Goal: Task Accomplishment & Management: Use online tool/utility

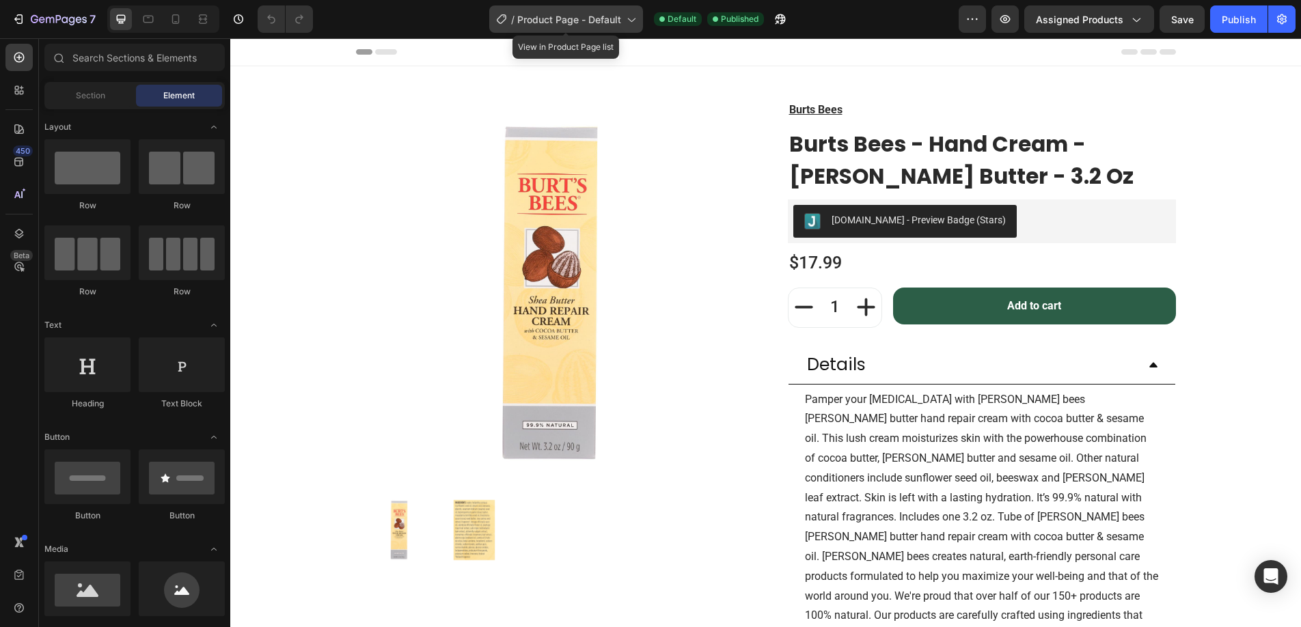
click at [587, 19] on span "Product Page - Default" at bounding box center [569, 19] width 104 height 14
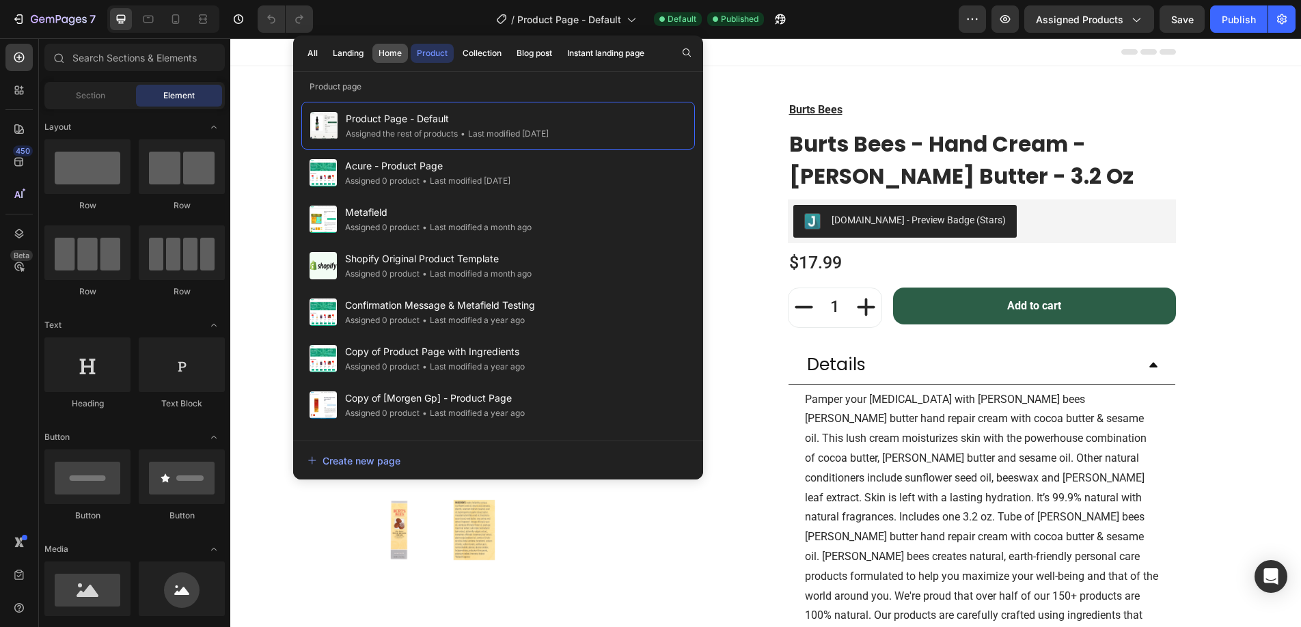
click at [390, 54] on div "Home" at bounding box center [390, 53] width 23 height 12
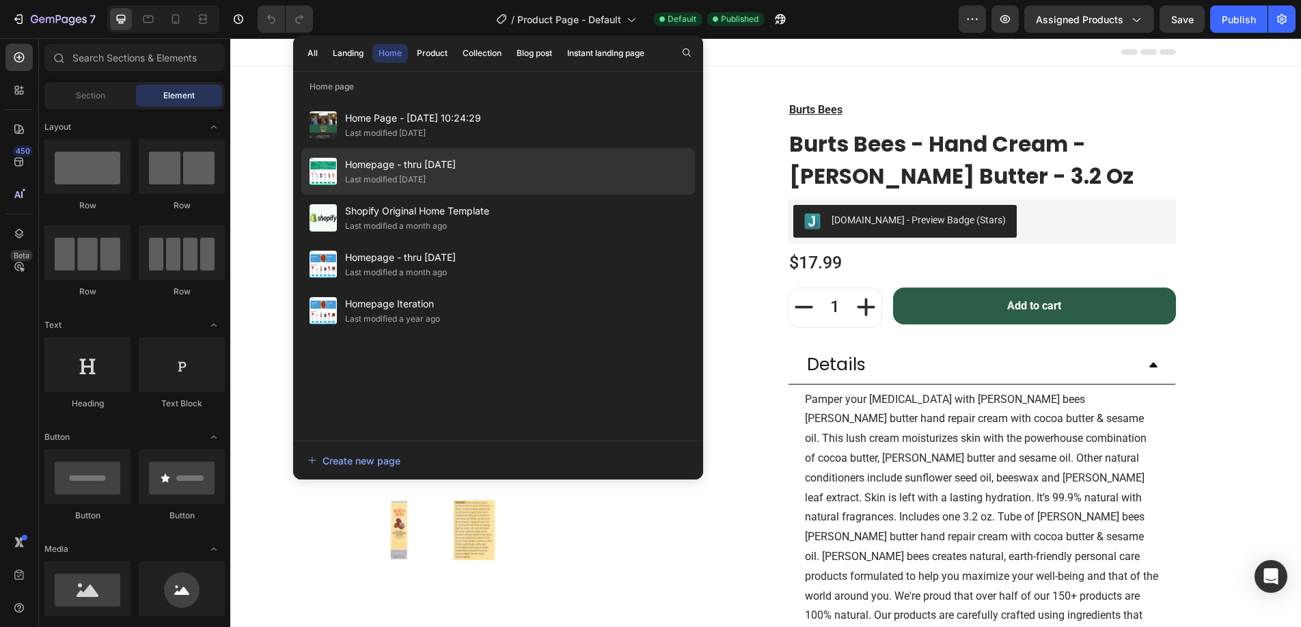
click at [394, 172] on span "Homepage - thru [DATE]" at bounding box center [400, 165] width 111 height 16
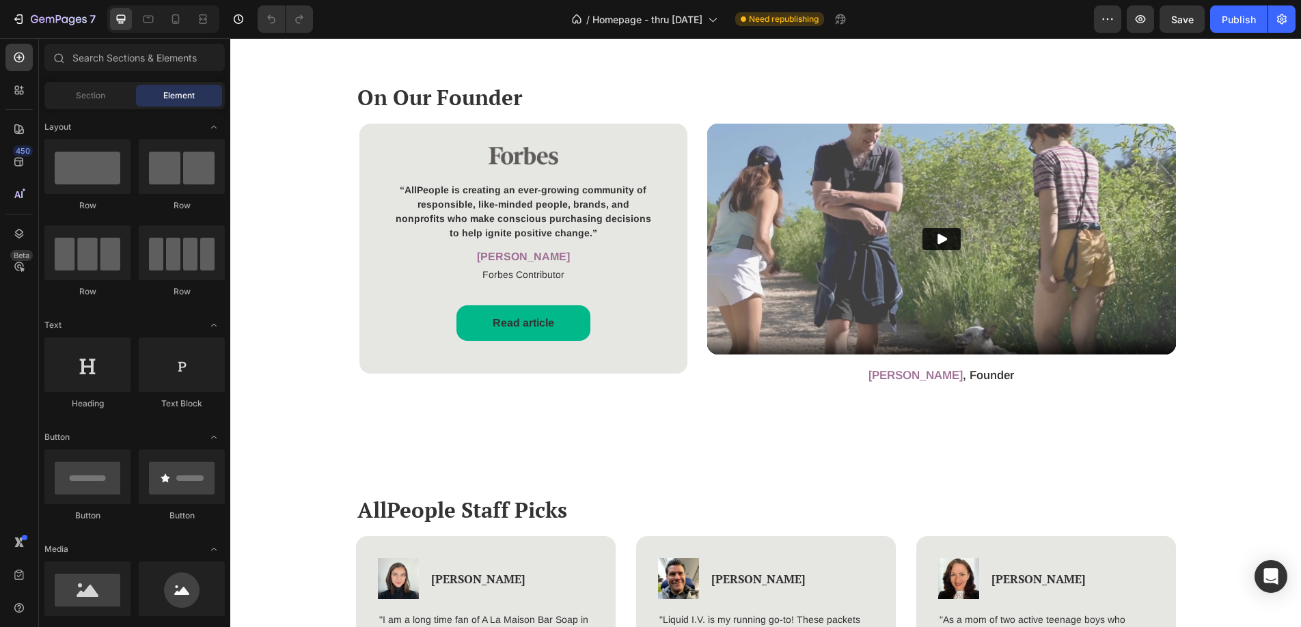
scroll to position [1321, 0]
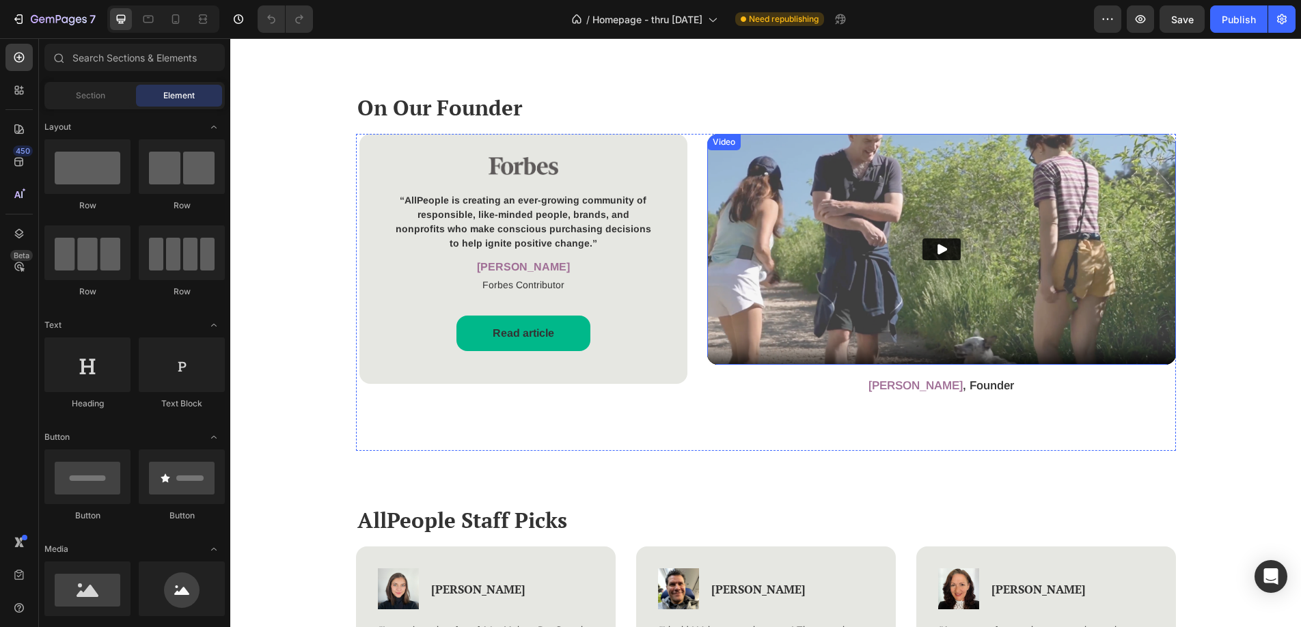
click at [774, 280] on img at bounding box center [941, 249] width 469 height 231
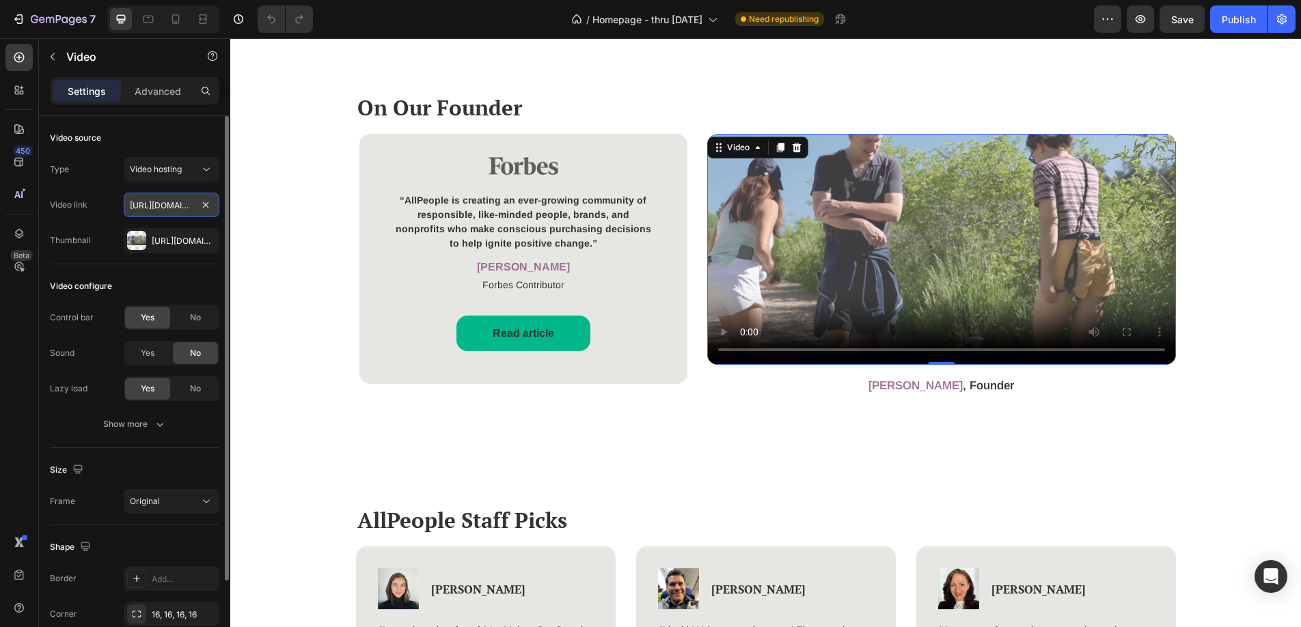
click at [174, 208] on input "https://cdn.shopify.com/videos/c/vp/1c53b232fcdc4a8899353d8a2b0283ed/1c53b232fc…" at bounding box center [172, 205] width 96 height 25
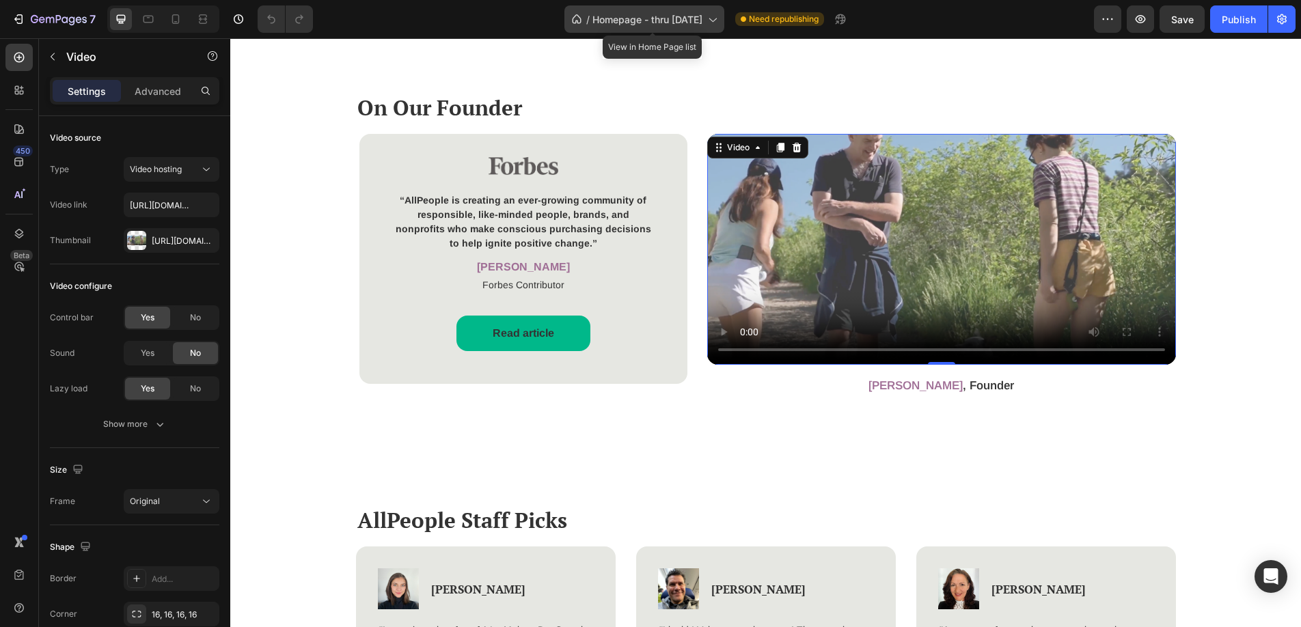
click at [627, 16] on span "Homepage - thru [DATE]" at bounding box center [648, 19] width 110 height 14
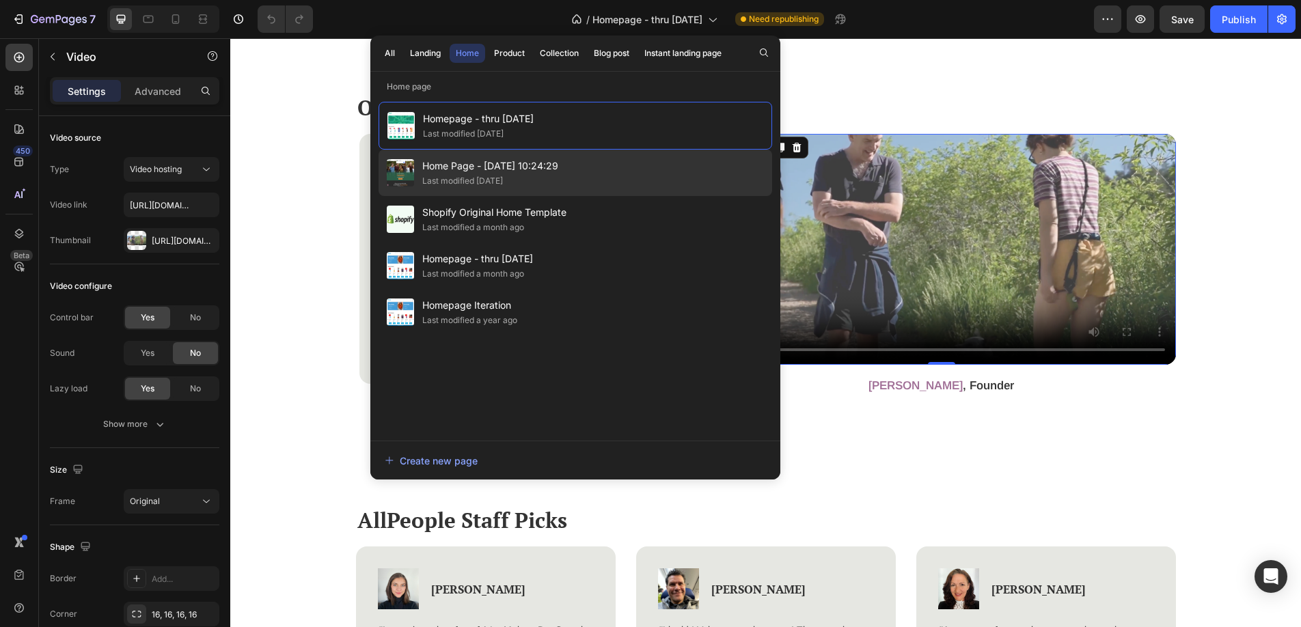
click at [470, 185] on div "Last modified [DATE]" at bounding box center [462, 181] width 81 height 14
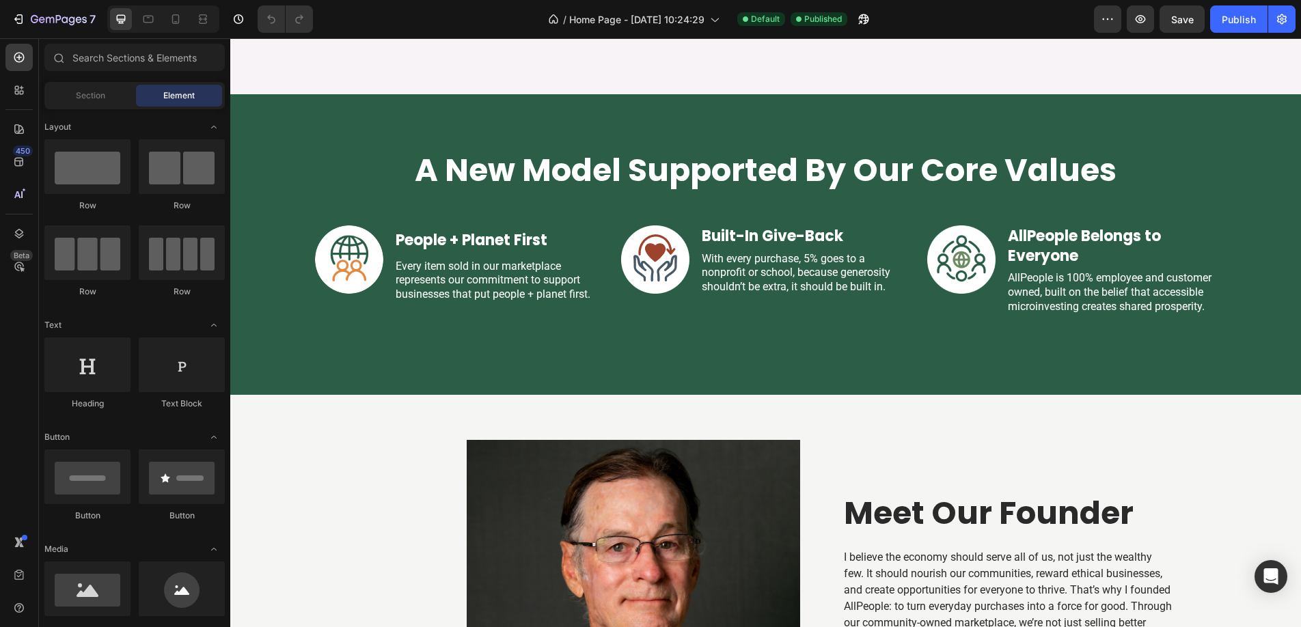
scroll to position [1971, 0]
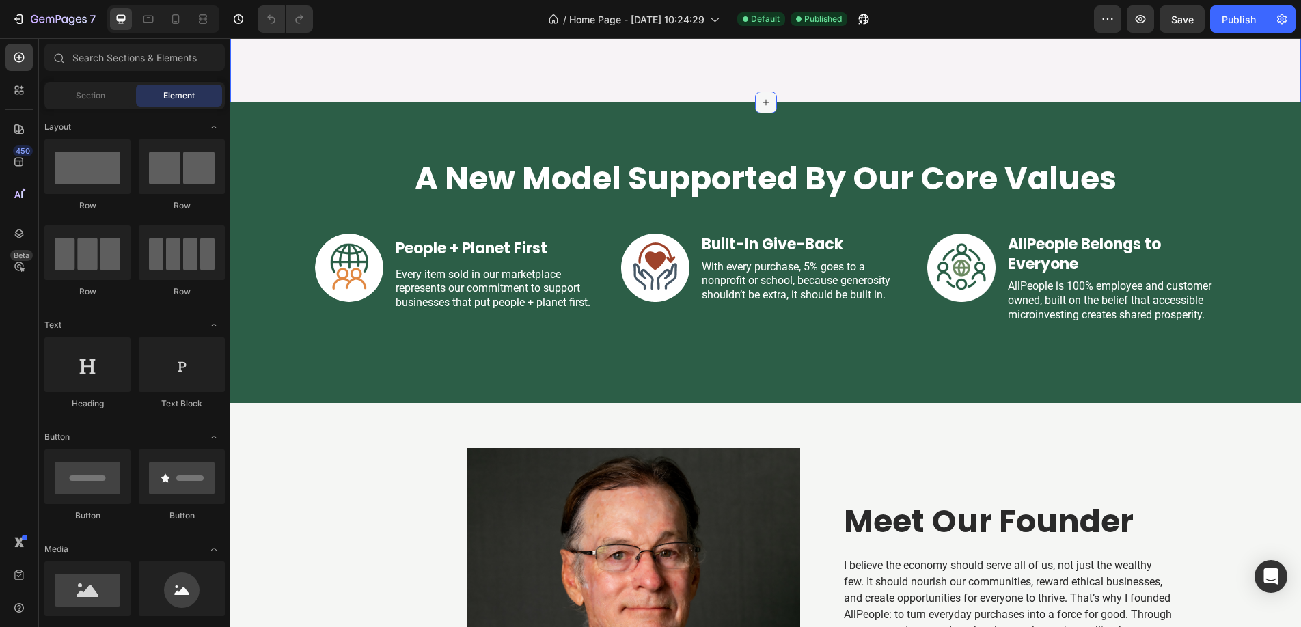
click at [766, 108] on icon at bounding box center [766, 102] width 11 height 11
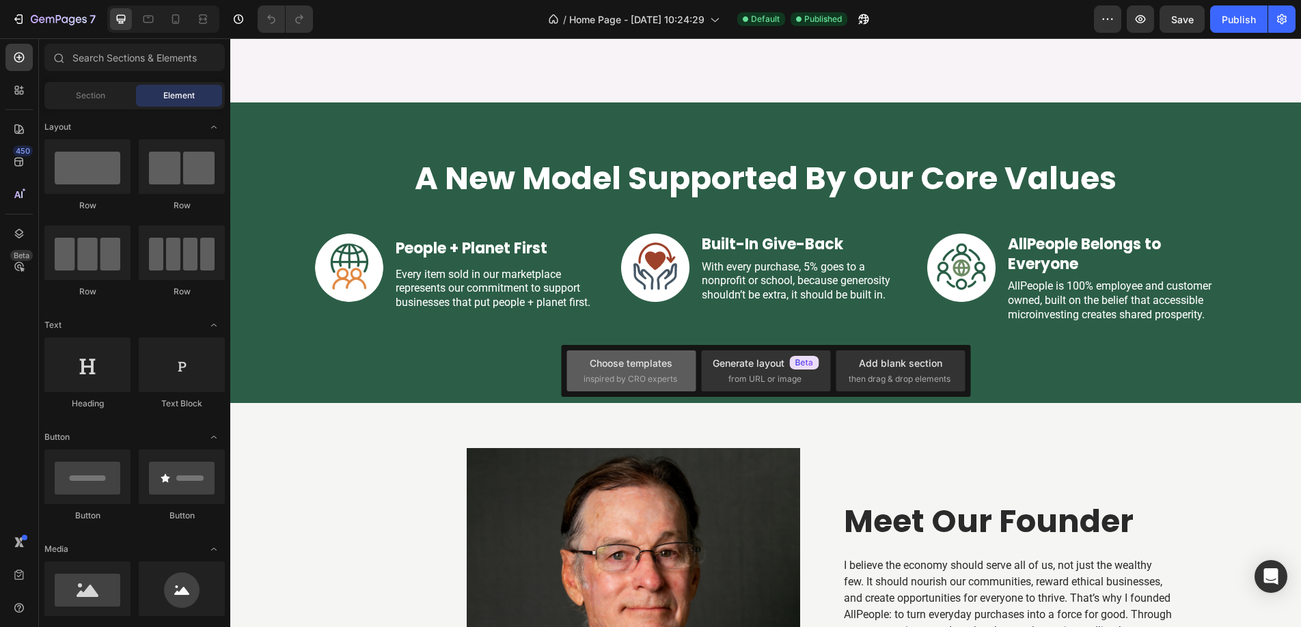
click at [650, 381] on span "inspired by CRO experts" at bounding box center [631, 379] width 94 height 12
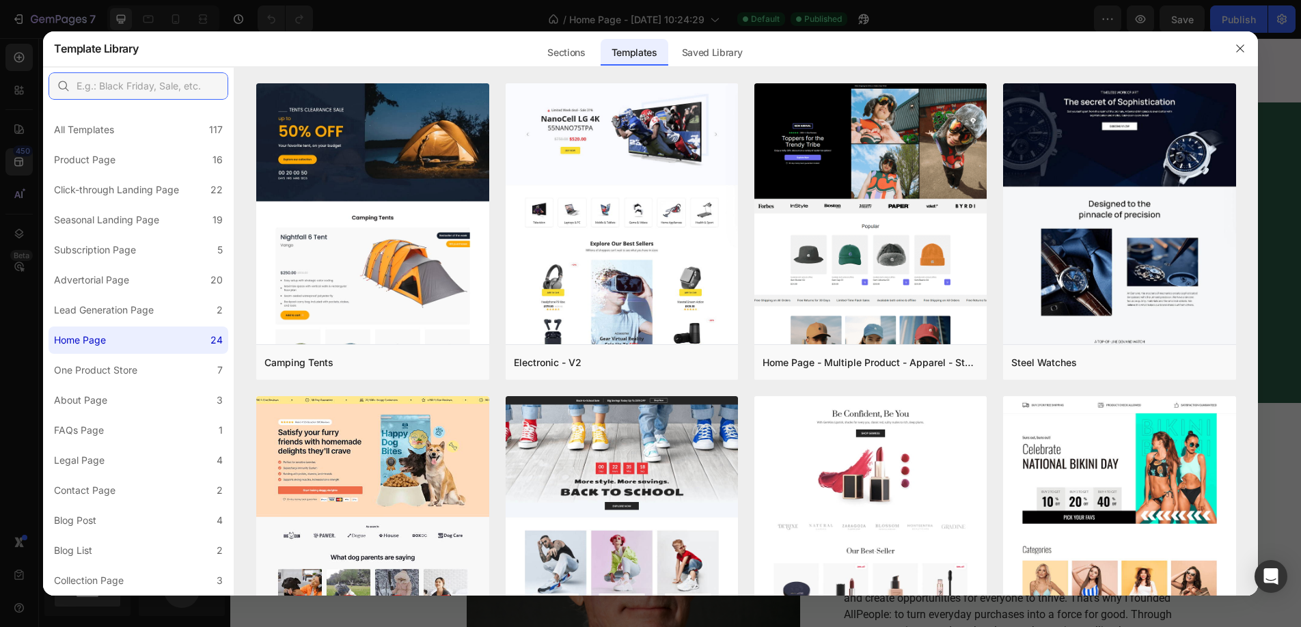
click at [149, 94] on input "text" at bounding box center [139, 85] width 180 height 27
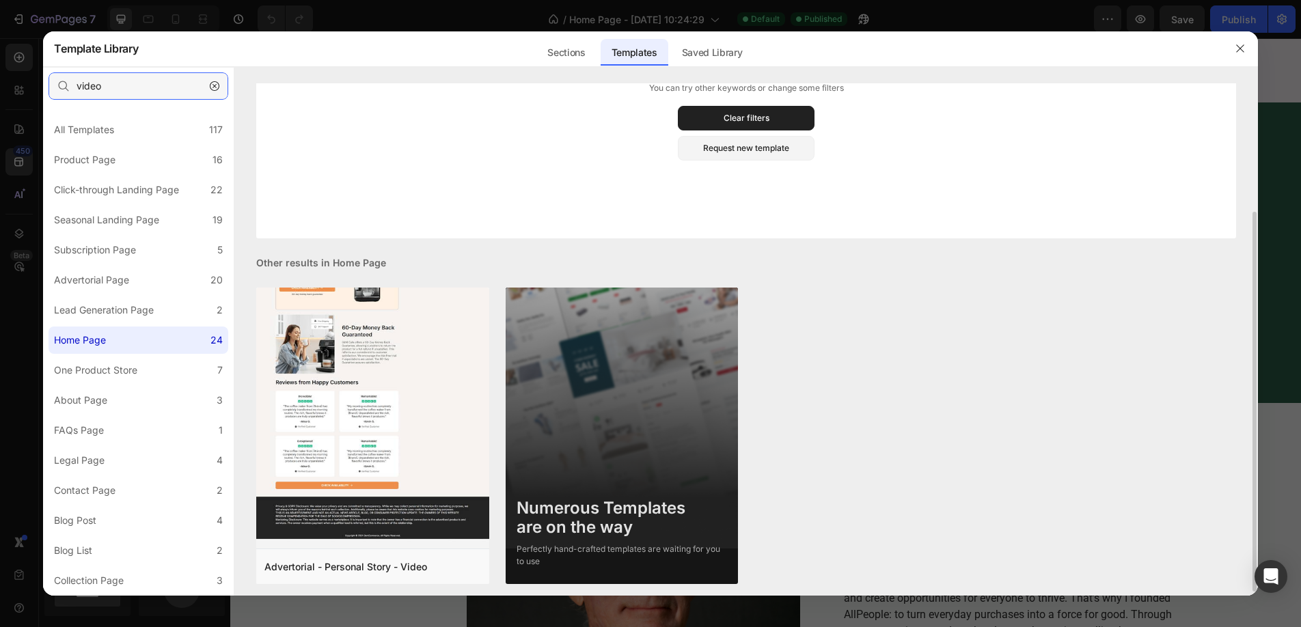
scroll to position [178, 0]
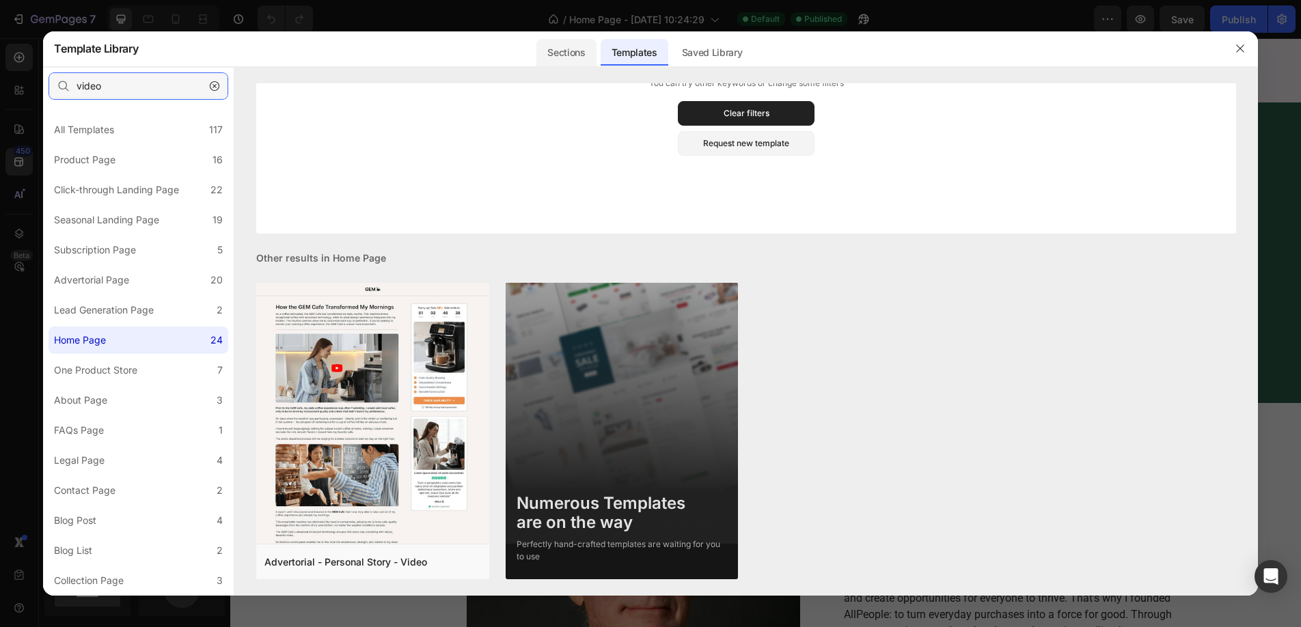
type input "video"
click at [568, 57] on div "Sections" at bounding box center [566, 52] width 59 height 27
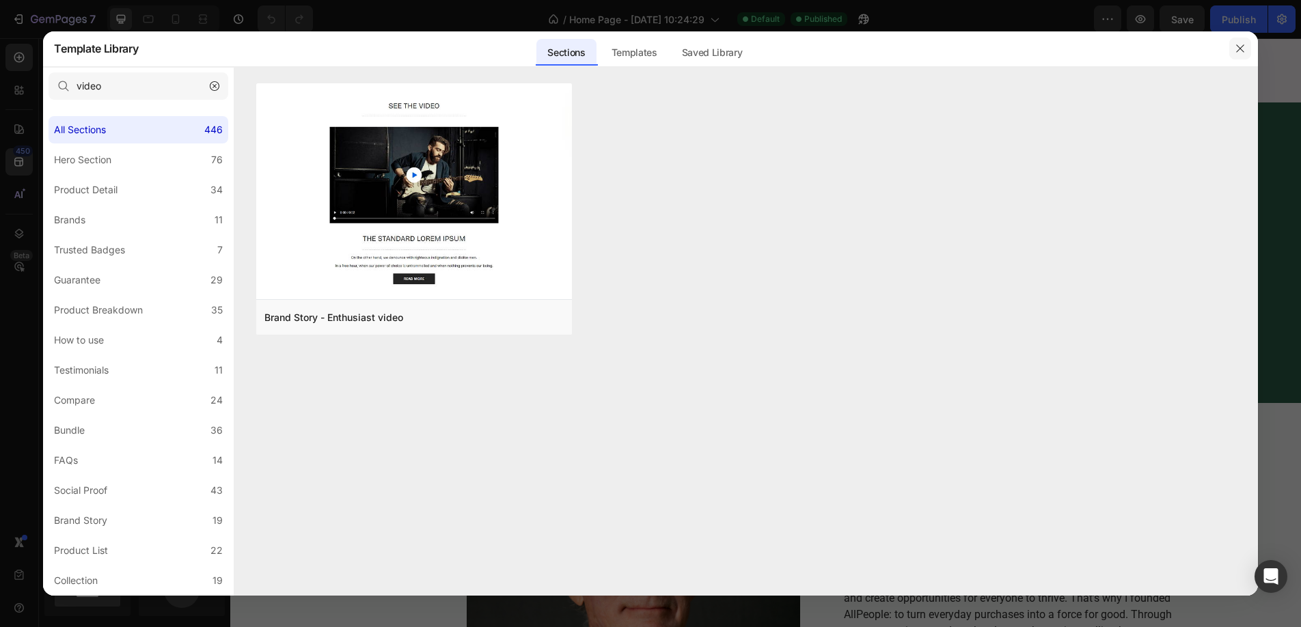
click at [1243, 52] on icon "button" at bounding box center [1240, 48] width 11 height 11
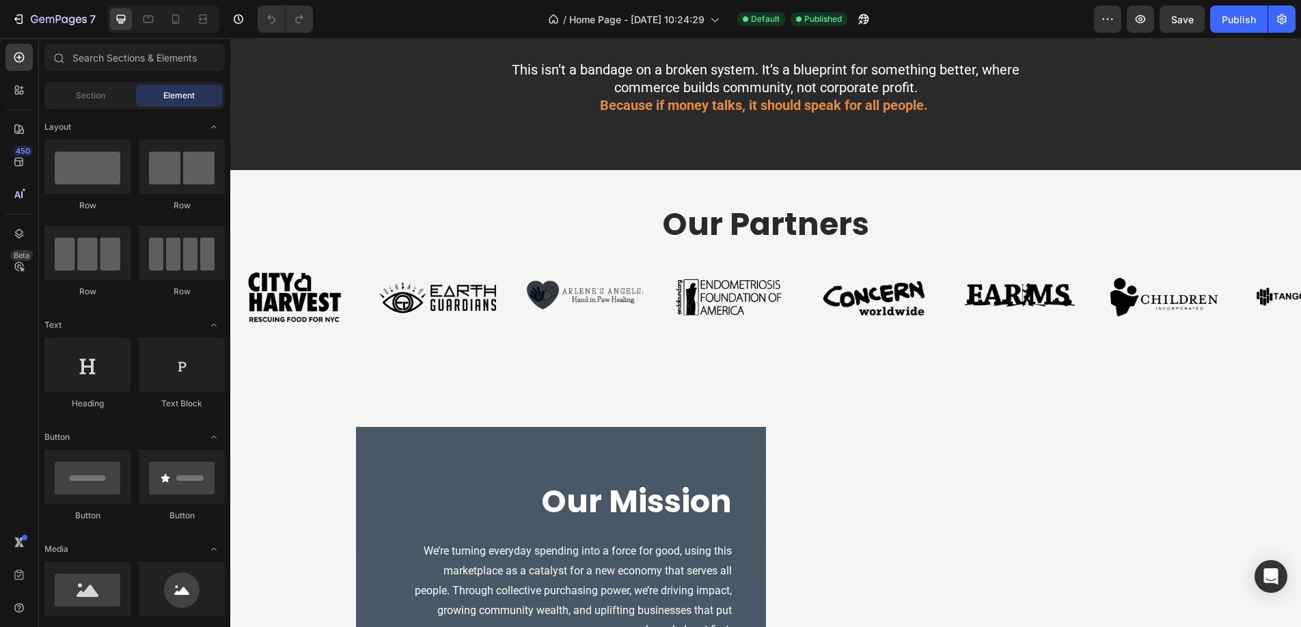
scroll to position [641, 0]
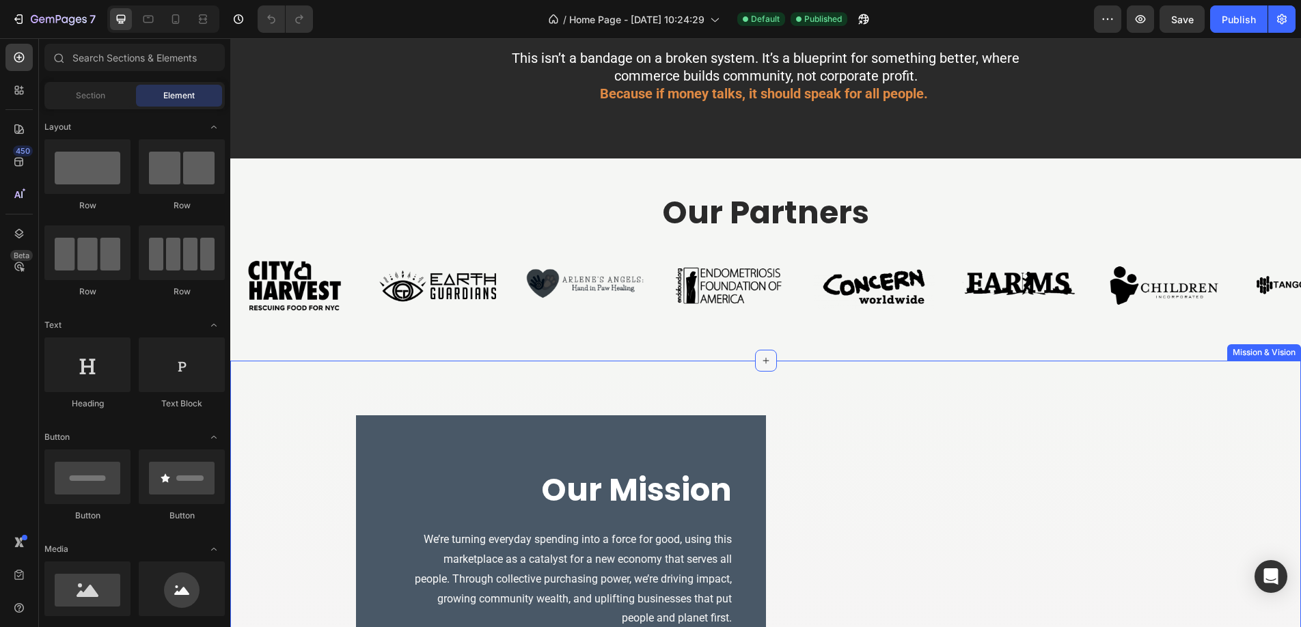
click at [769, 360] on icon at bounding box center [766, 360] width 11 height 11
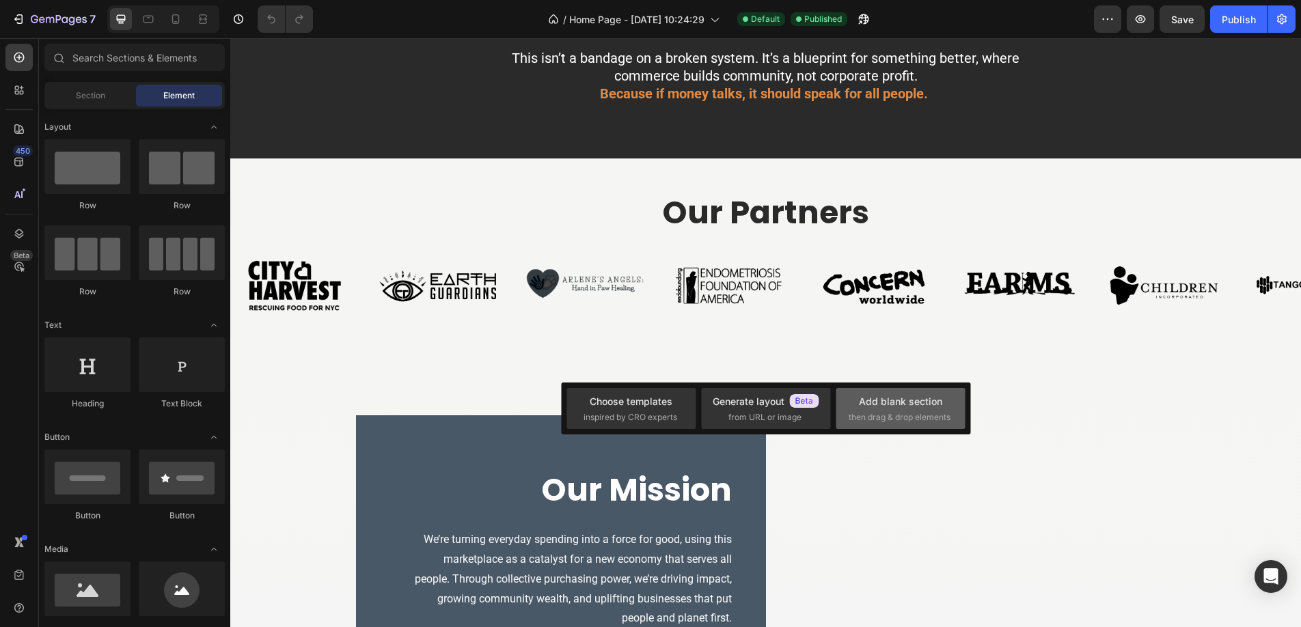
click at [906, 418] on span "then drag & drop elements" at bounding box center [900, 417] width 102 height 12
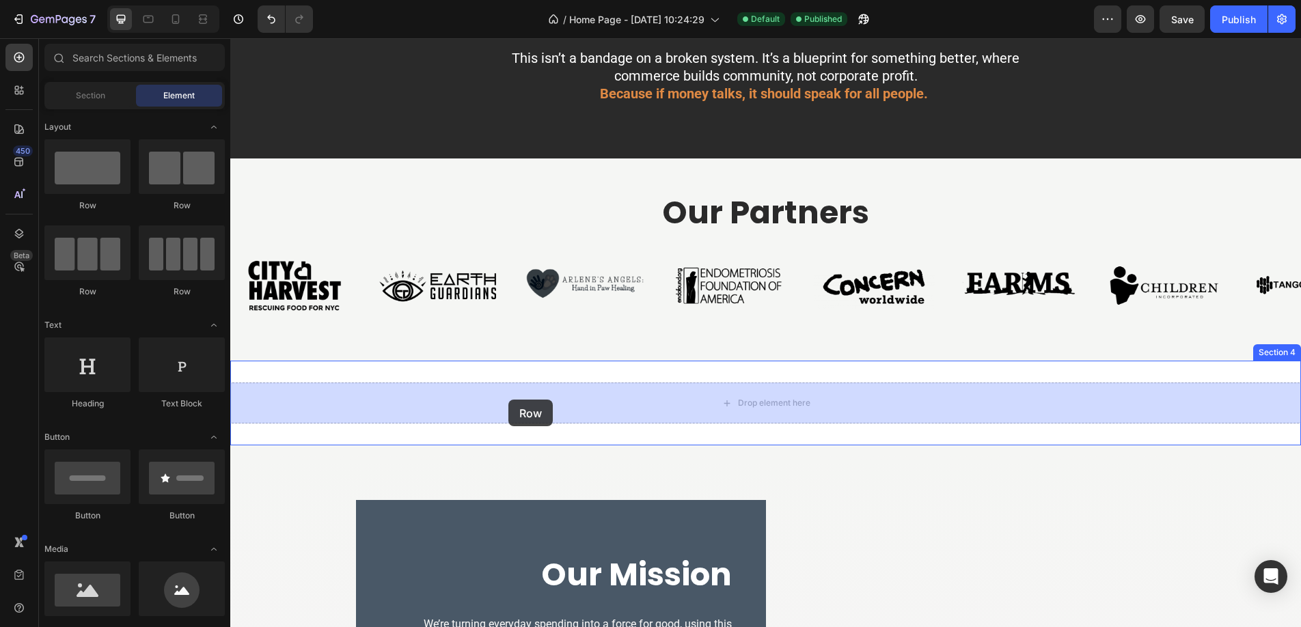
drag, startPoint x: 321, startPoint y: 208, endPoint x: 509, endPoint y: 398, distance: 266.3
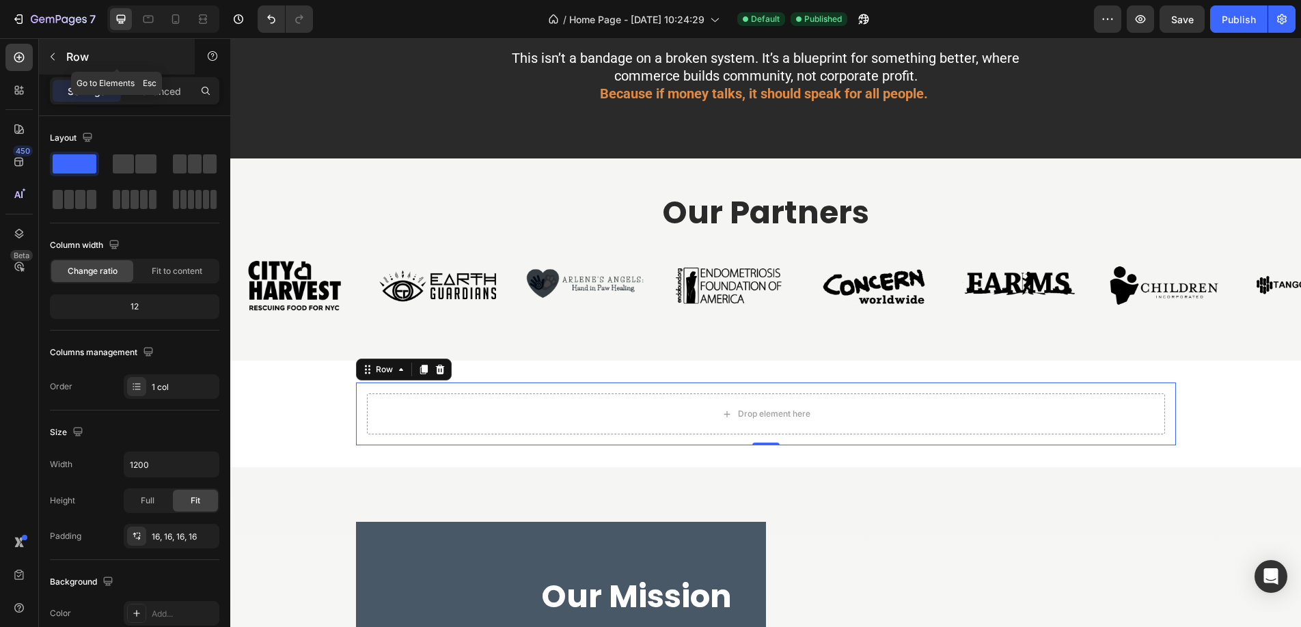
click at [54, 54] on icon "button" at bounding box center [52, 56] width 11 height 11
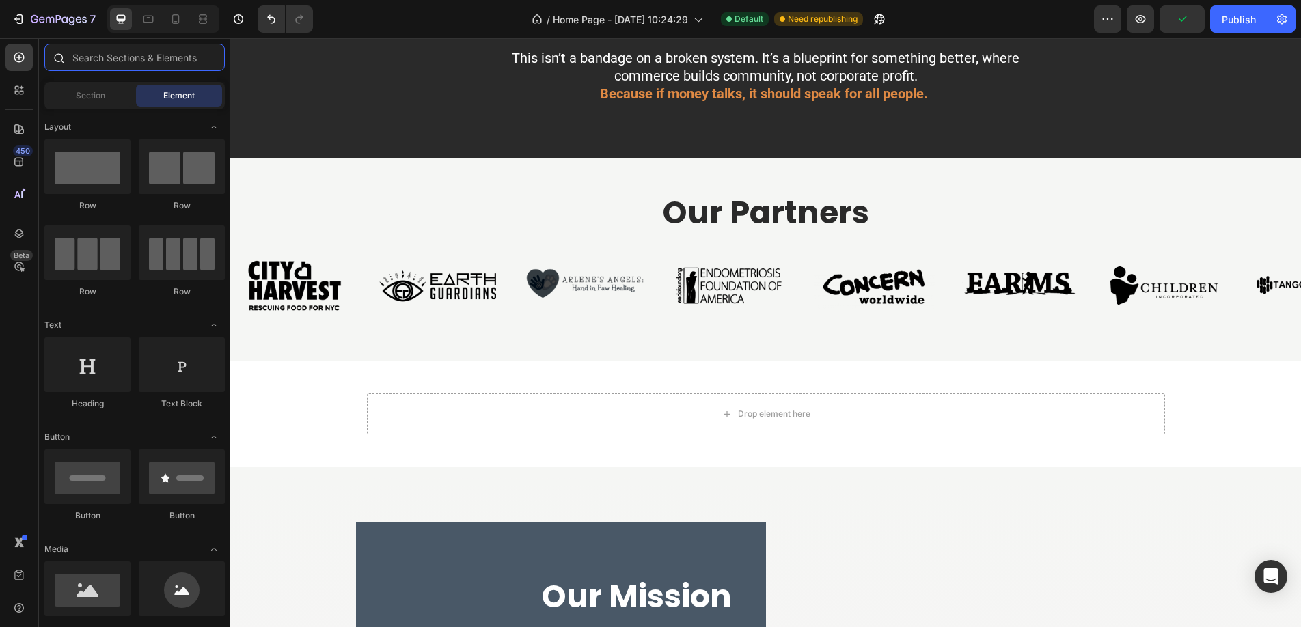
click at [136, 67] on input "text" at bounding box center [134, 57] width 180 height 27
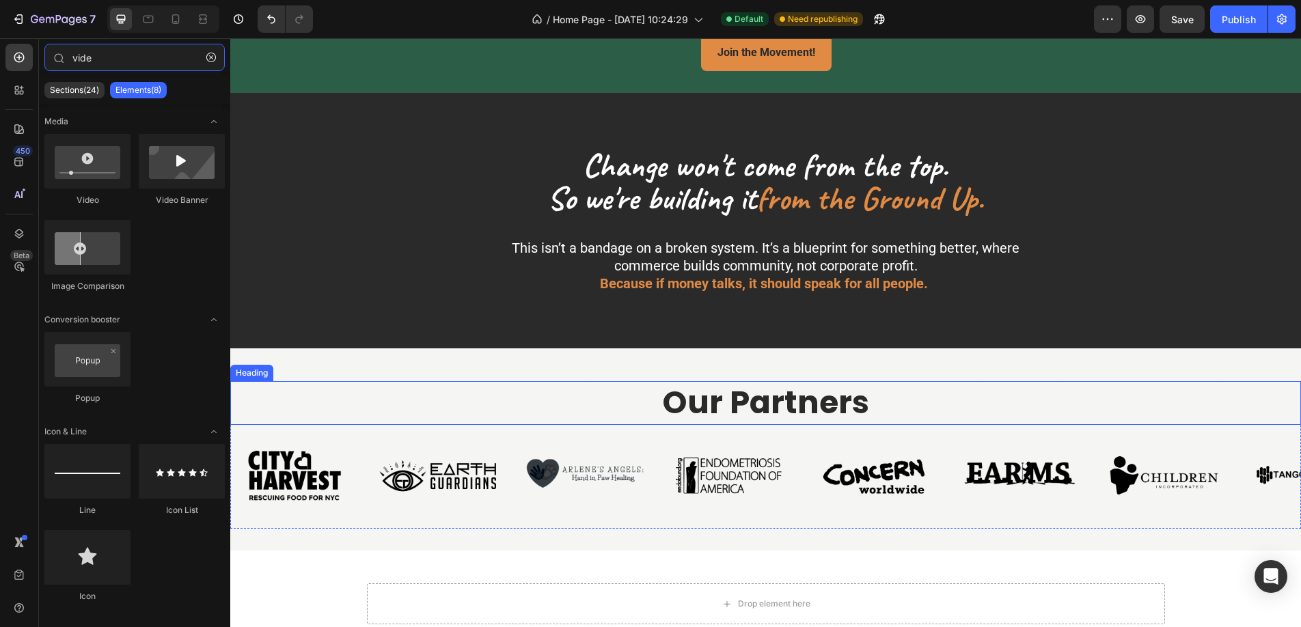
scroll to position [450, 0]
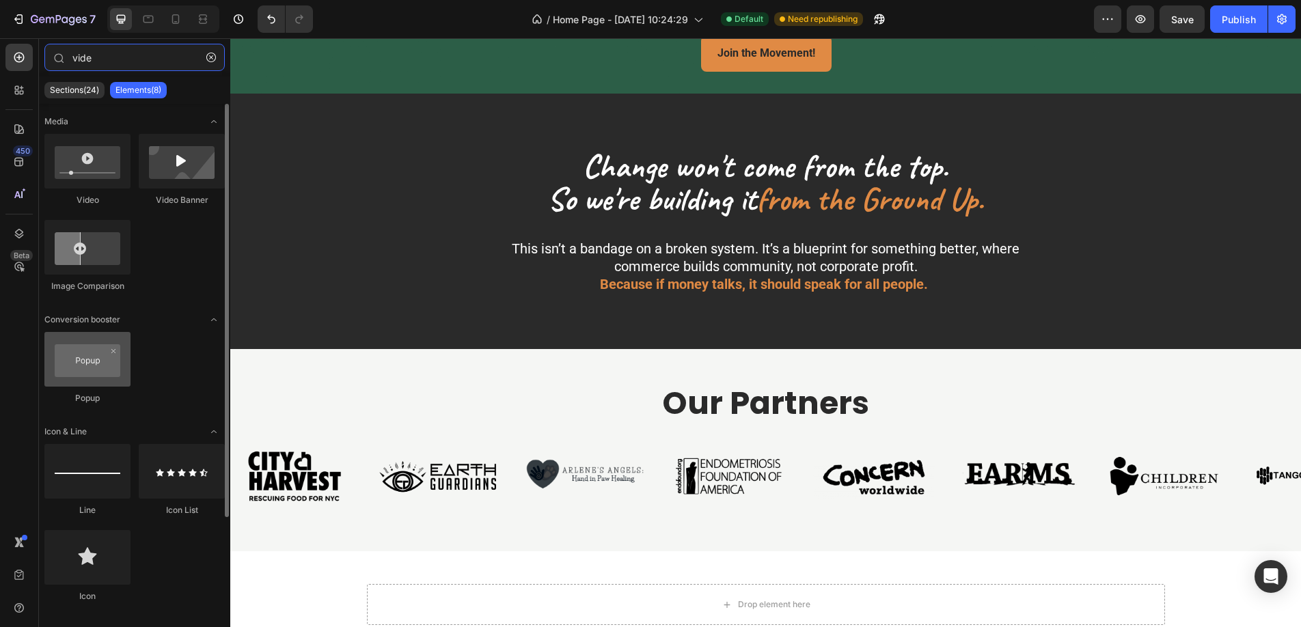
type input "vide"
click at [94, 365] on div at bounding box center [87, 359] width 86 height 55
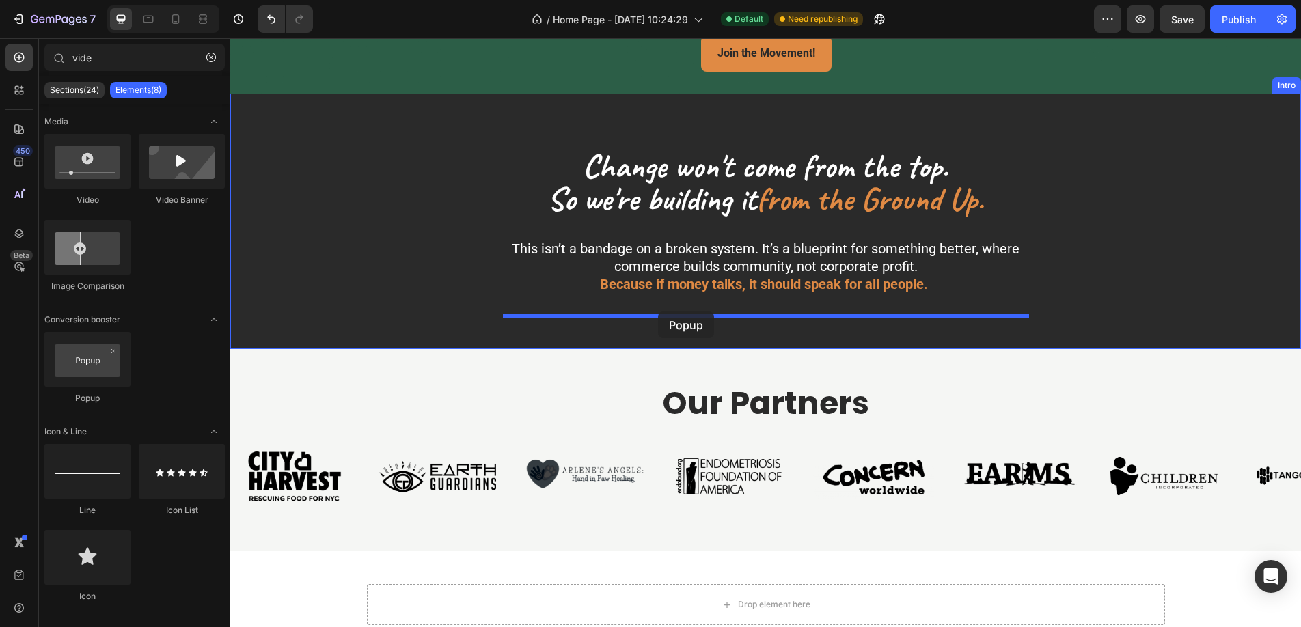
drag, startPoint x: 324, startPoint y: 403, endPoint x: 658, endPoint y: 312, distance: 346.6
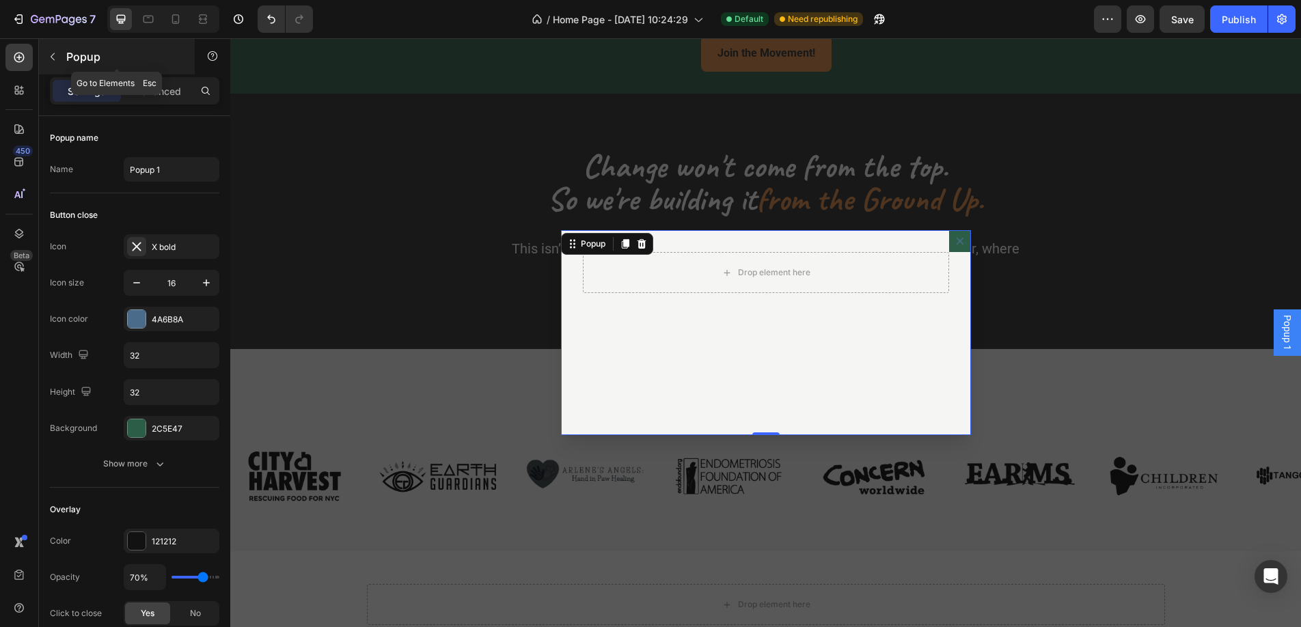
click at [57, 55] on icon "button" at bounding box center [52, 56] width 11 height 11
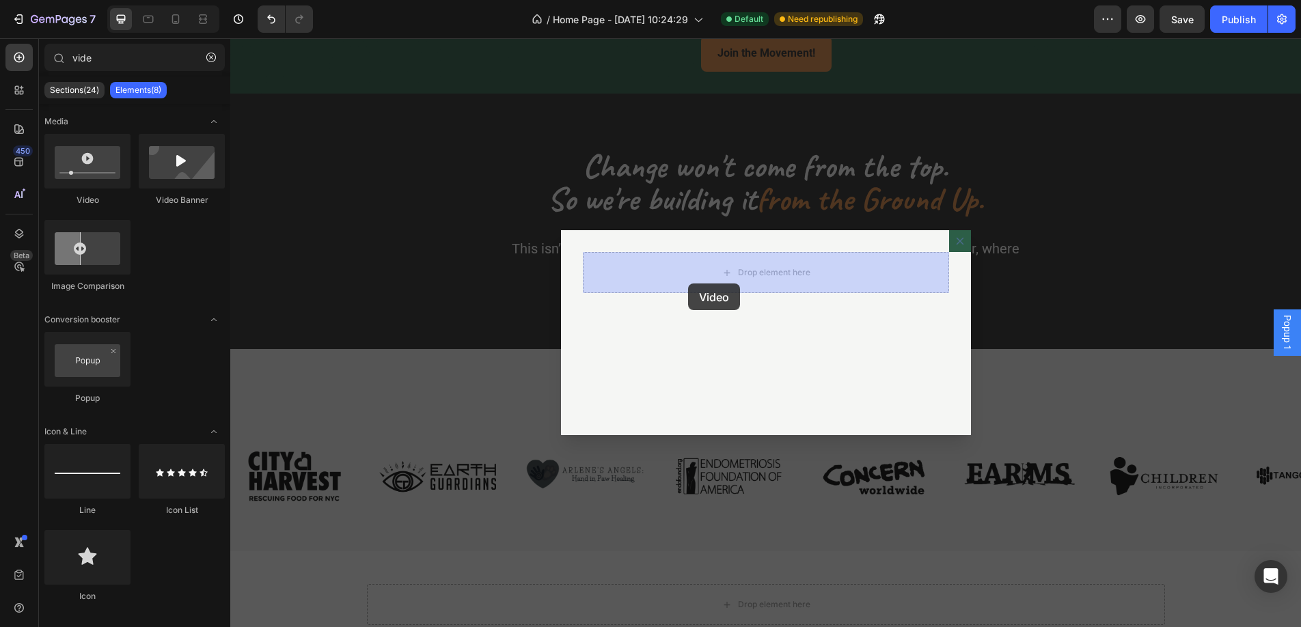
drag, startPoint x: 316, startPoint y: 203, endPoint x: 690, endPoint y: 284, distance: 382.5
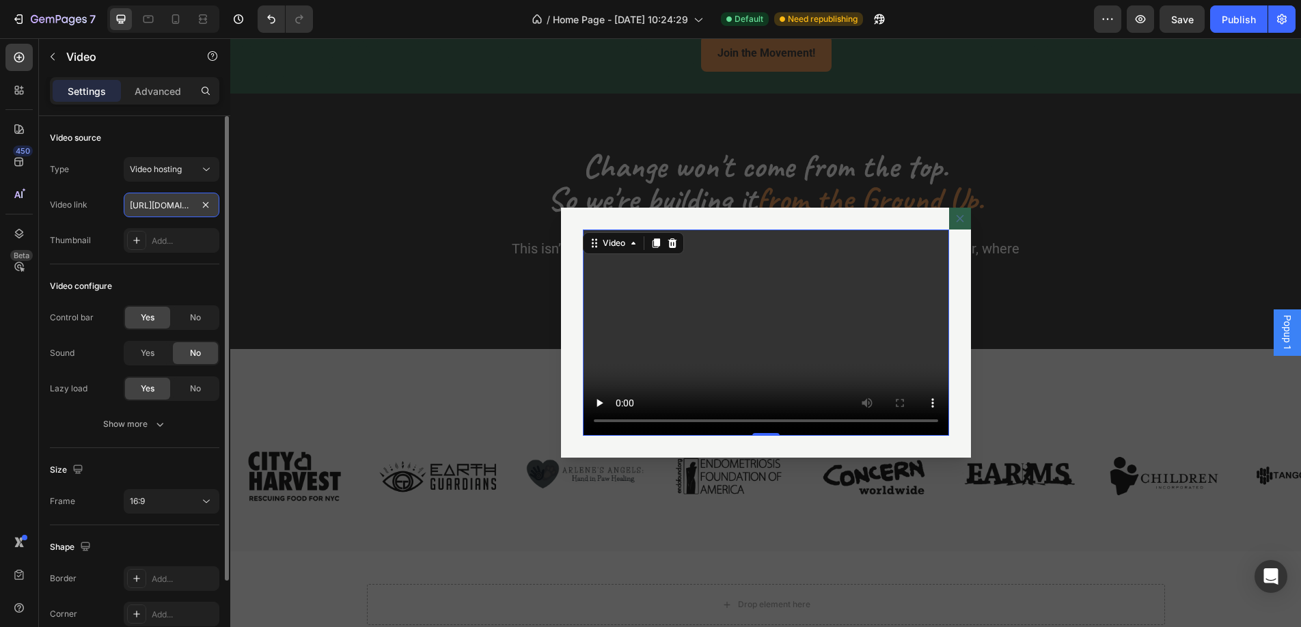
click at [174, 202] on input "https://cdn.shopify.com/videos/c/o/v/2cd3deb506b54b009063f7270ab5cf2e.mp4" at bounding box center [172, 205] width 96 height 25
click at [161, 207] on input "text" at bounding box center [172, 205] width 96 height 25
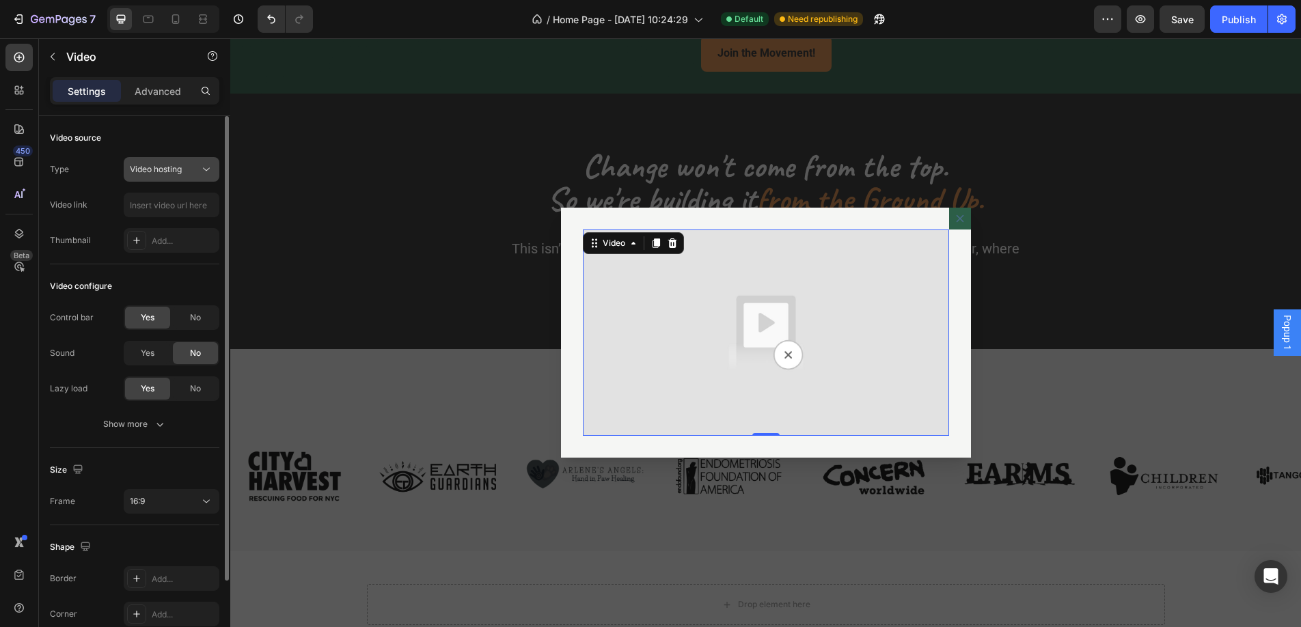
click at [205, 168] on icon at bounding box center [207, 170] width 14 height 14
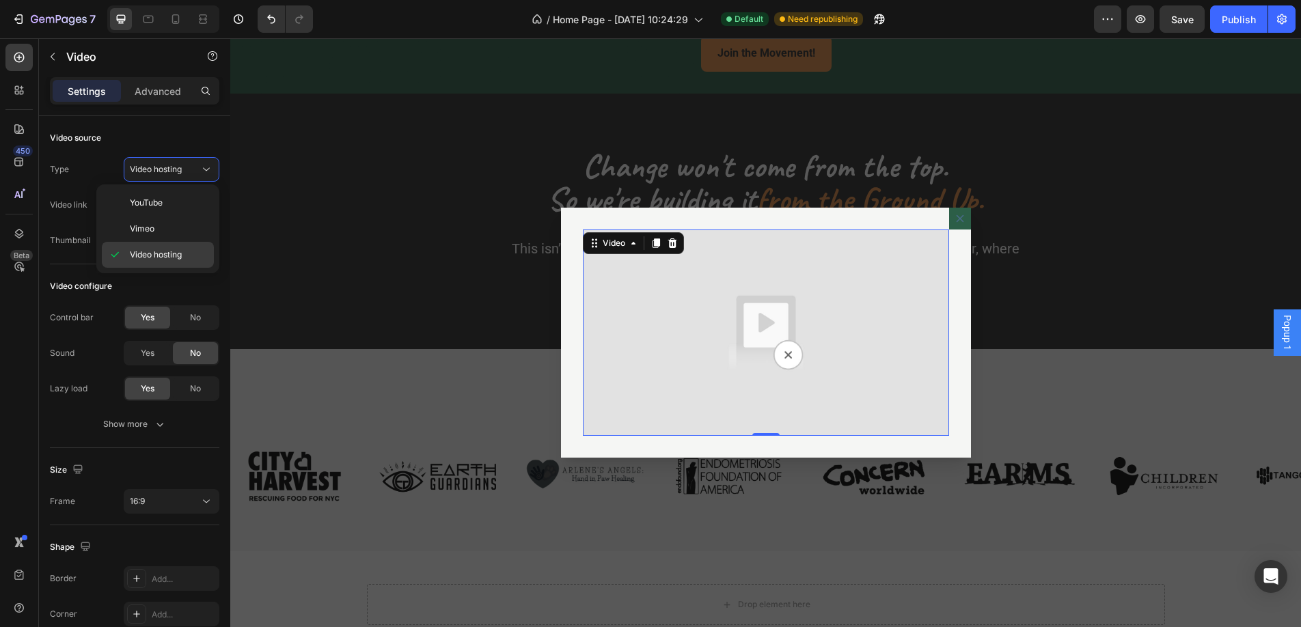
click at [169, 257] on span "Video hosting" at bounding box center [156, 255] width 52 height 12
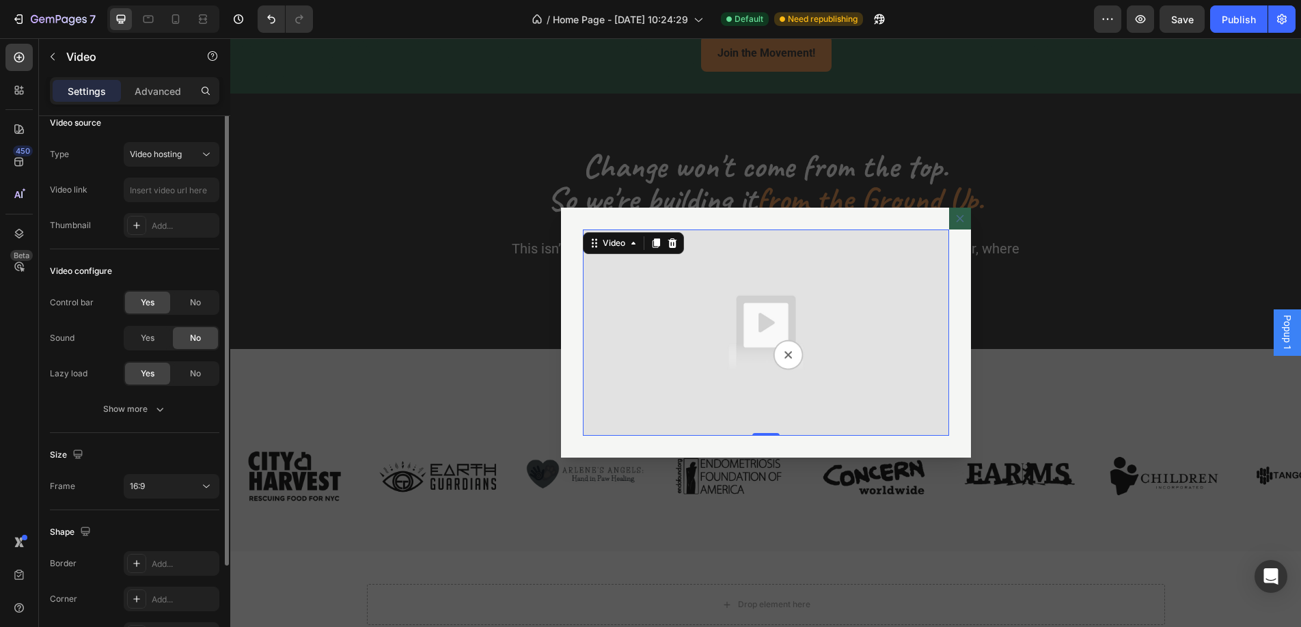
scroll to position [0, 0]
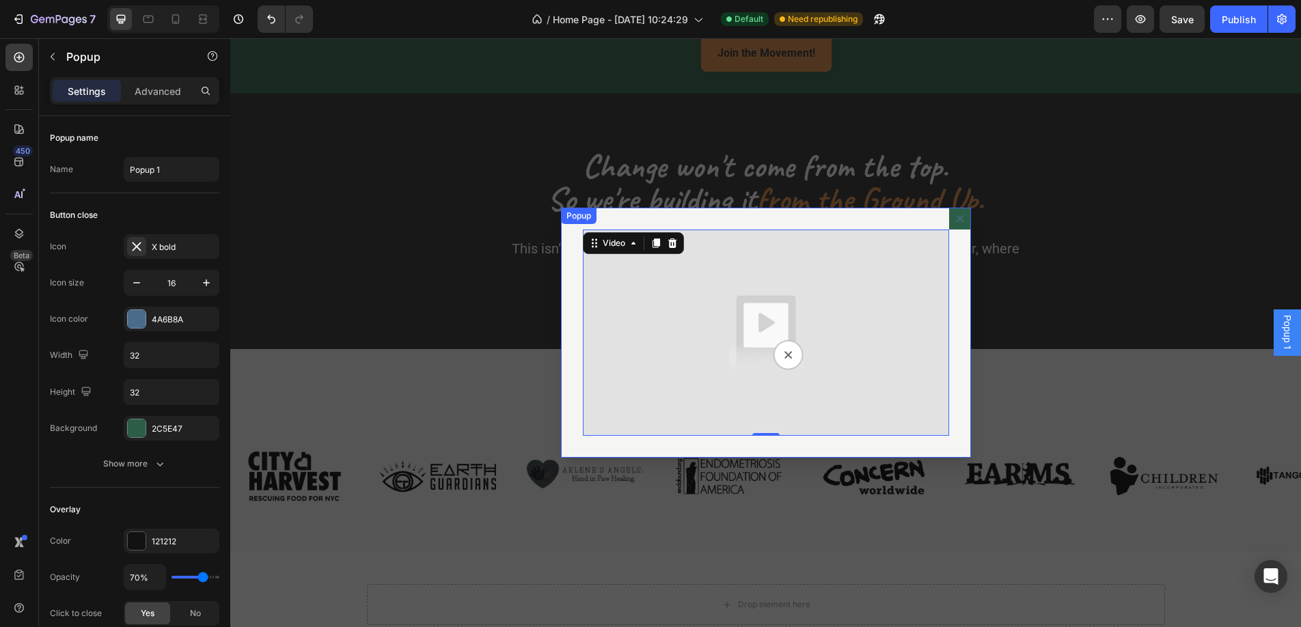
click at [608, 219] on div "Video 0 Popup" at bounding box center [766, 333] width 410 height 250
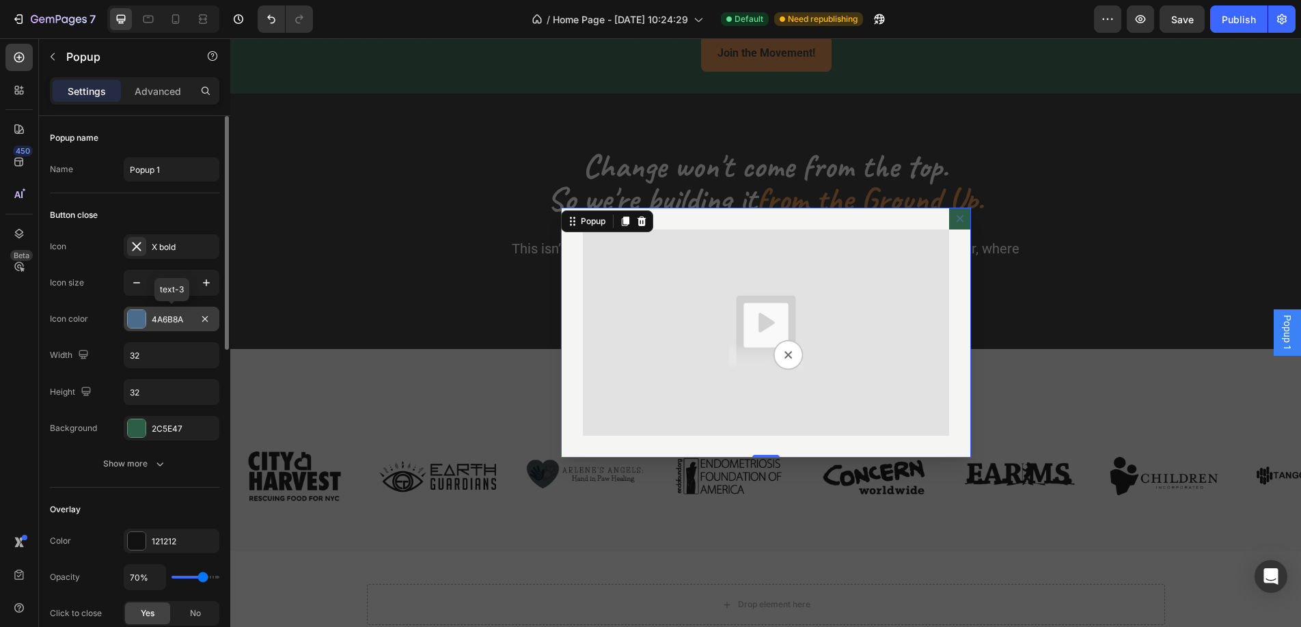
click at [139, 320] on div at bounding box center [137, 319] width 18 height 18
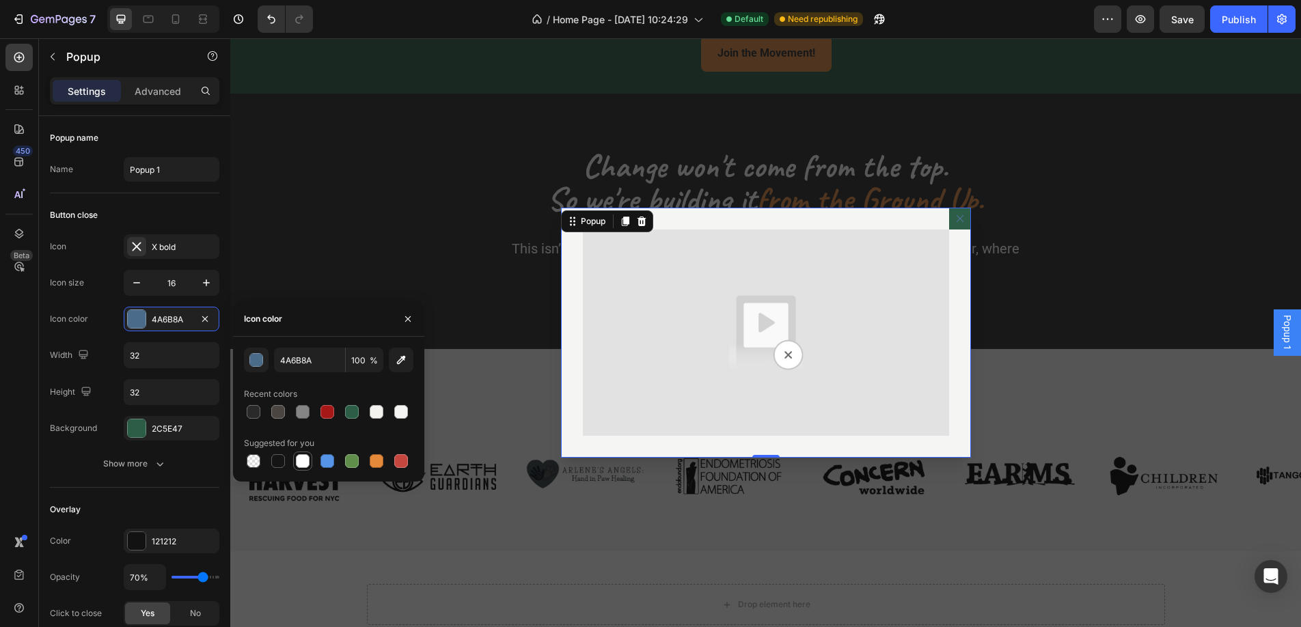
click at [303, 465] on div at bounding box center [303, 462] width 14 height 14
type input "4A6B8A"
click at [134, 431] on div at bounding box center [137, 429] width 18 height 18
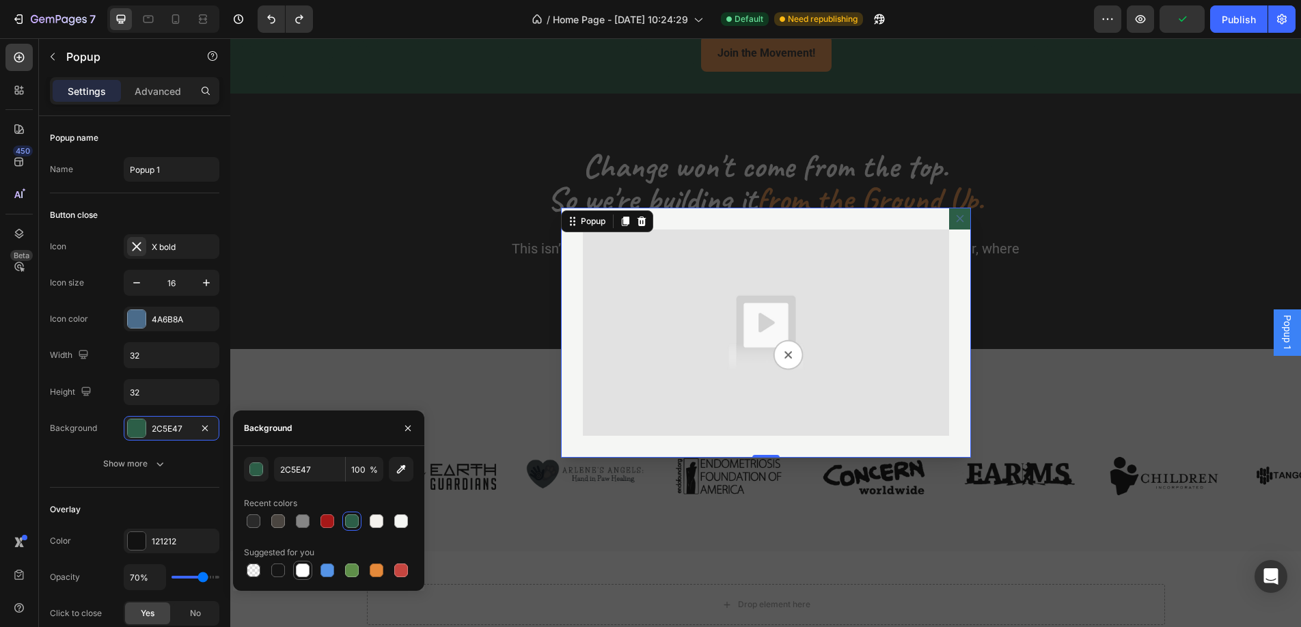
click at [306, 571] on div at bounding box center [303, 571] width 14 height 14
click at [401, 526] on div at bounding box center [401, 522] width 14 height 14
type input "F5F6F4"
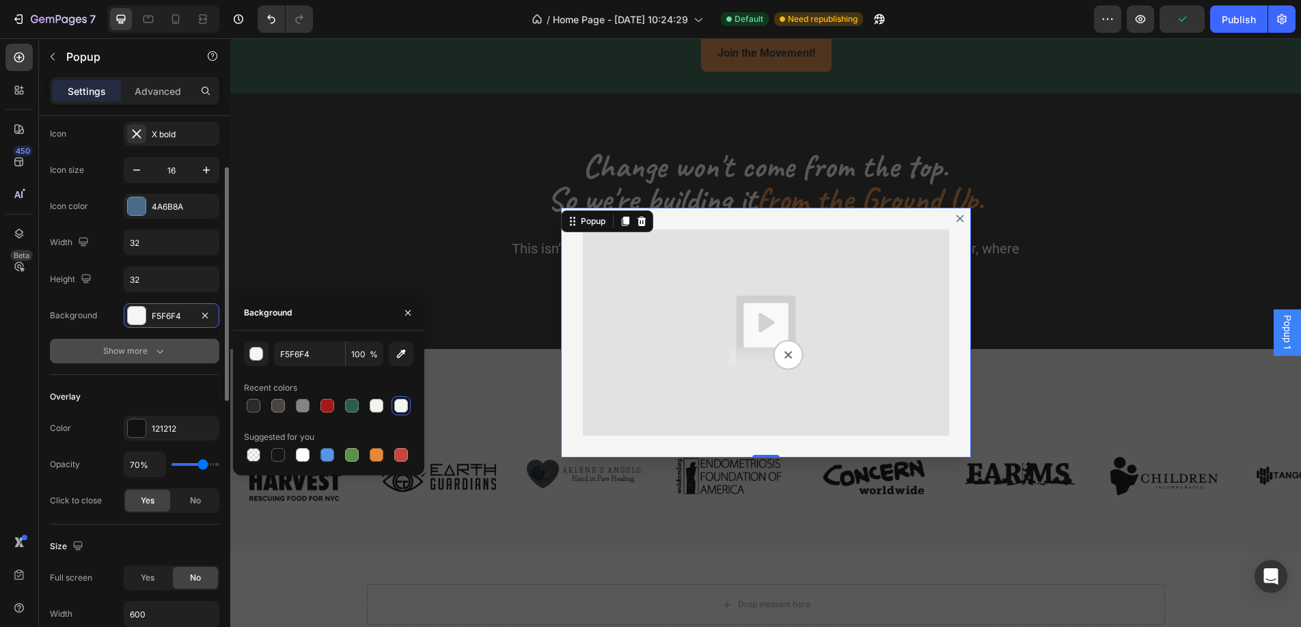
scroll to position [116, 0]
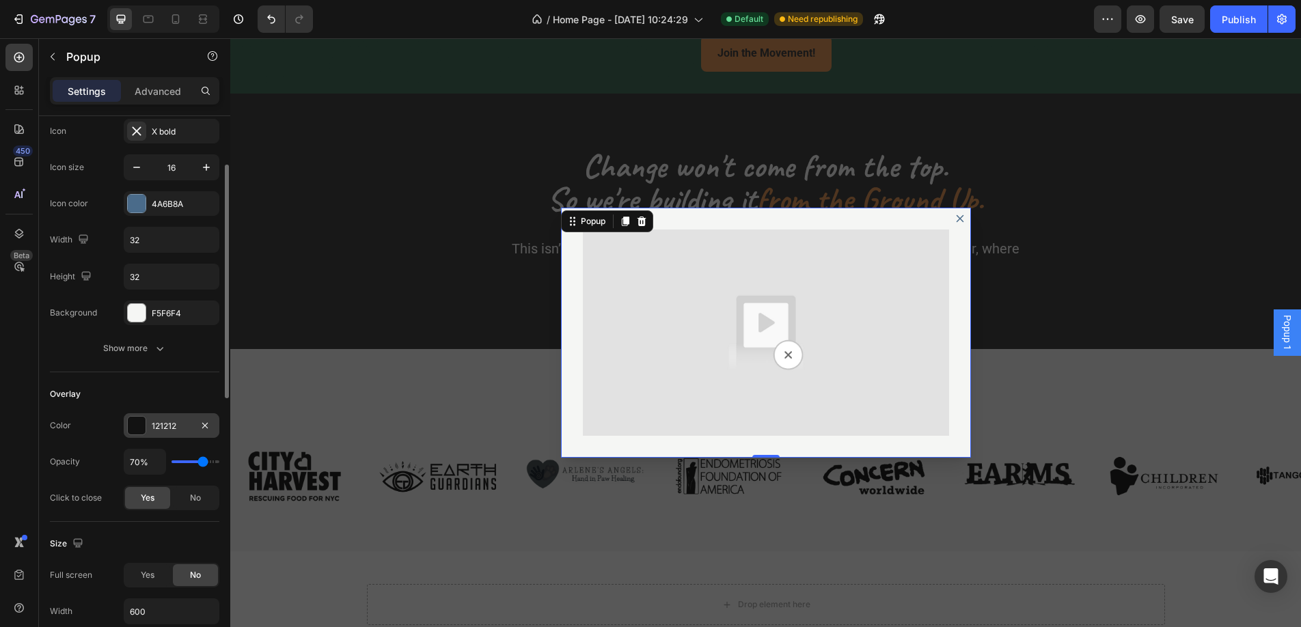
click at [139, 429] on div at bounding box center [137, 426] width 18 height 18
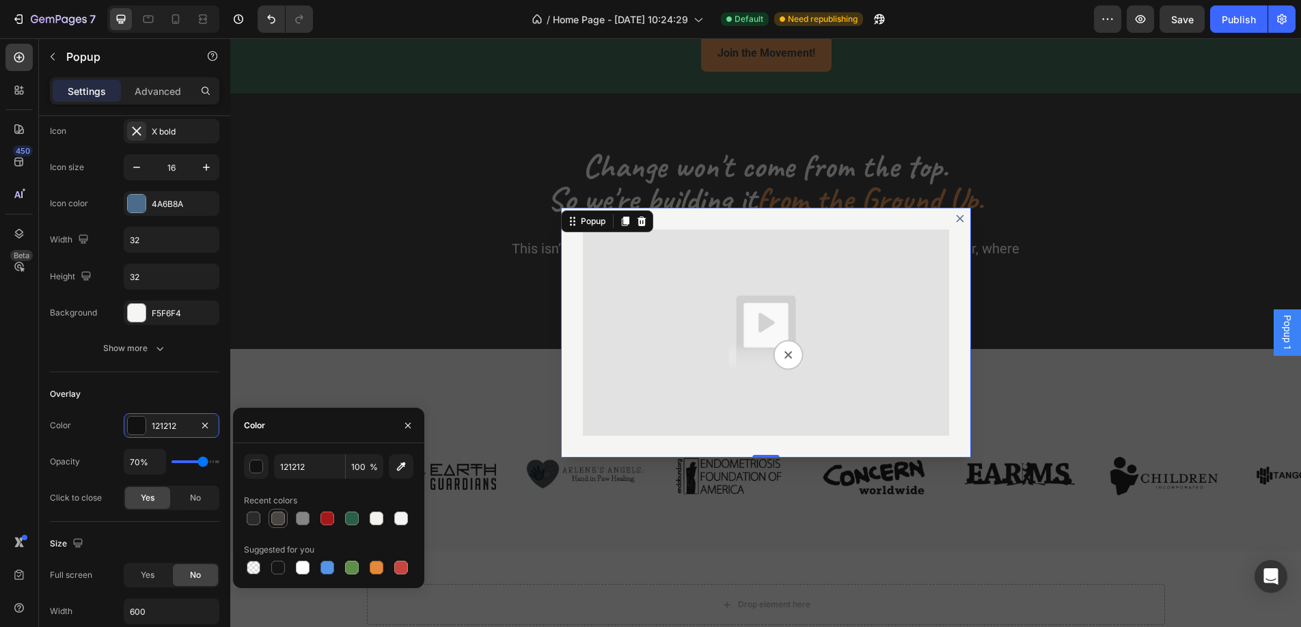
click at [281, 523] on div at bounding box center [278, 519] width 14 height 14
type input "4A4540"
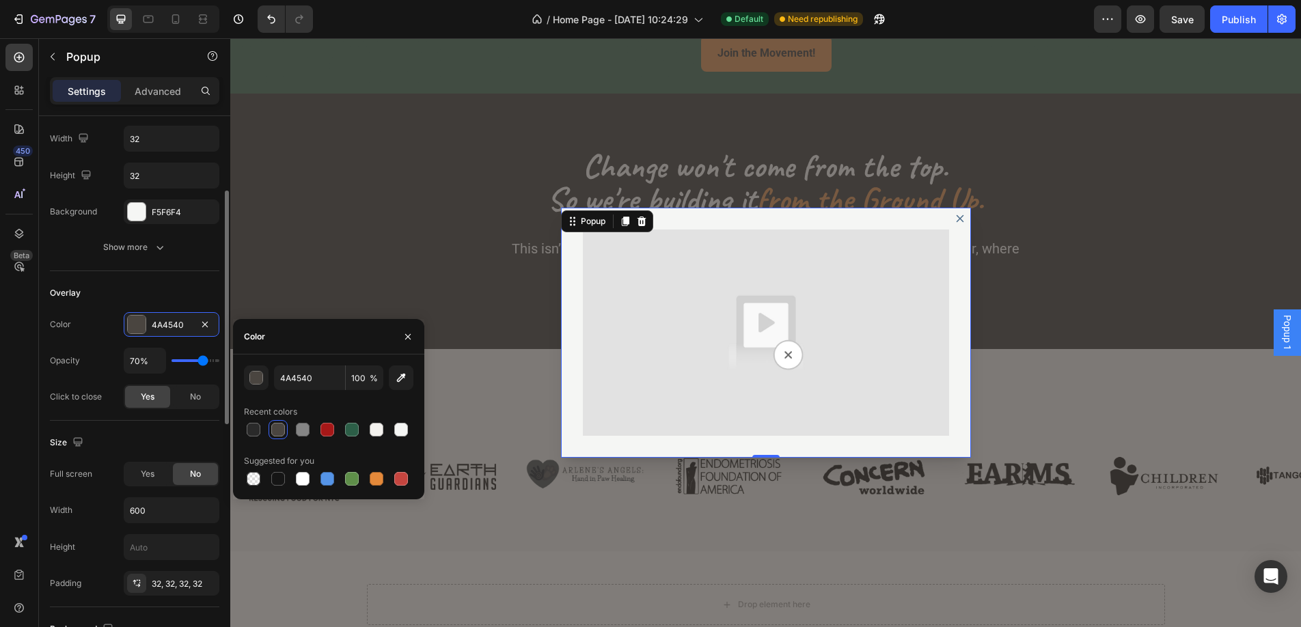
scroll to position [218, 0]
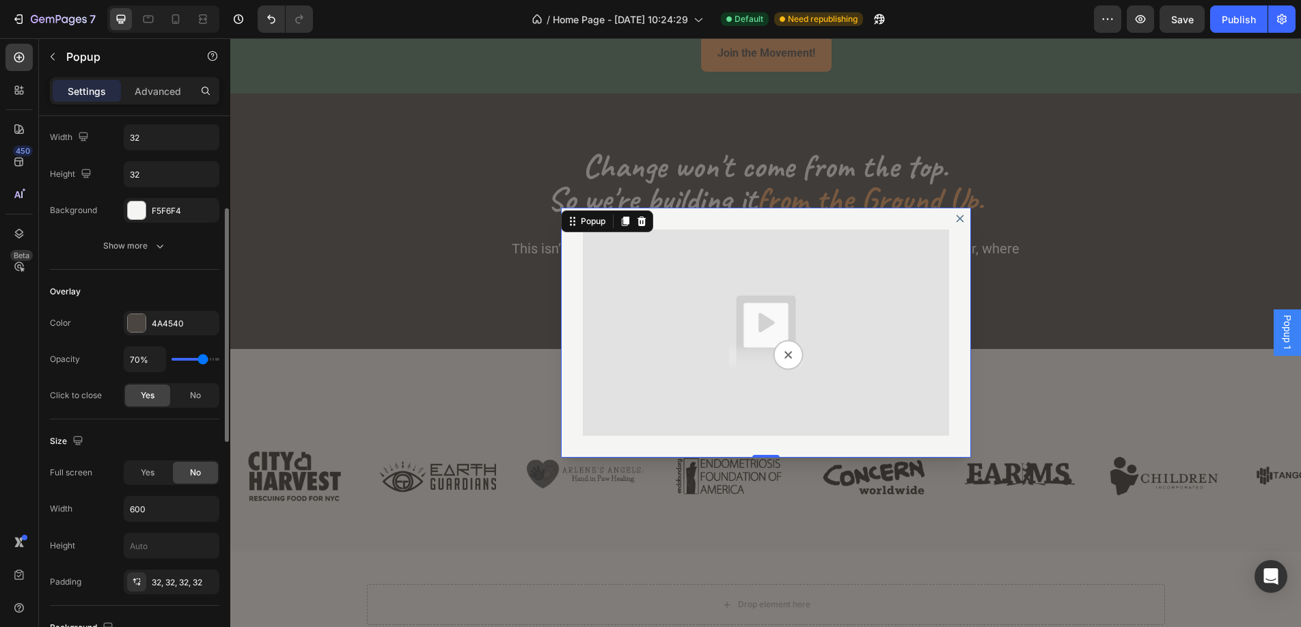
type input "74%"
type input "74"
type input "75%"
type input "75"
type input "76%"
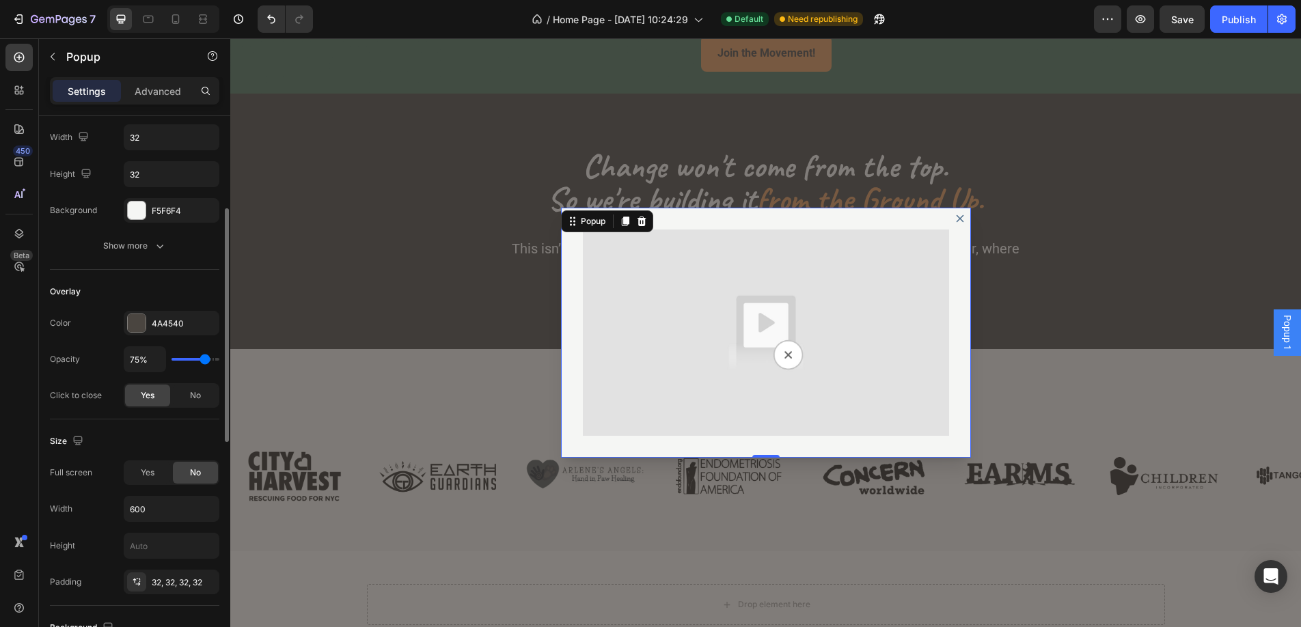
type input "76"
type input "77%"
type input "77"
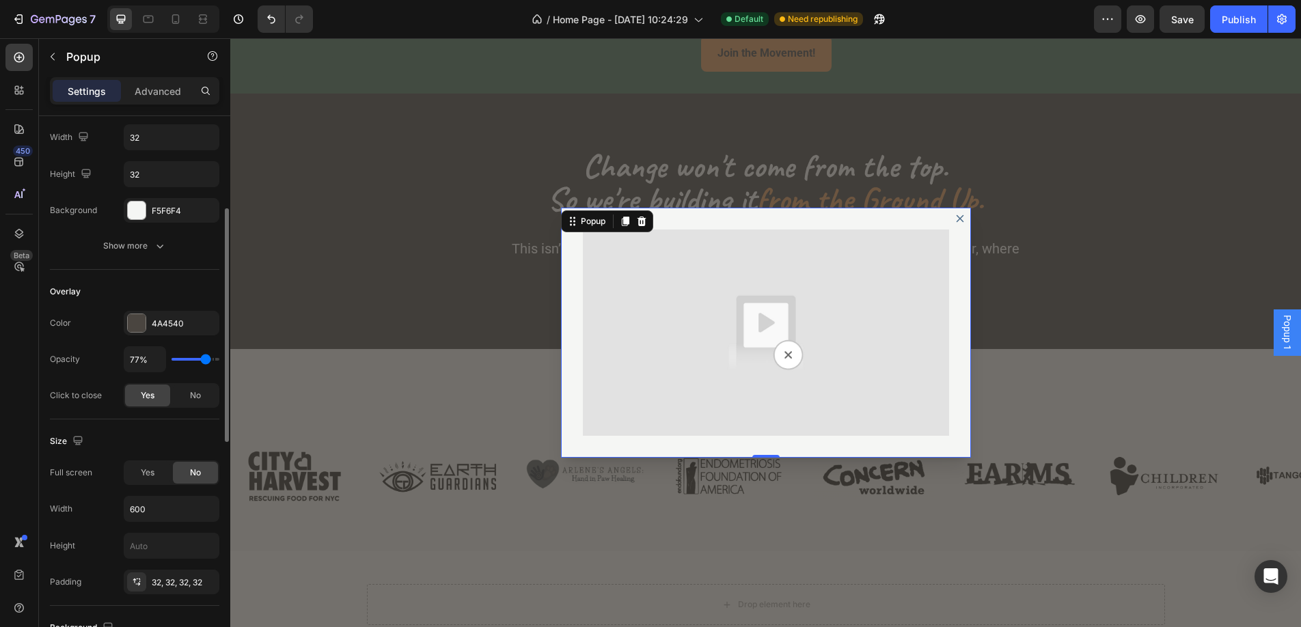
type input "78%"
type input "78"
type input "79%"
type input "79"
type input "80%"
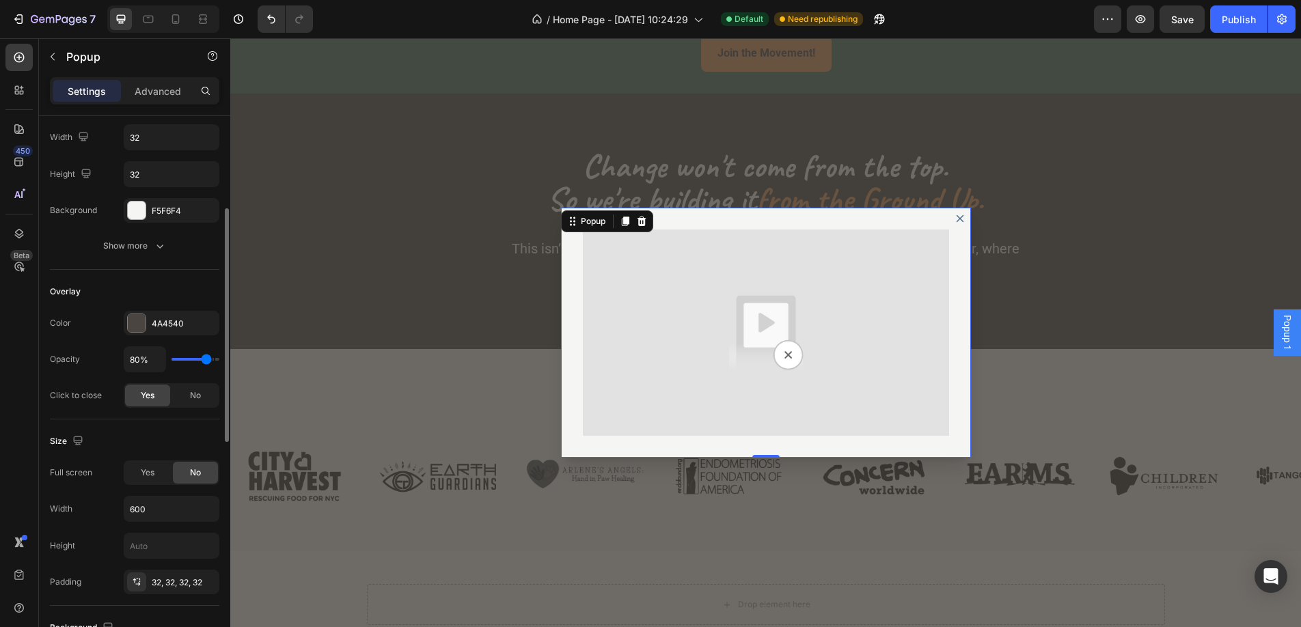
type input "80"
click at [206, 359] on input "range" at bounding box center [196, 359] width 48 height 3
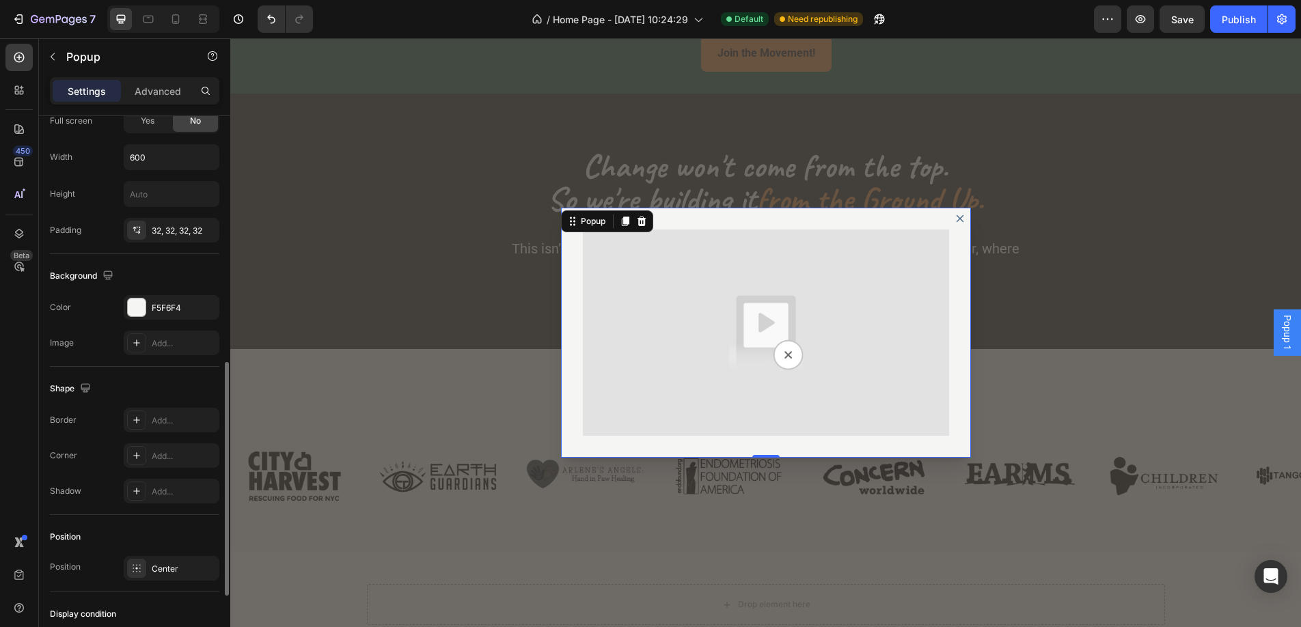
scroll to position [578, 0]
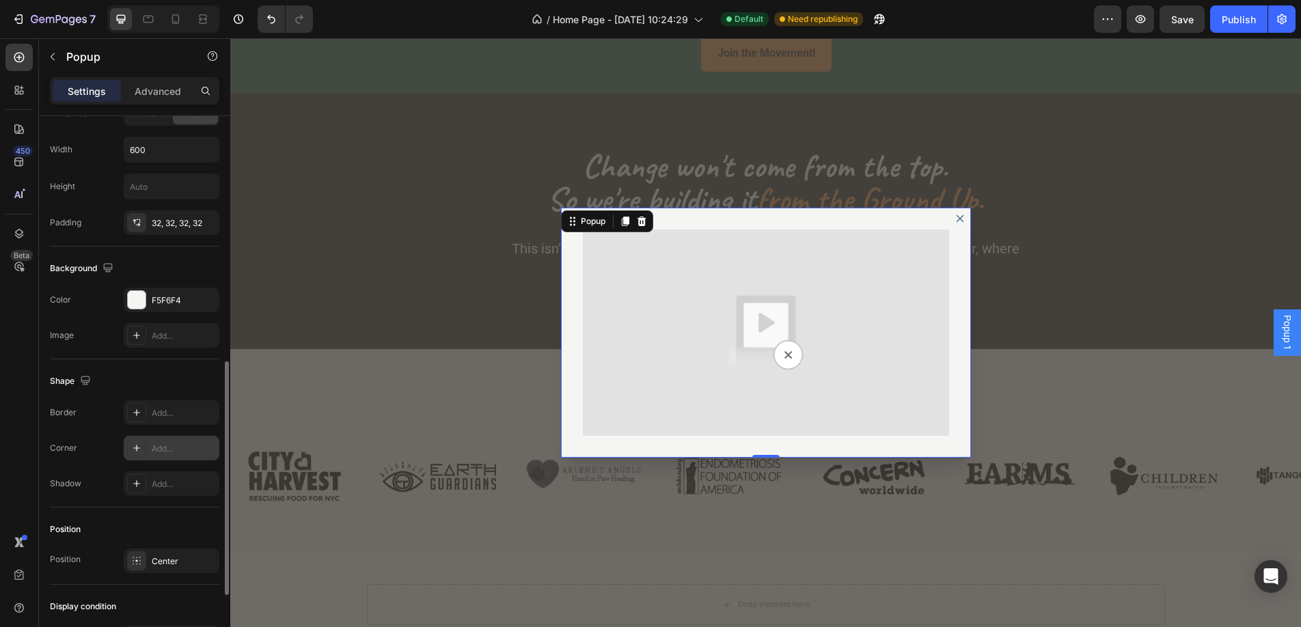
click at [139, 452] on icon at bounding box center [136, 448] width 11 height 11
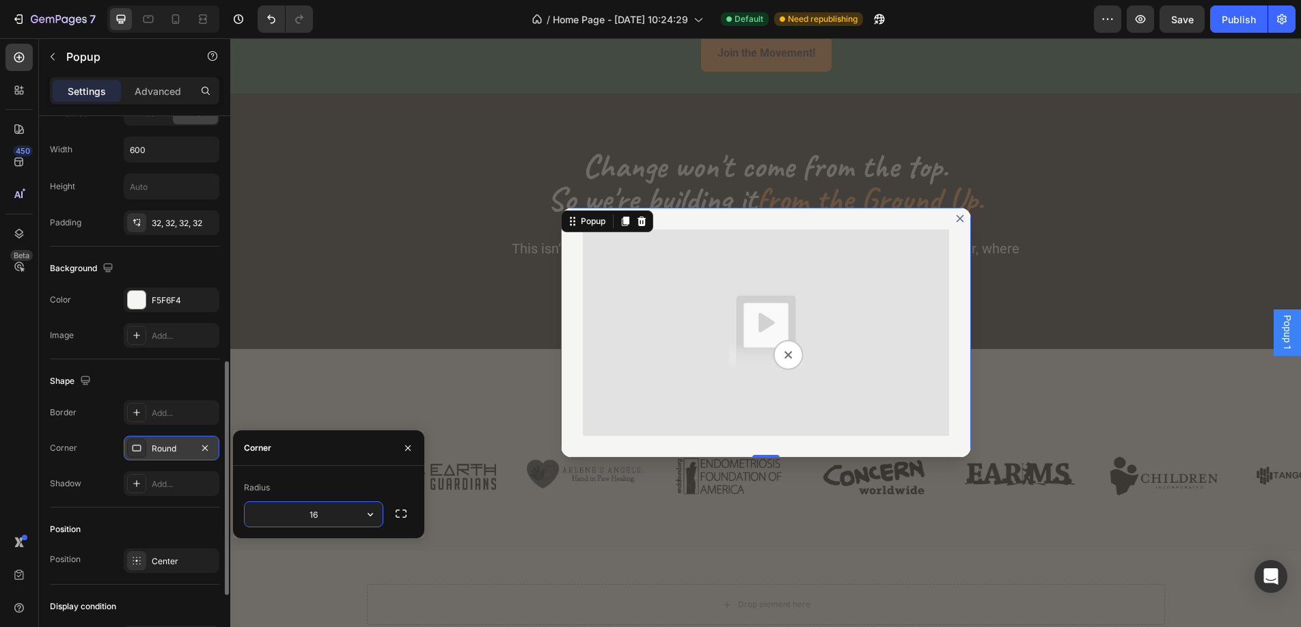
type input "1"
type input "8"
click at [23, 463] on div "450 Beta" at bounding box center [18, 286] width 27 height 485
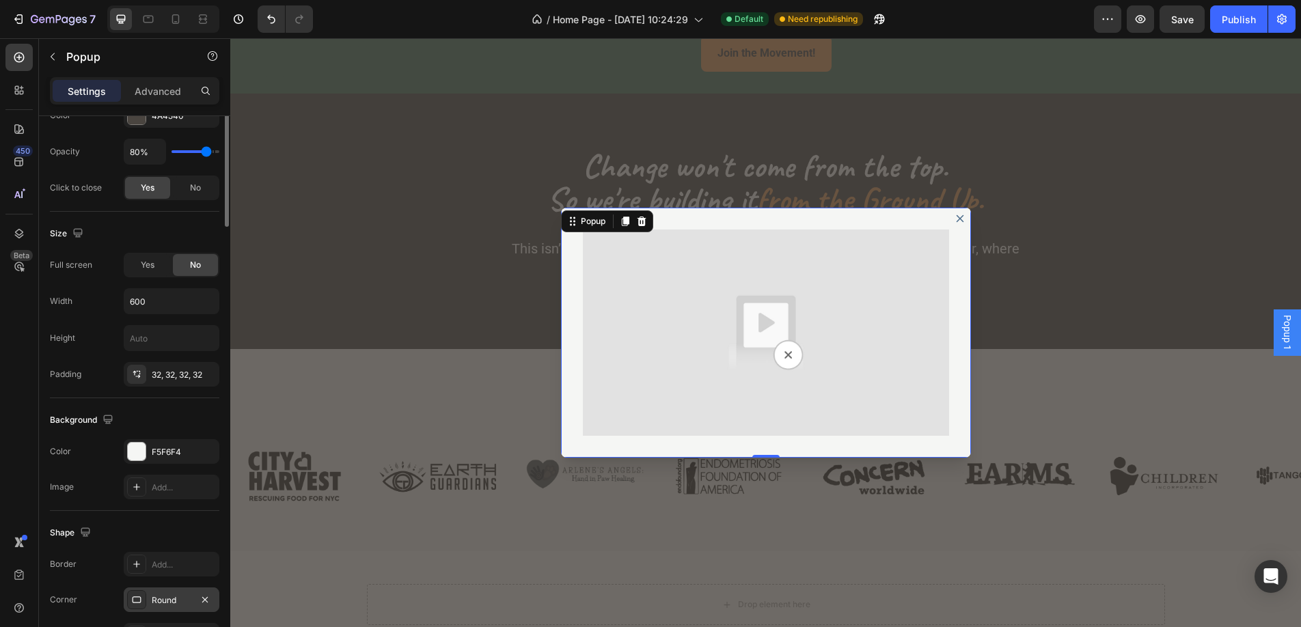
scroll to position [0, 0]
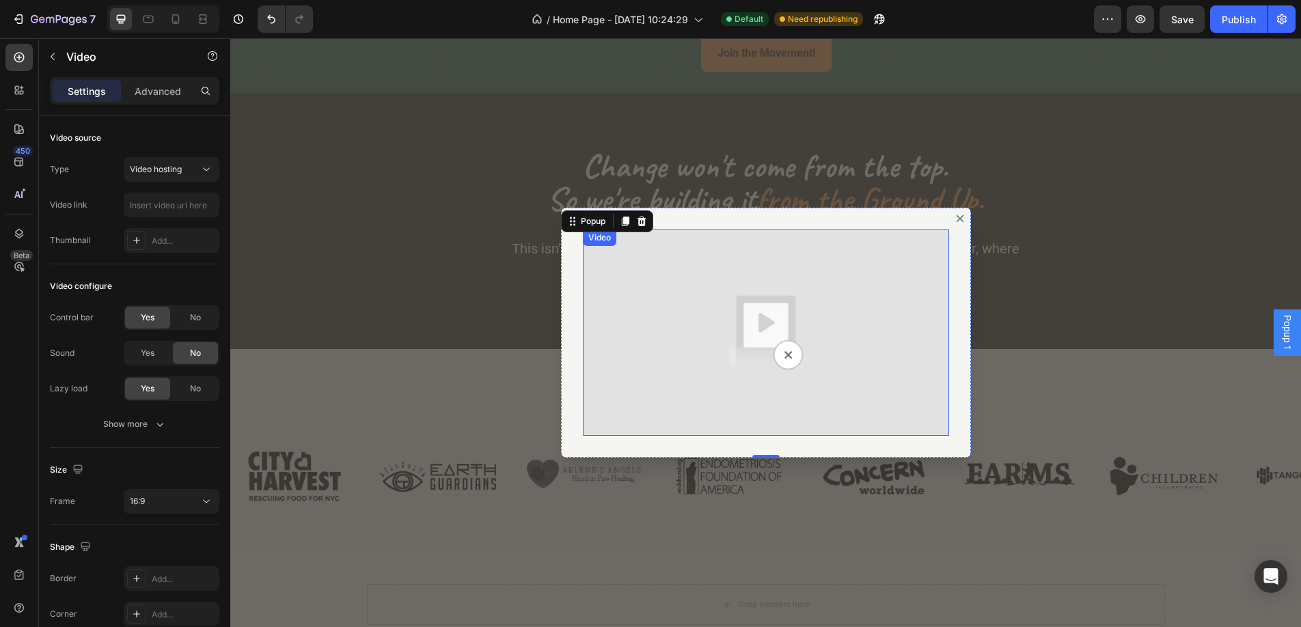
click at [649, 361] on img "Dialog body" at bounding box center [766, 333] width 366 height 206
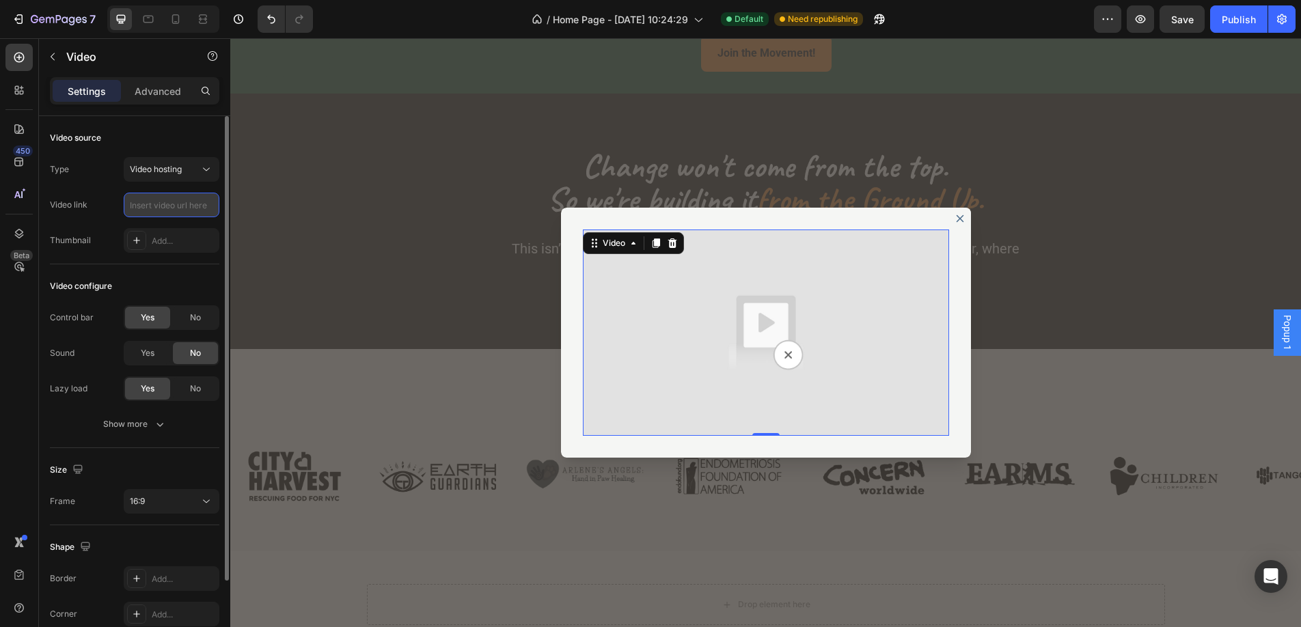
click at [161, 209] on input "text" at bounding box center [172, 205] width 96 height 25
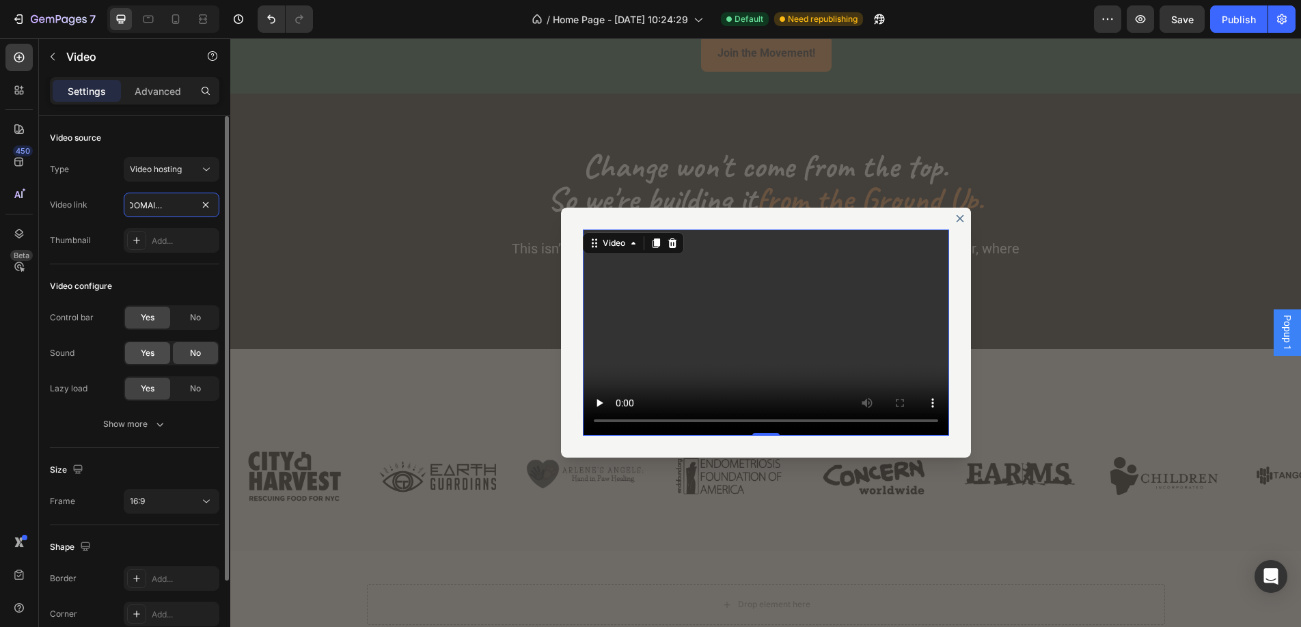
type input "https://cdn.shopify.com/videos/c/o/v/93af99608b754be68038c2b5f2836a06.mp4"
click at [144, 356] on span "Yes" at bounding box center [148, 353] width 14 height 12
click at [165, 435] on button "Show more" at bounding box center [135, 424] width 170 height 25
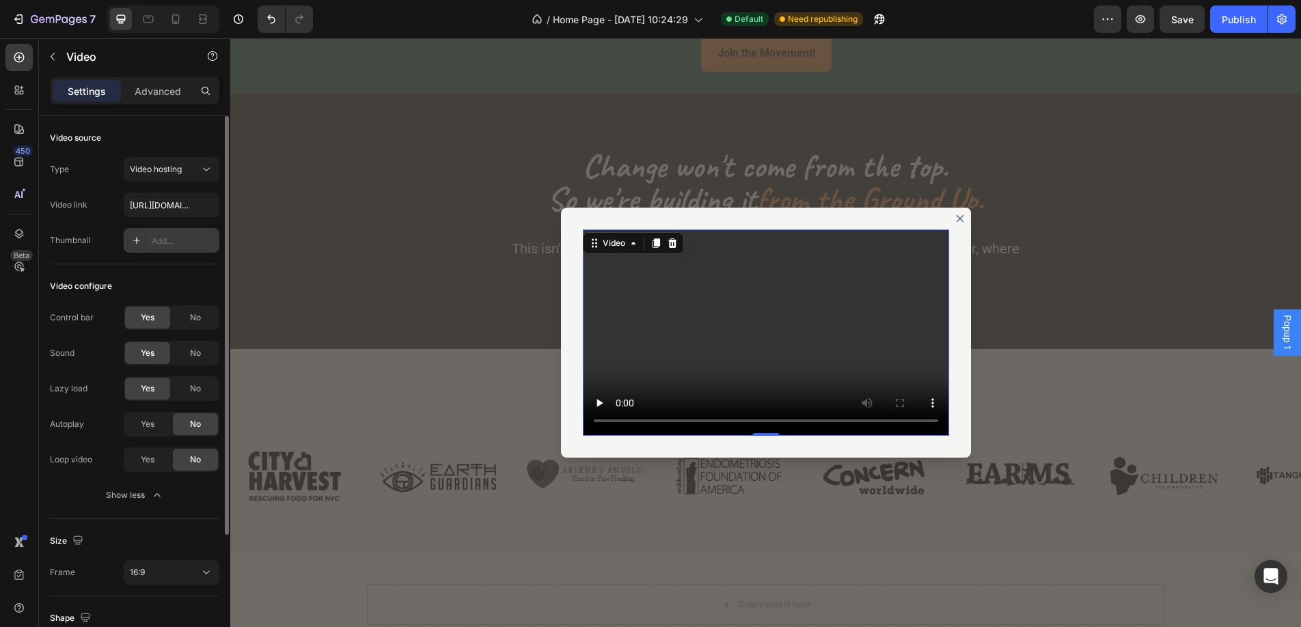
click at [134, 243] on icon at bounding box center [136, 240] width 11 height 11
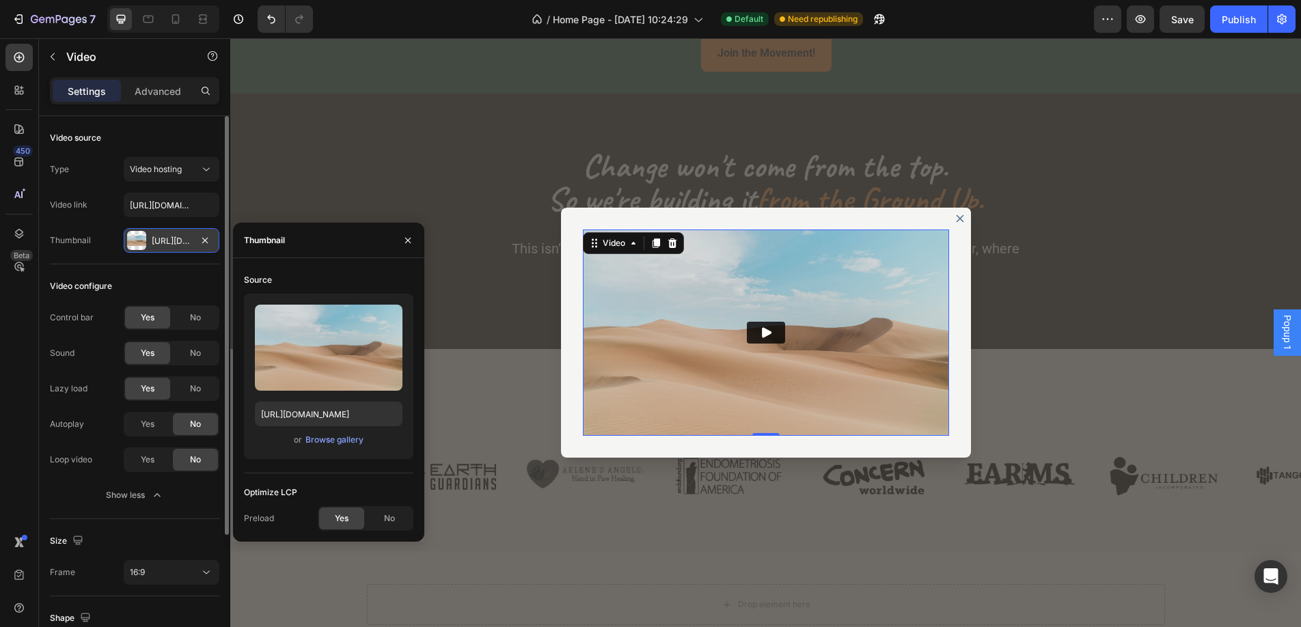
click at [342, 447] on div "or Browse gallery" at bounding box center [329, 440] width 148 height 16
click at [340, 442] on div "Browse gallery" at bounding box center [335, 440] width 58 height 12
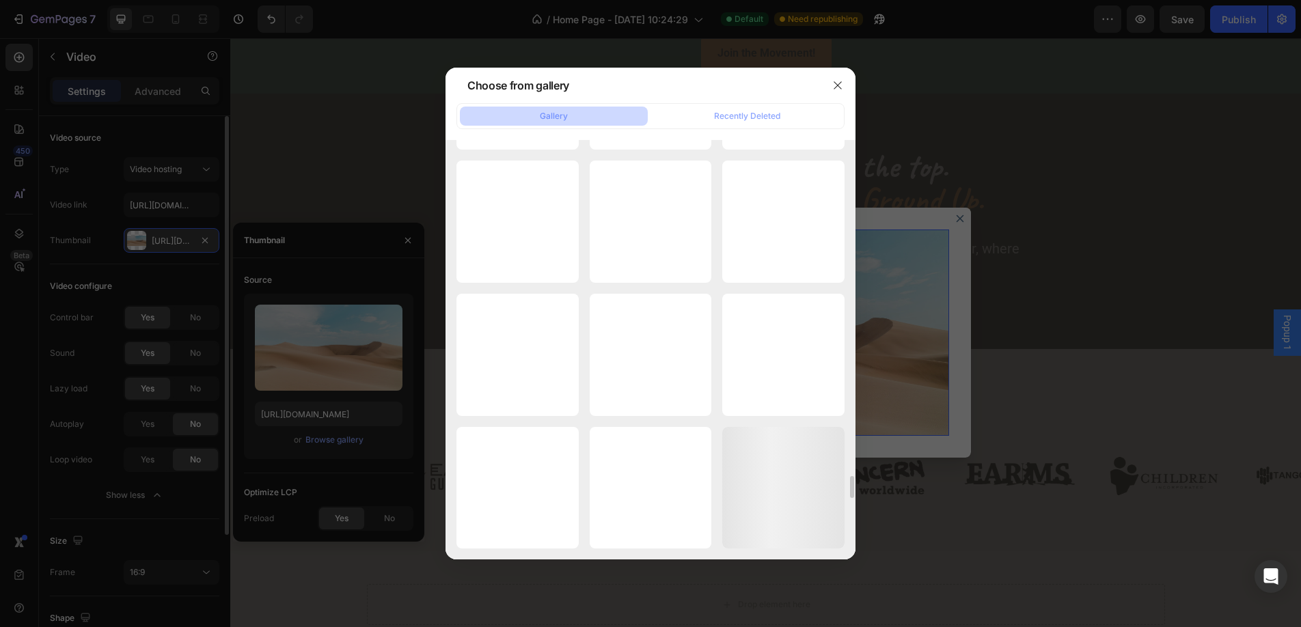
scroll to position [6749, 0]
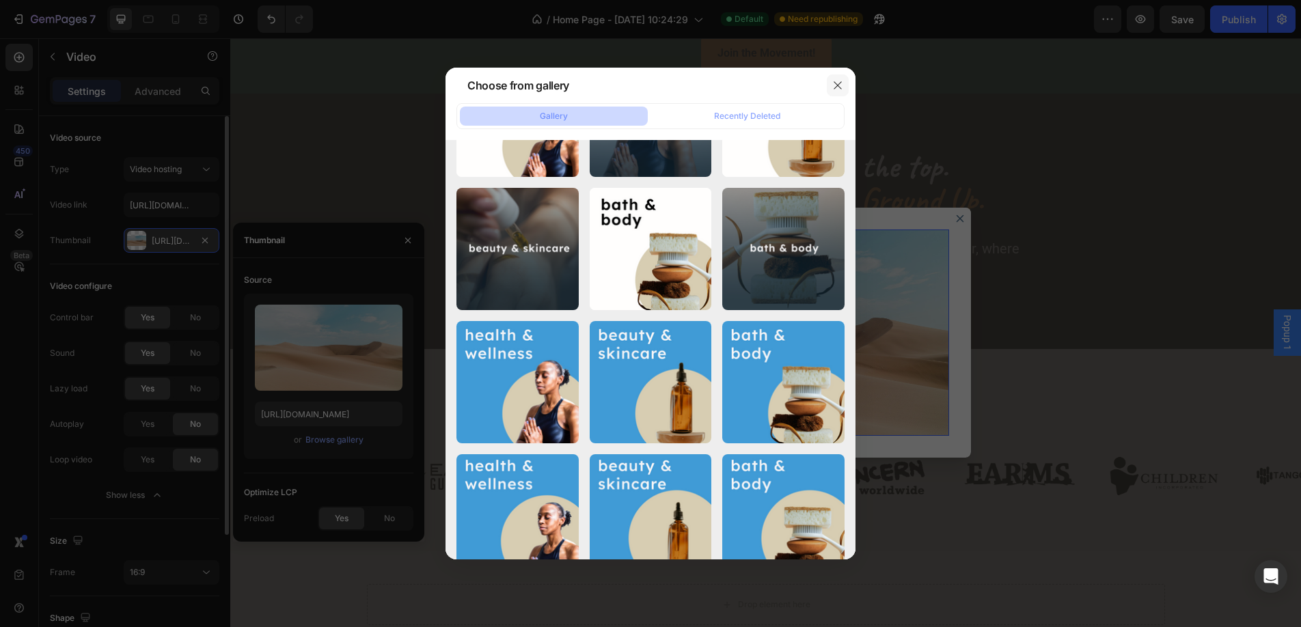
click at [833, 85] on icon "button" at bounding box center [838, 85] width 11 height 11
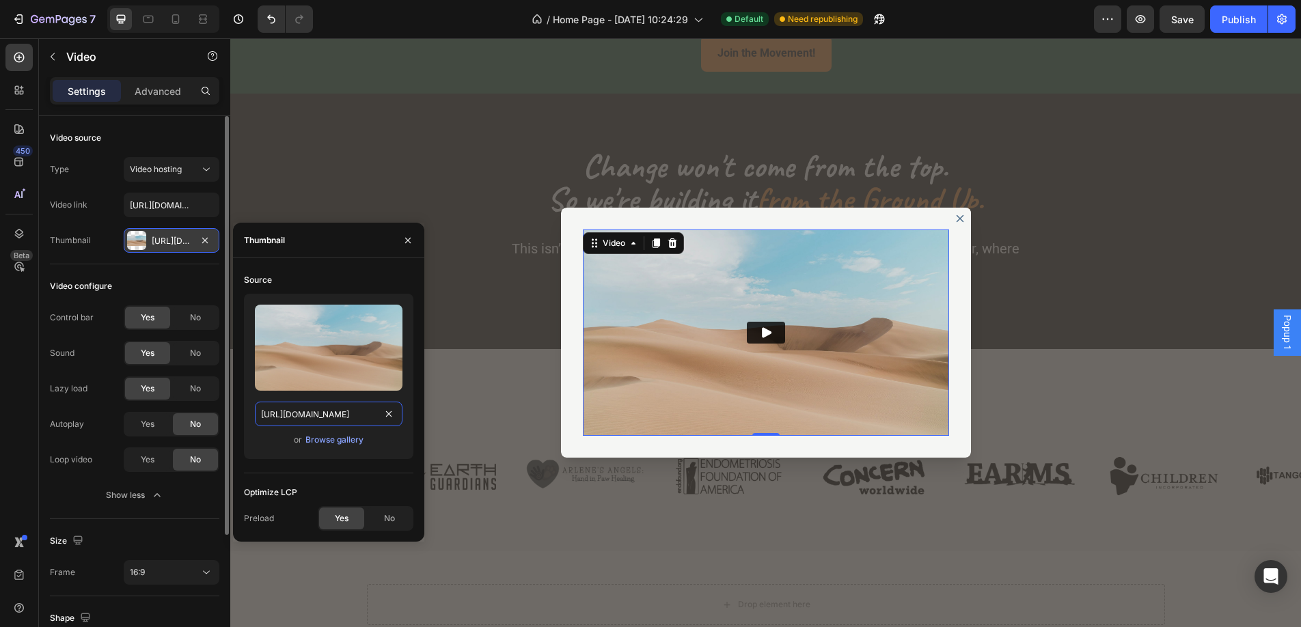
click at [316, 420] on input "https://ucarecdn.com/06075225-af9e-460c-8e3c-6be63c0b773a/-/format/auto/" at bounding box center [329, 414] width 148 height 25
paste input "cdn.shopify.com/s/files/1/0487/8280/3102/files/APM_Logo_V2_transparent_1.png?v=…"
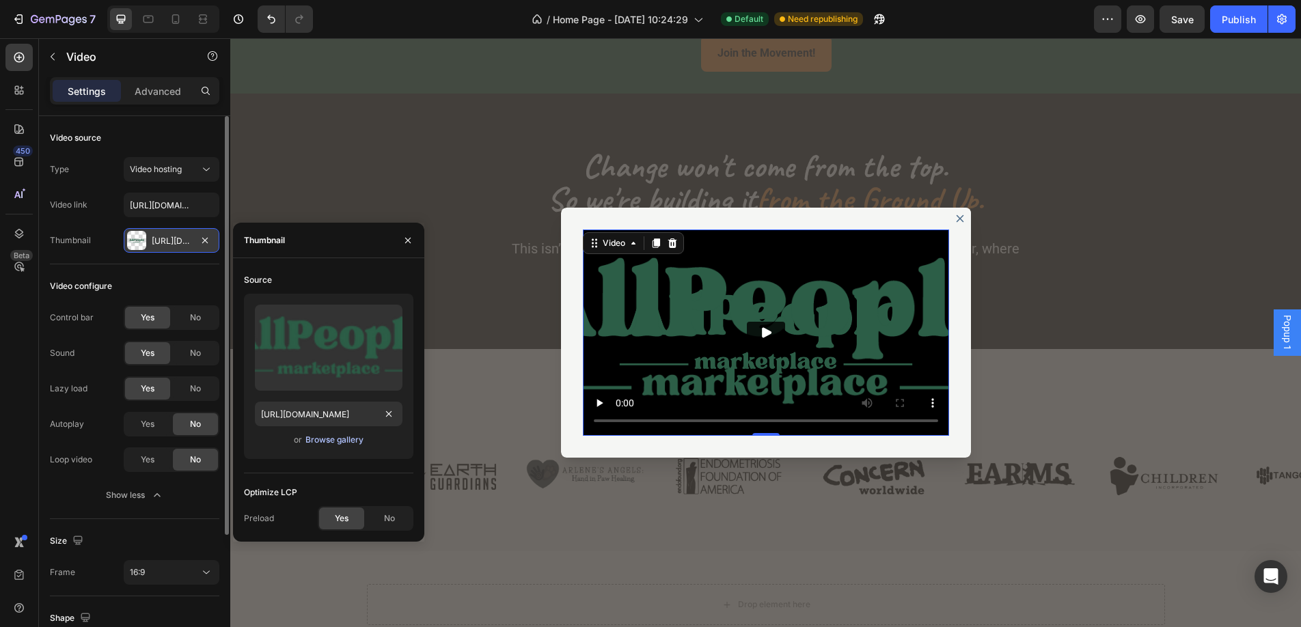
scroll to position [0, 0]
click at [336, 440] on div "Browse gallery" at bounding box center [335, 440] width 58 height 12
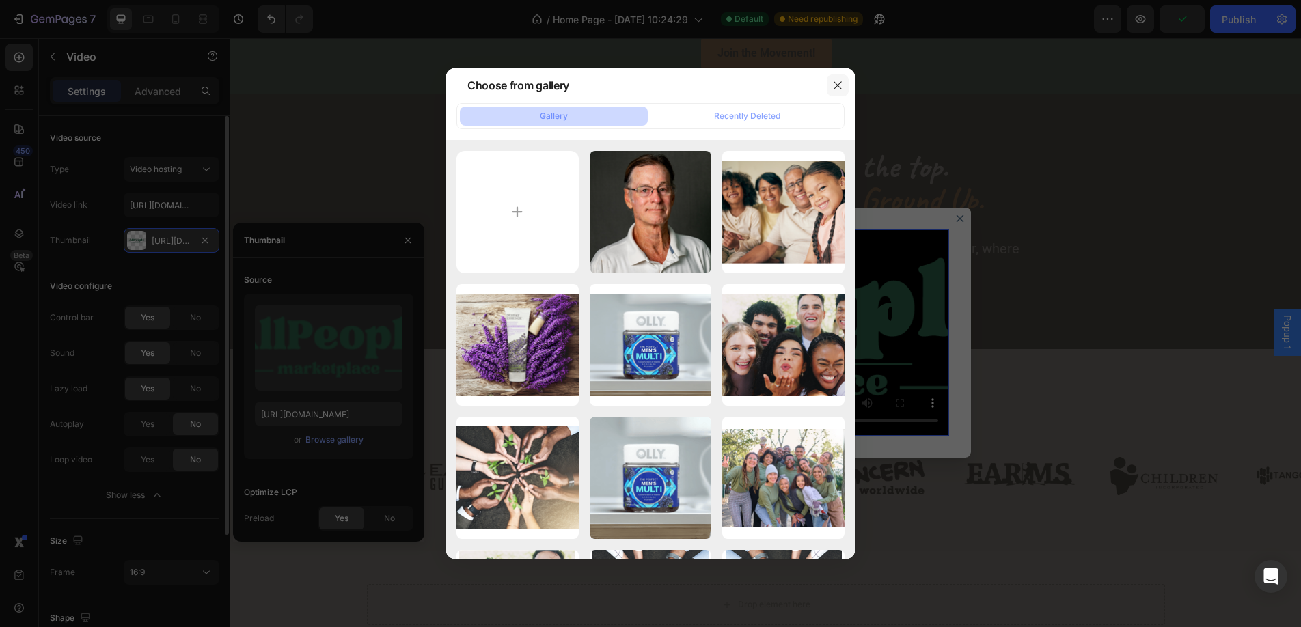
click at [842, 88] on icon "button" at bounding box center [838, 85] width 11 height 11
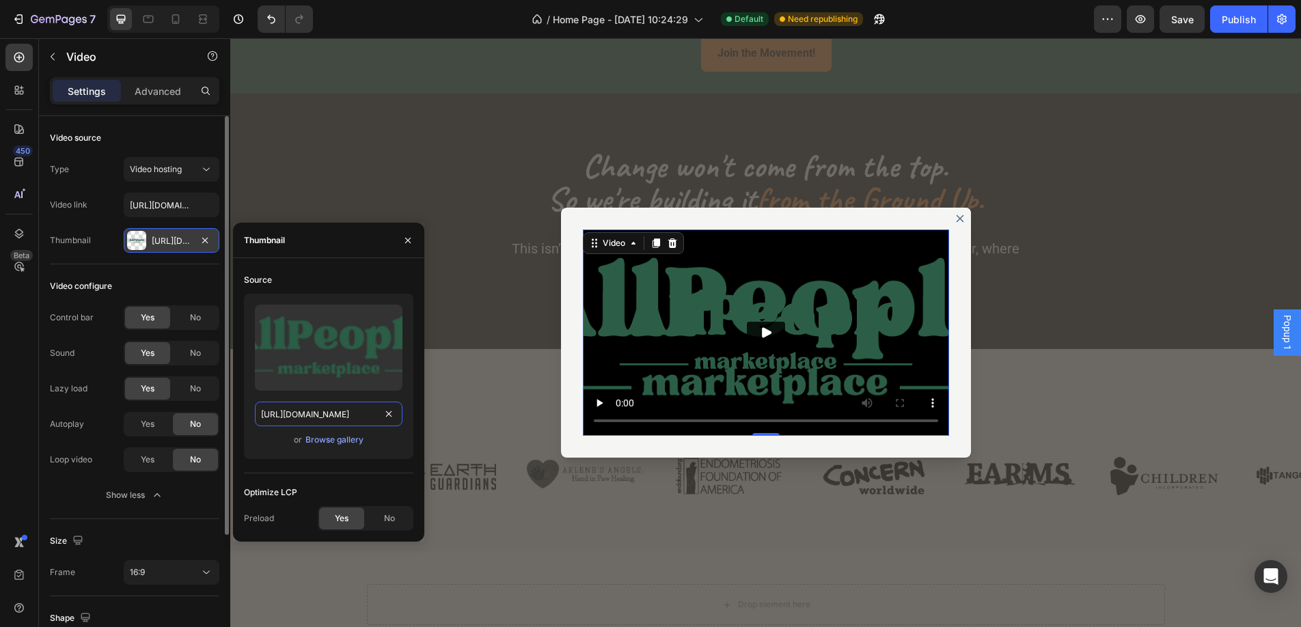
click at [312, 418] on input "https://cdn.shopify.com/s/files/1/0487/8280/3102/files/APM_Logo_V2_transparent_…" at bounding box center [329, 414] width 148 height 25
paste input "4_1.png?v=1755270887"
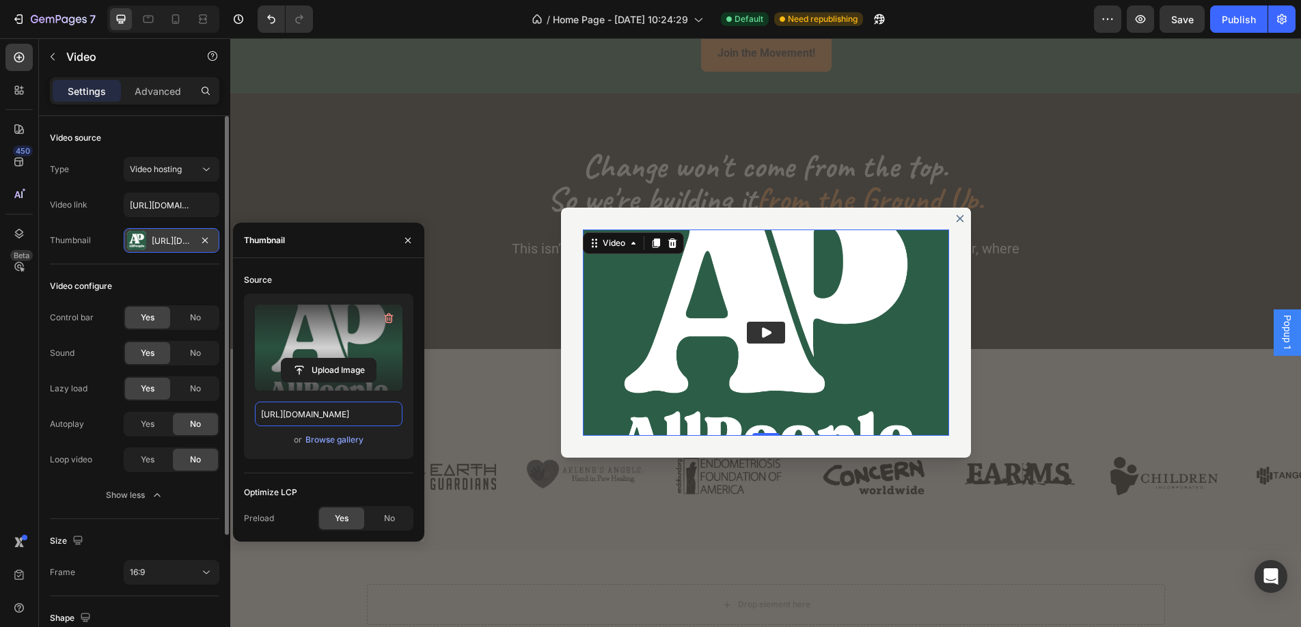
paste input "VideoThumbnail.png?v=1756214132"
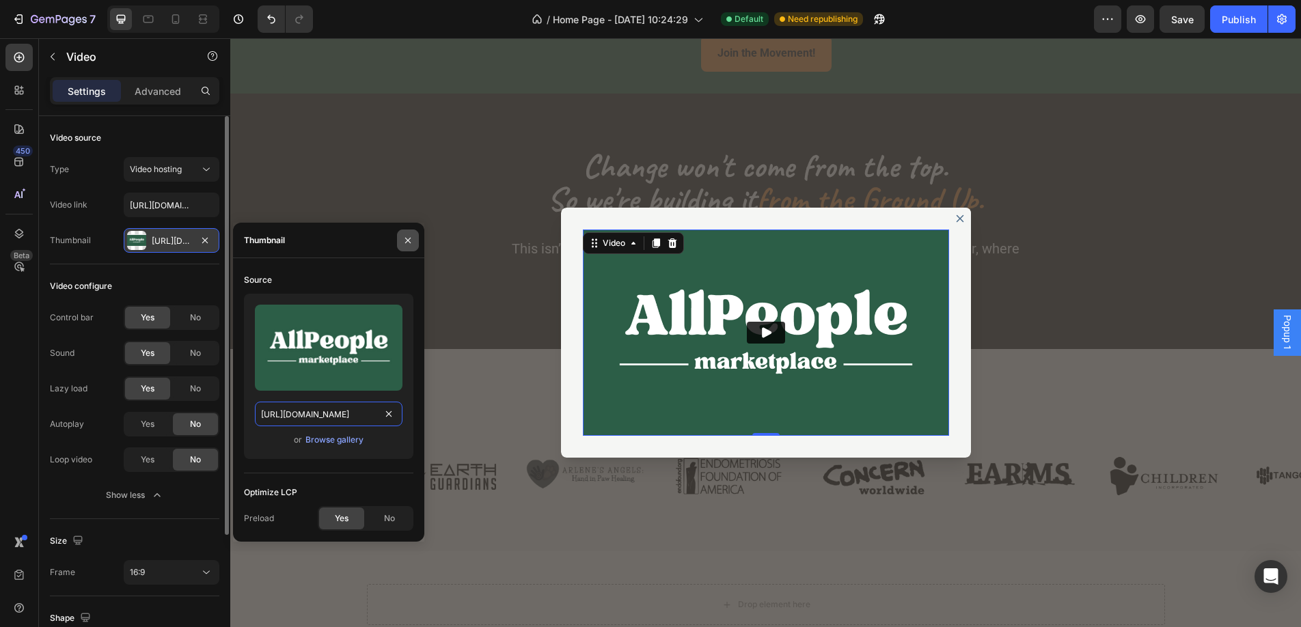
type input "https://cdn.shopify.com/s/files/1/0487/8280/3102/files/VideoThumbnail.png?v=175…"
click at [412, 245] on icon "button" at bounding box center [408, 240] width 11 height 11
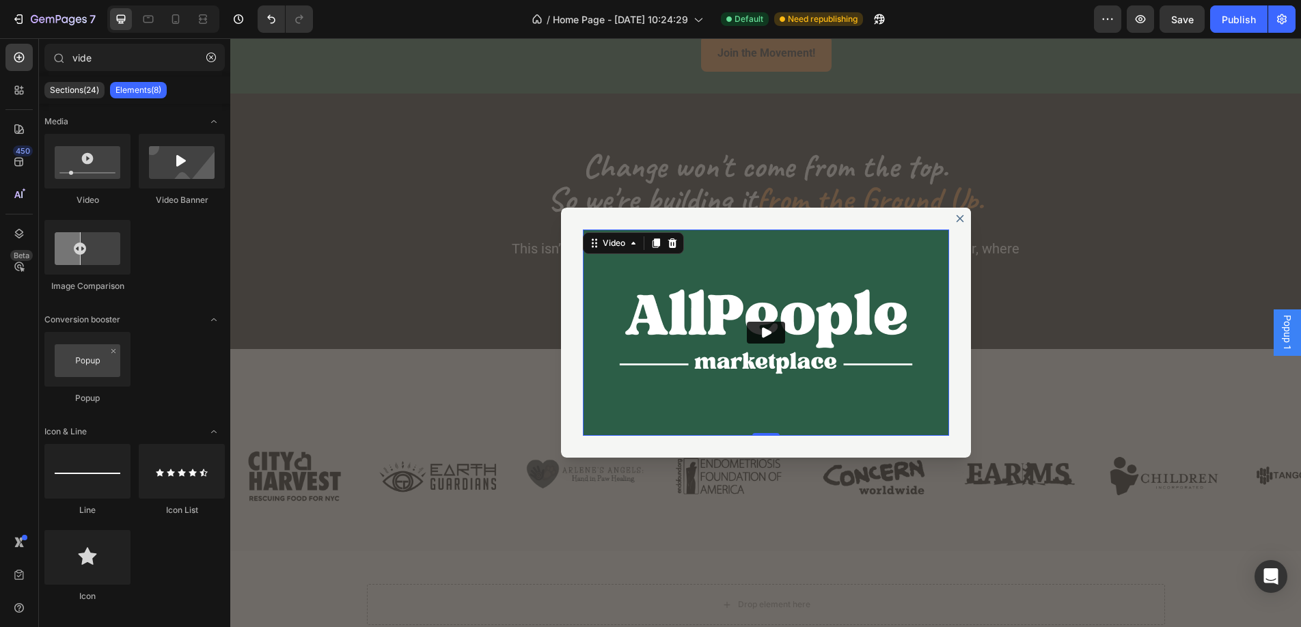
click at [994, 141] on div "Backdrop" at bounding box center [765, 332] width 1071 height 589
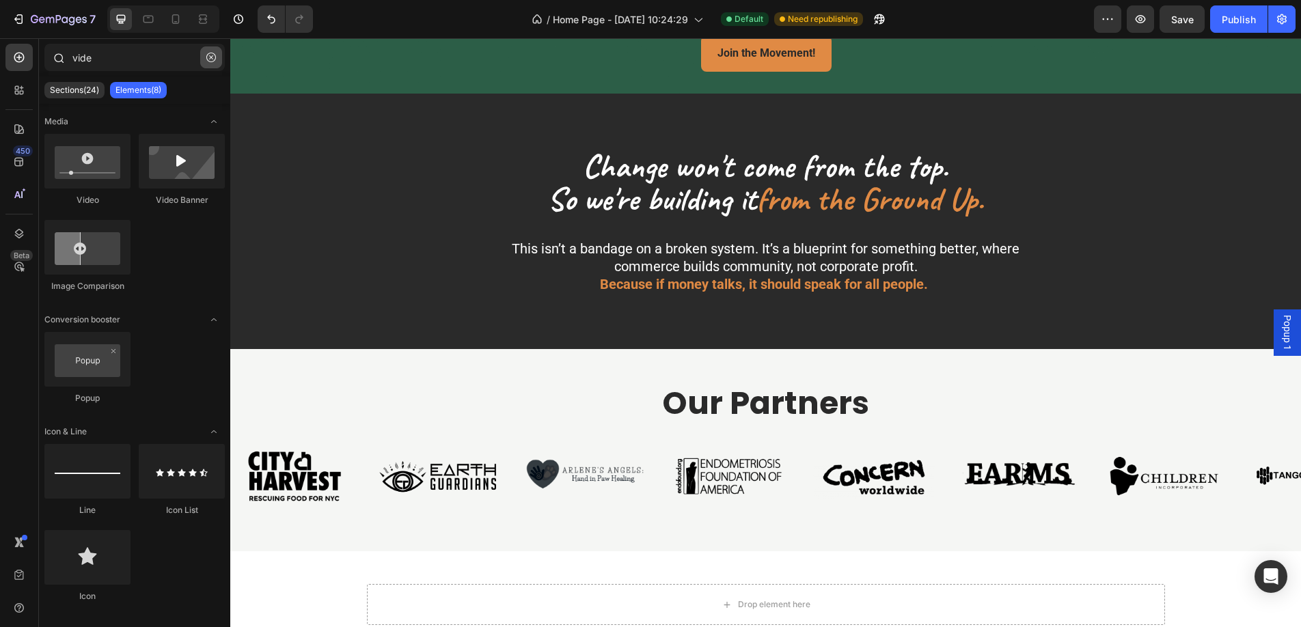
click at [206, 62] on button "button" at bounding box center [211, 57] width 22 height 22
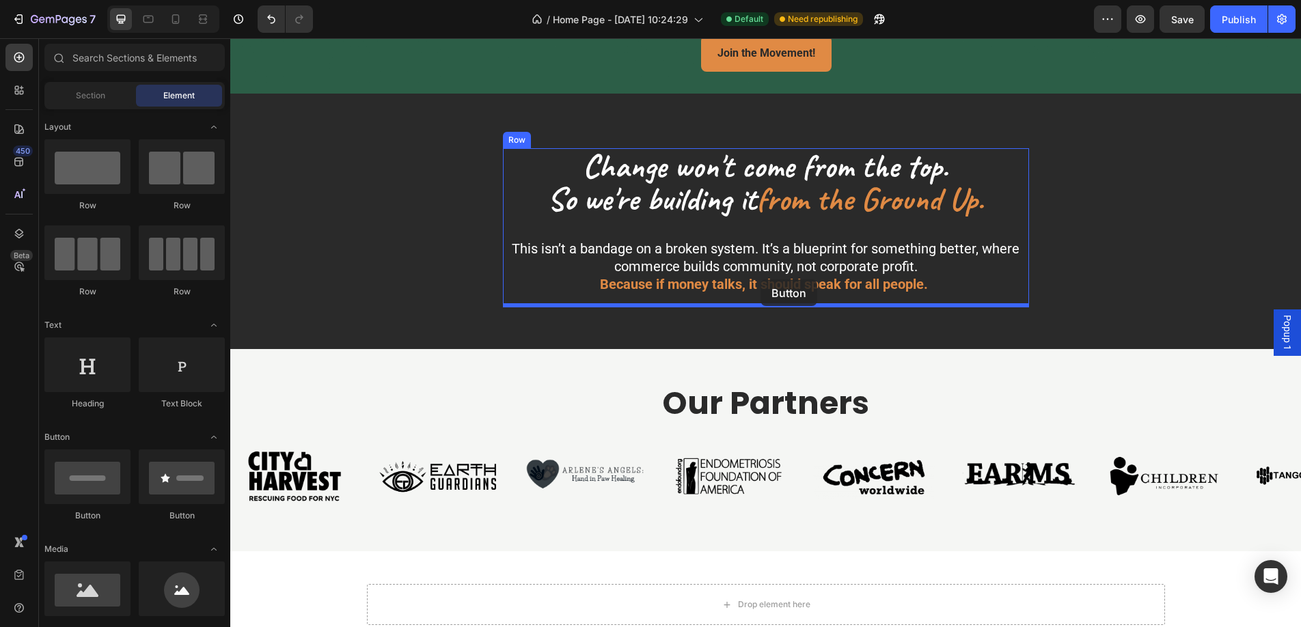
drag, startPoint x: 330, startPoint y: 529, endPoint x: 761, endPoint y: 278, distance: 498.9
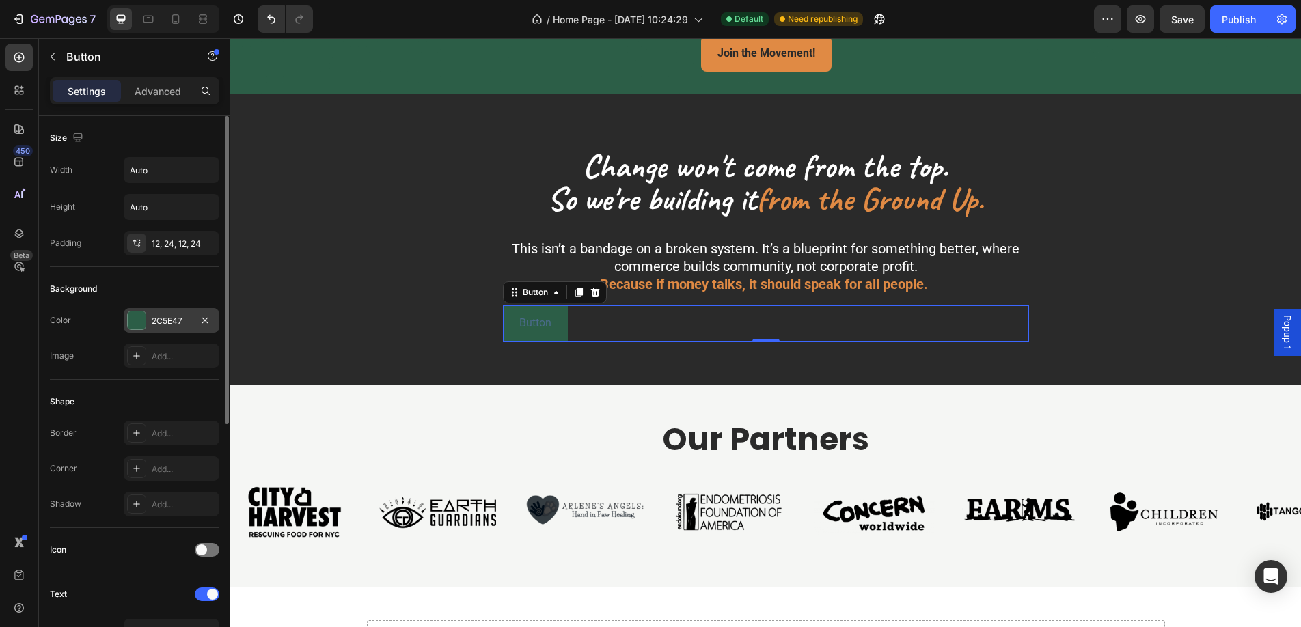
click at [139, 320] on div at bounding box center [137, 321] width 18 height 18
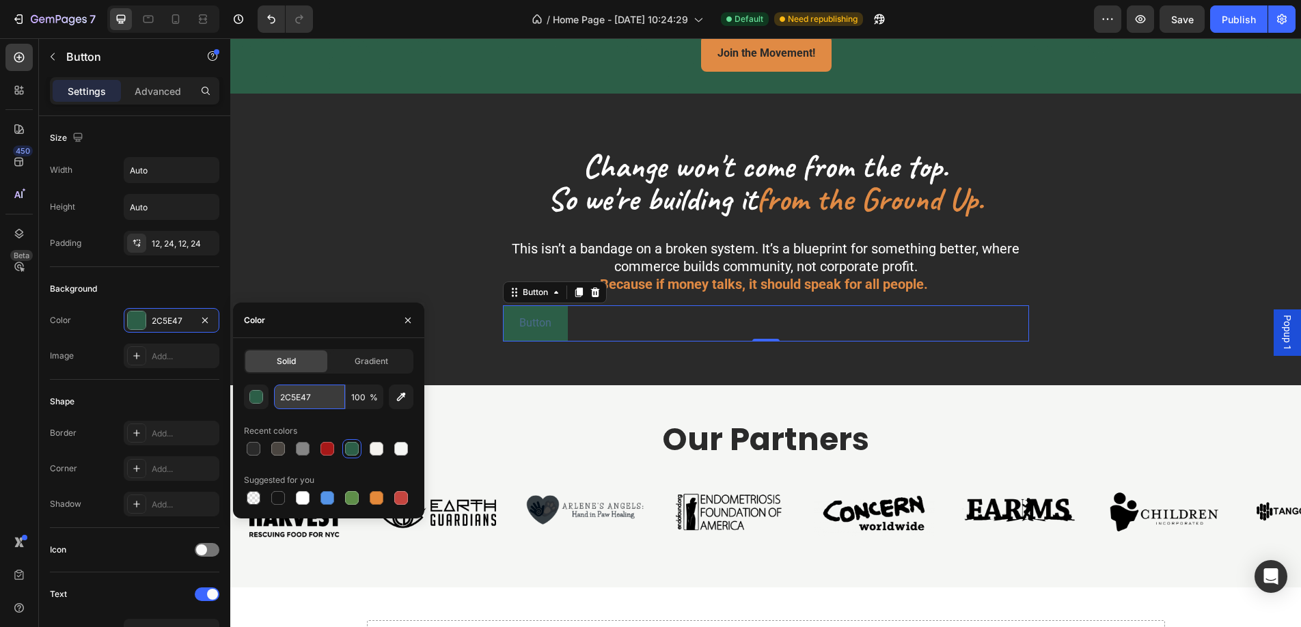
click at [299, 396] on input "2C5E47" at bounding box center [309, 397] width 71 height 25
paste input "E08A44"
type input "E08A44"
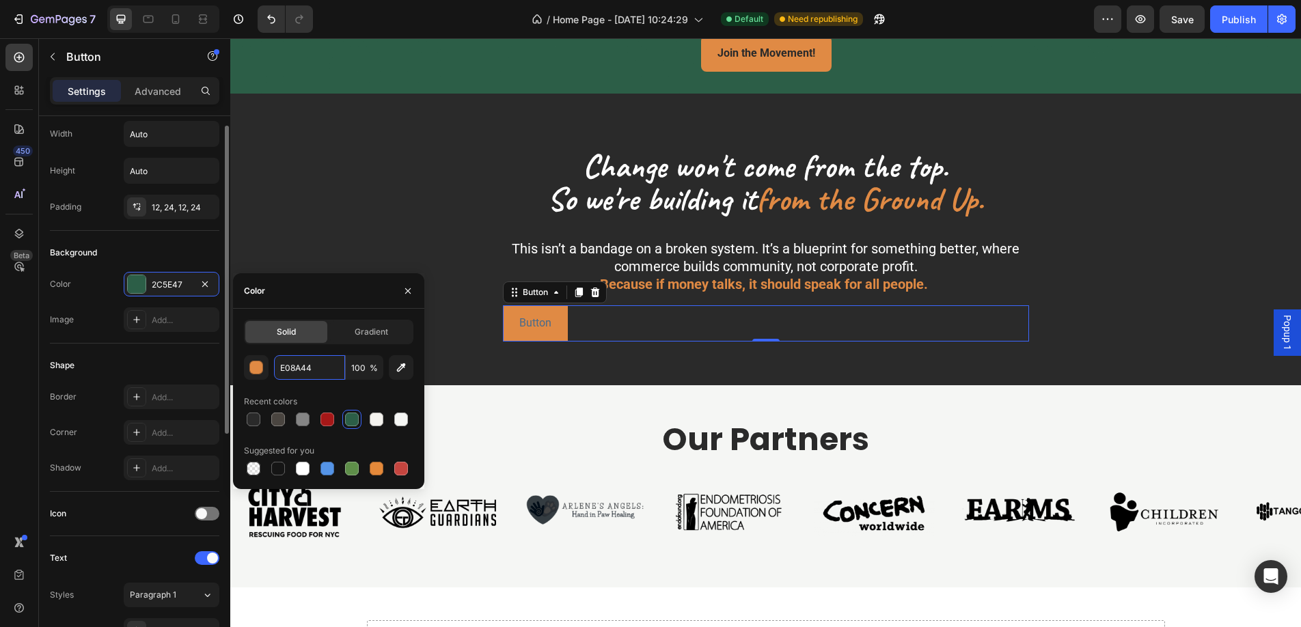
scroll to position [42, 0]
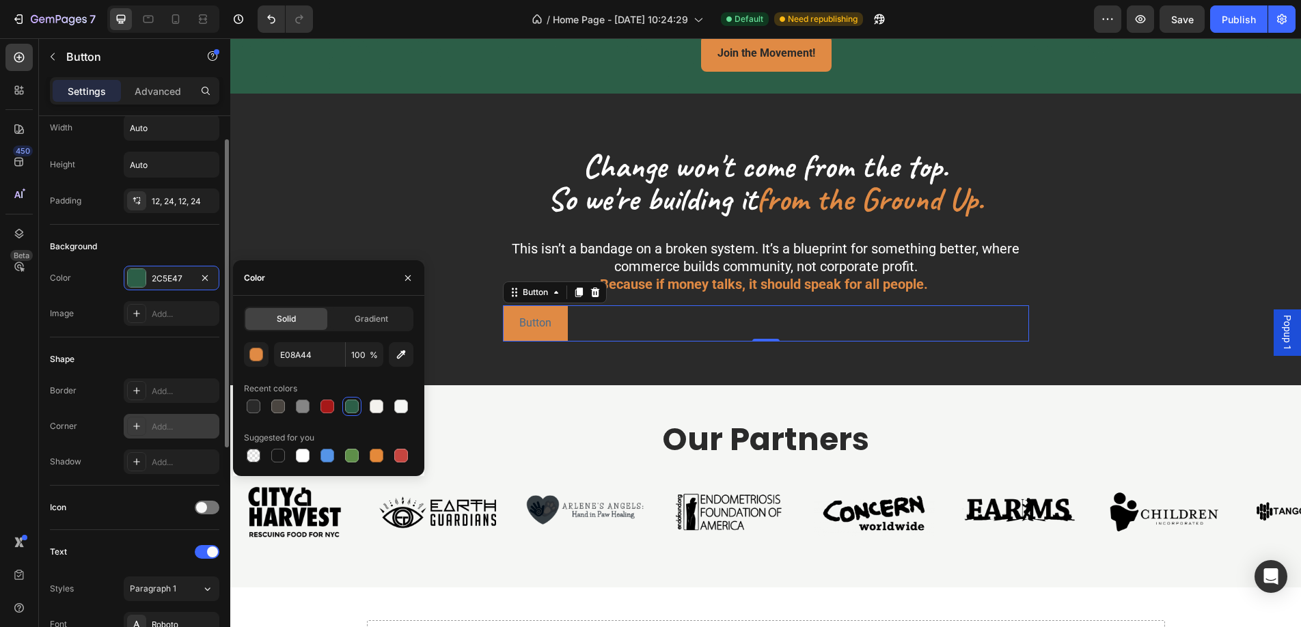
click at [139, 426] on icon at bounding box center [136, 426] width 7 height 7
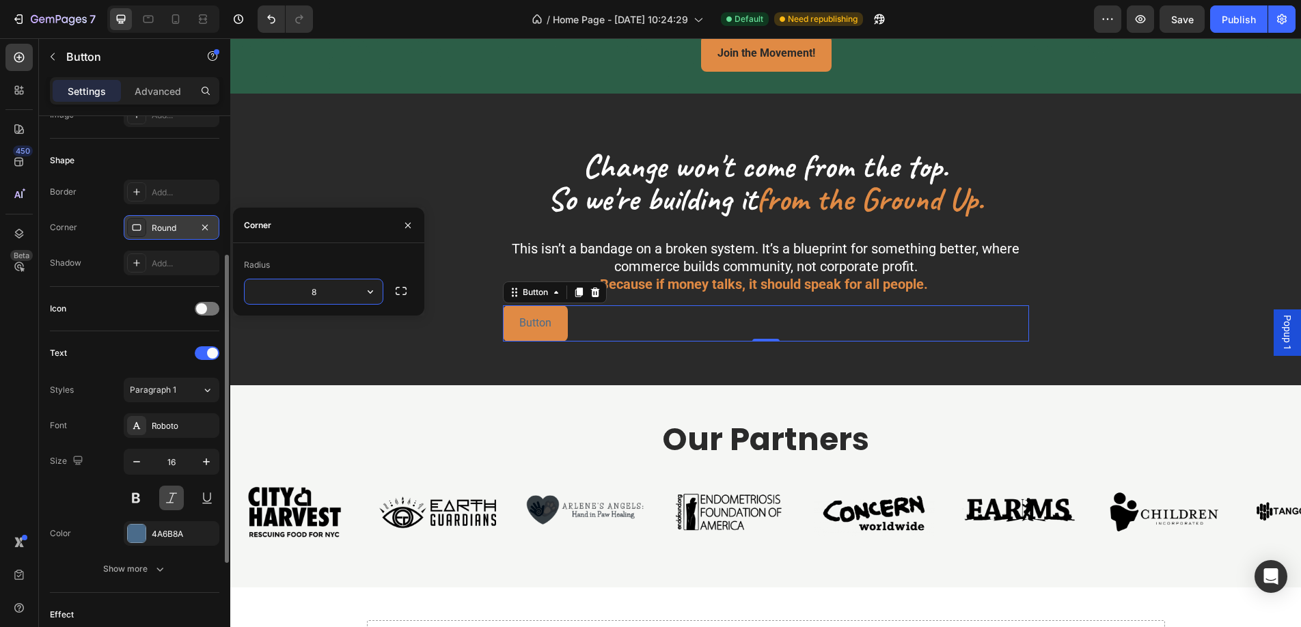
scroll to position [243, 0]
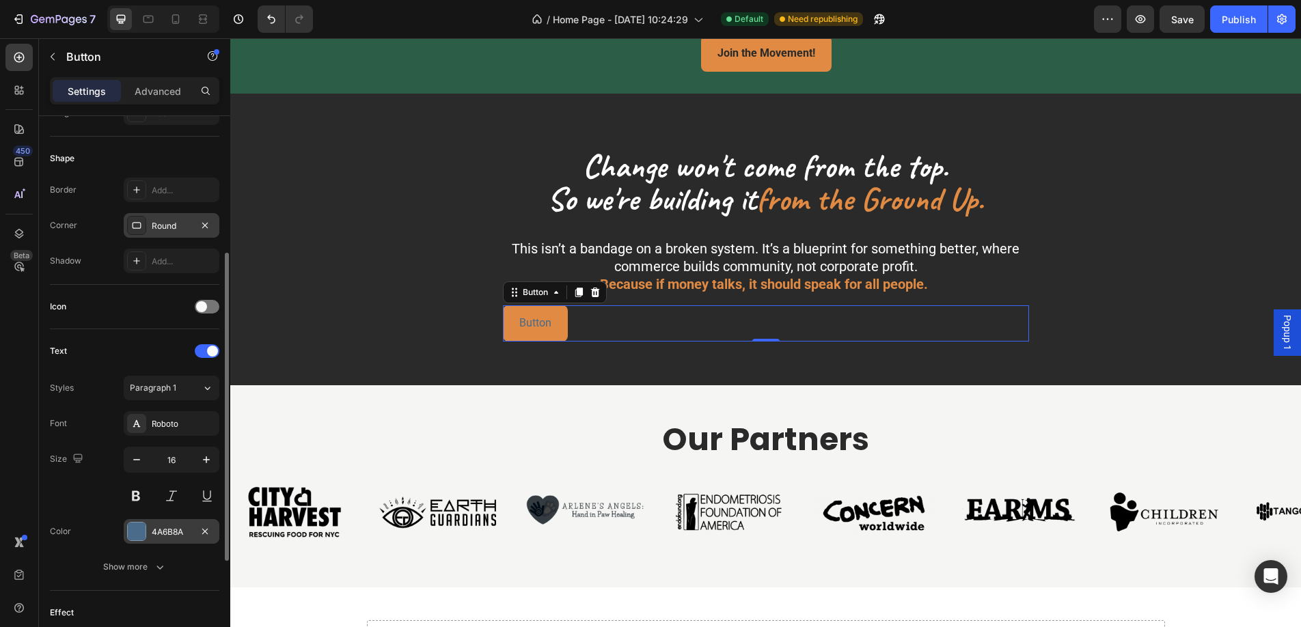
click at [138, 530] on div at bounding box center [137, 532] width 18 height 18
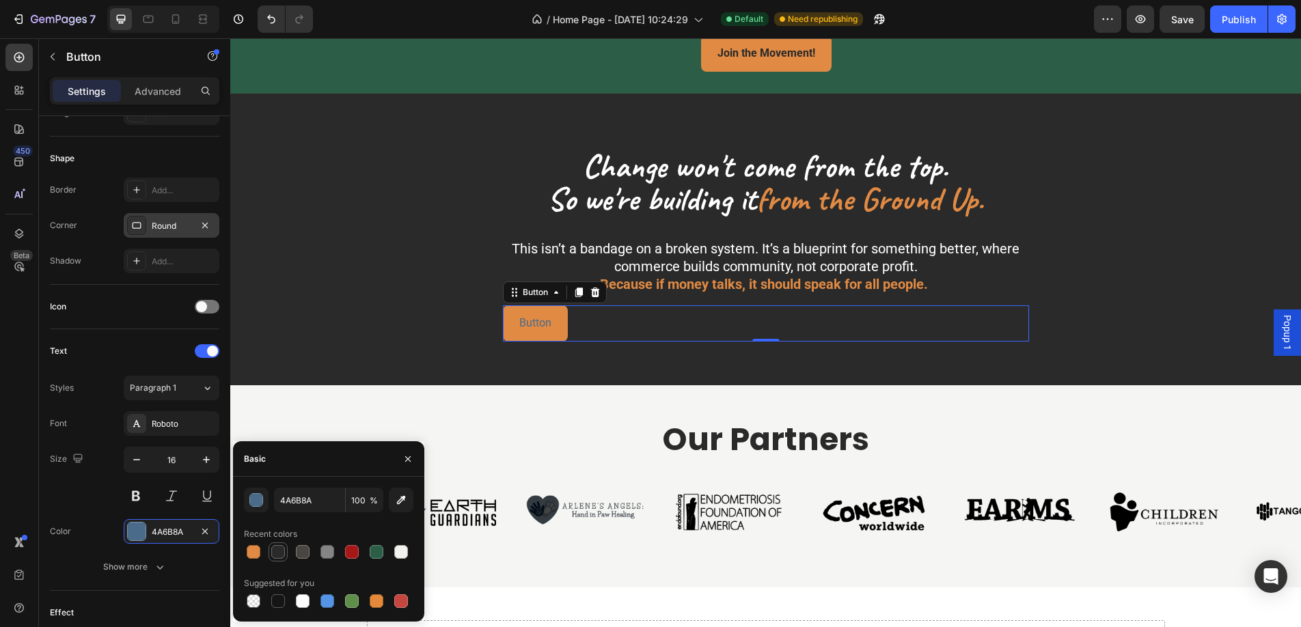
click at [279, 550] on div at bounding box center [278, 552] width 14 height 14
type input "2A2A2A"
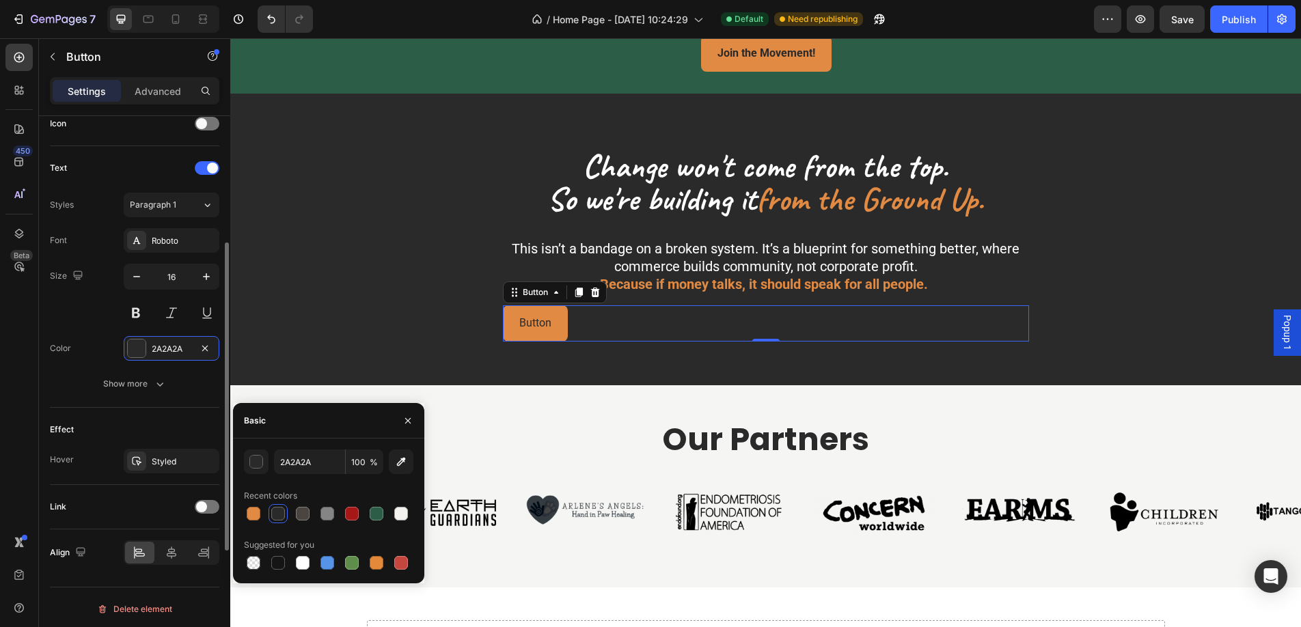
scroll to position [430, 0]
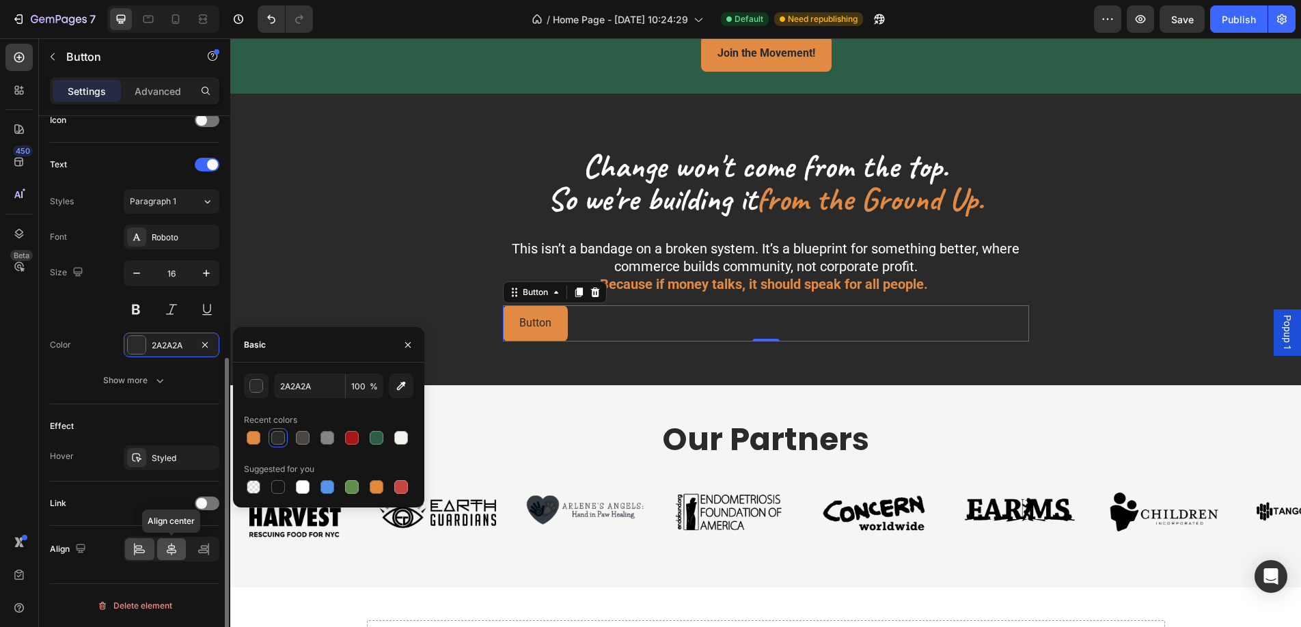
click at [176, 554] on icon at bounding box center [172, 550] width 14 height 14
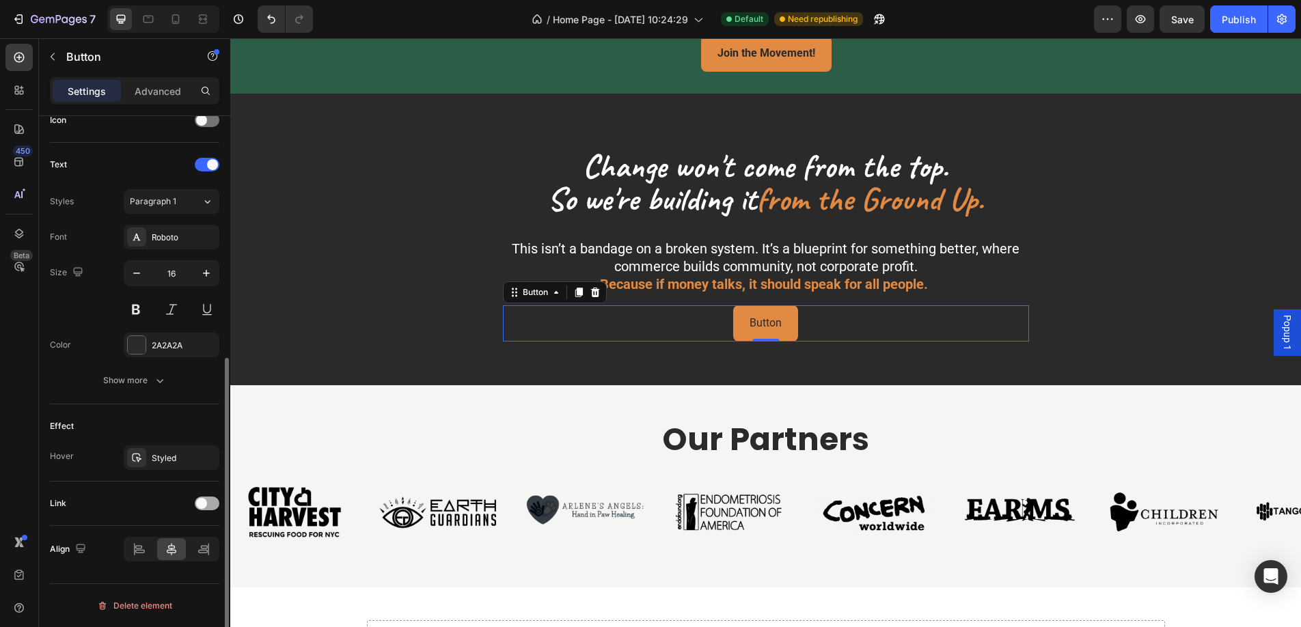
click at [203, 504] on span at bounding box center [201, 503] width 11 height 11
click at [186, 548] on button "Open page" at bounding box center [172, 538] width 96 height 25
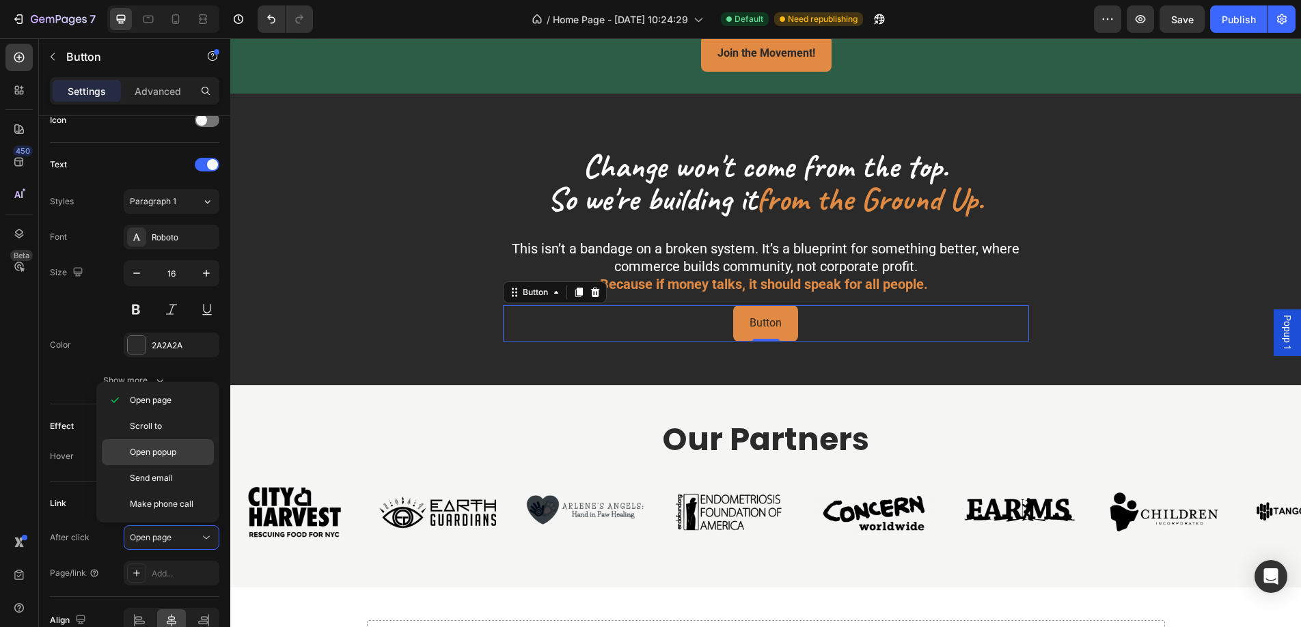
click at [157, 451] on span "Open popup" at bounding box center [153, 452] width 46 height 12
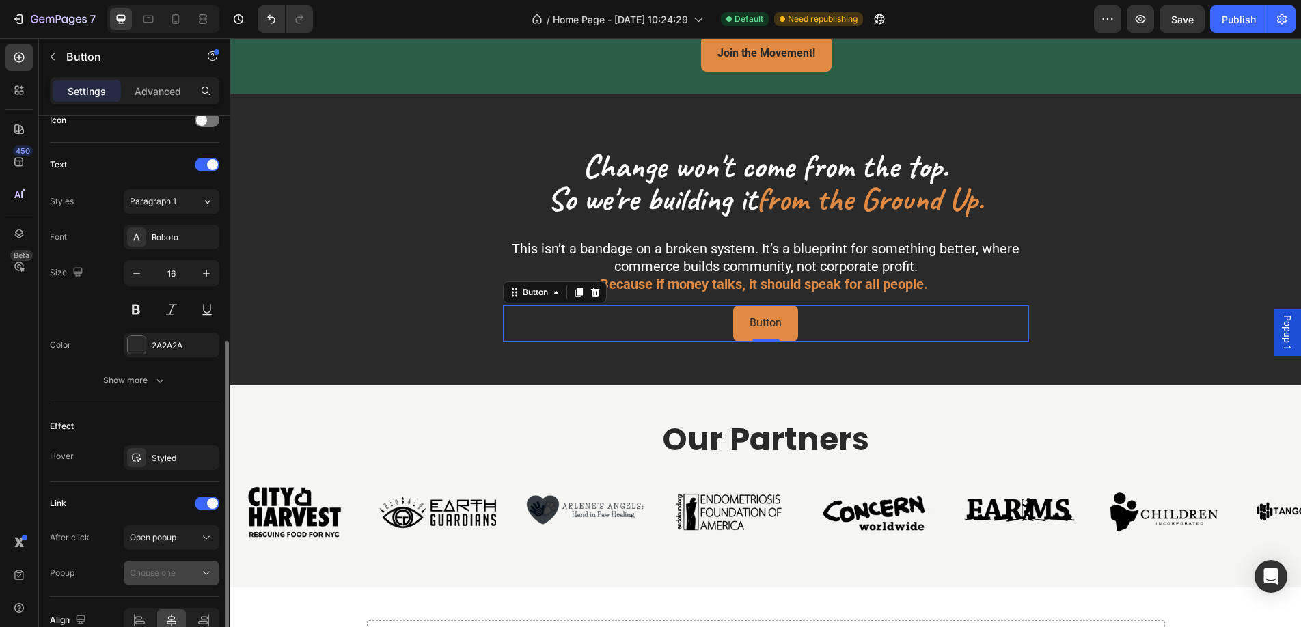
click at [165, 568] on span "Choose one" at bounding box center [153, 573] width 46 height 10
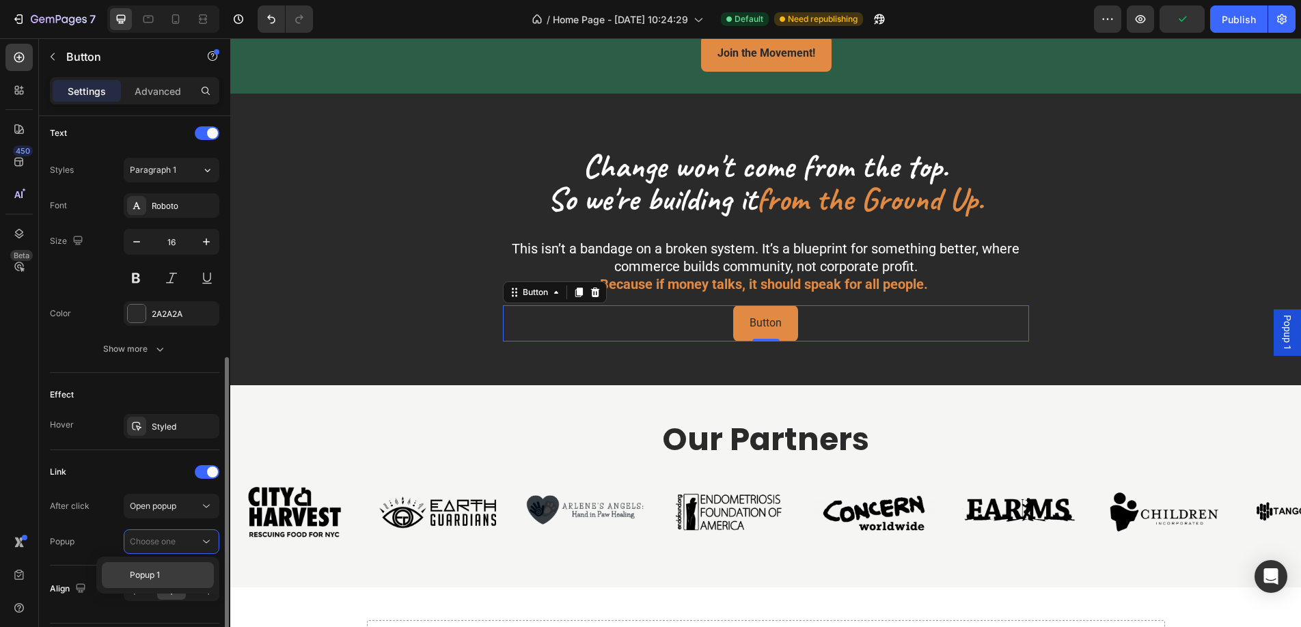
click at [137, 574] on span "Popup 1" at bounding box center [145, 575] width 30 height 12
click at [1288, 329] on span "Popup 1" at bounding box center [1288, 333] width 14 height 36
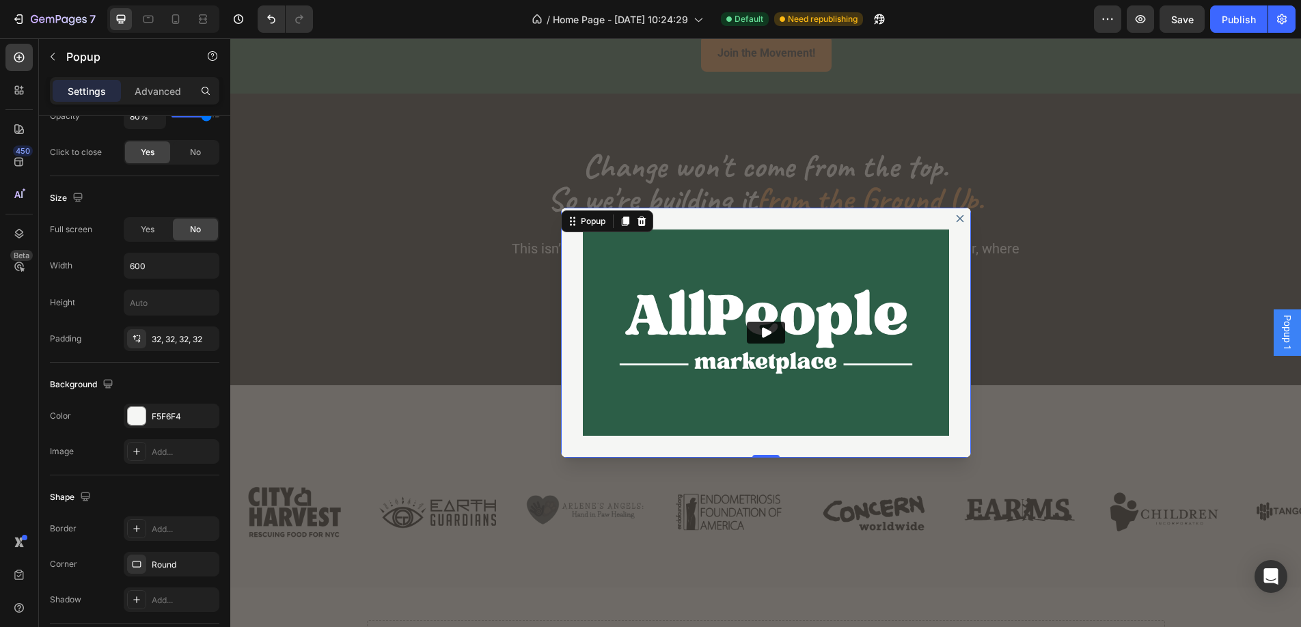
scroll to position [0, 0]
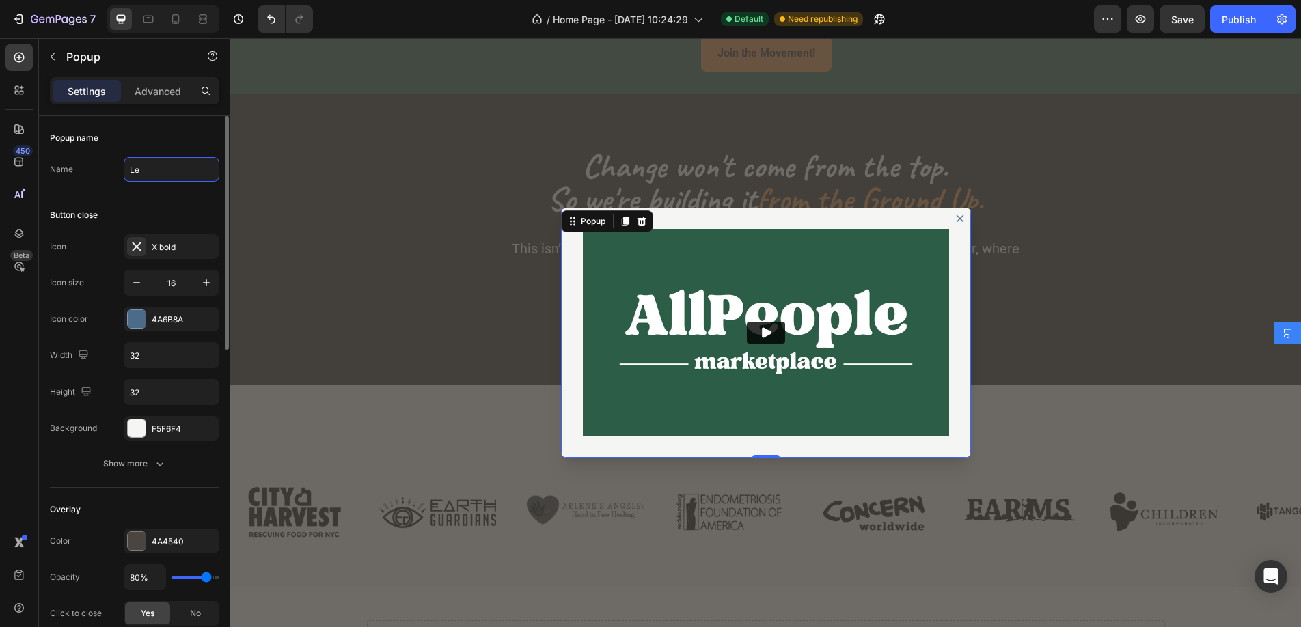
type input "L"
type input "See the vision"
click at [368, 260] on div "Backdrop" at bounding box center [765, 332] width 1071 height 589
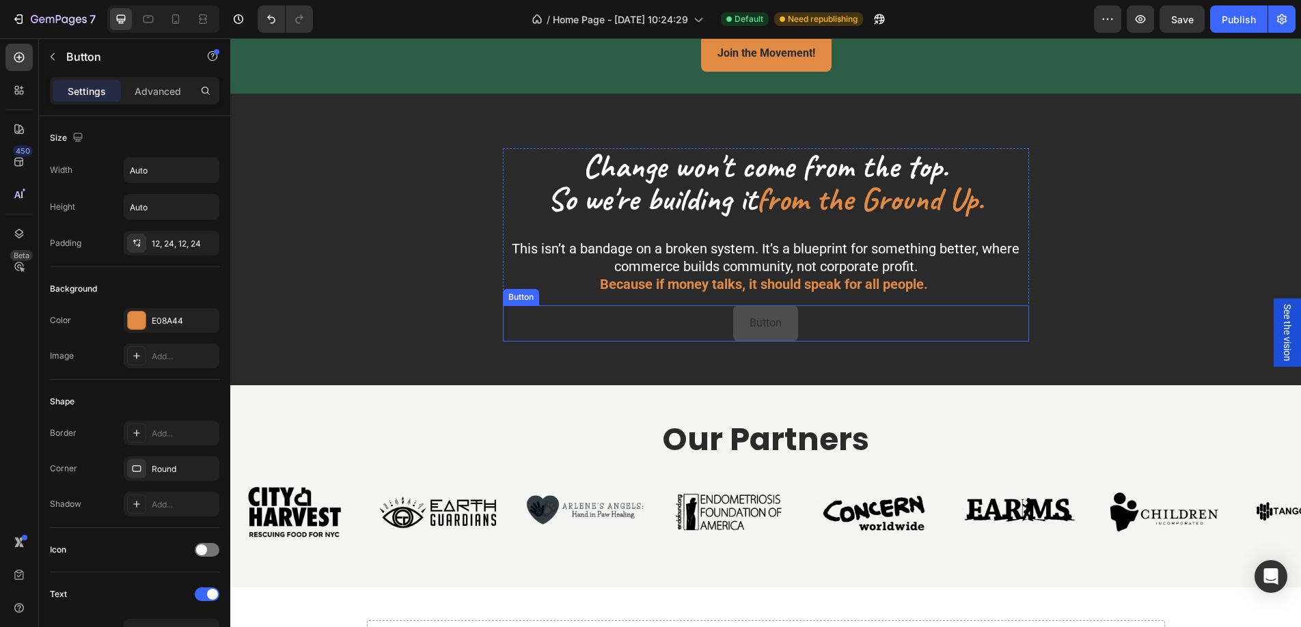
click at [792, 328] on link "Button" at bounding box center [765, 324] width 65 height 36
click at [763, 327] on p "Button" at bounding box center [766, 324] width 32 height 20
click at [544, 331] on div "See the vision Button 0" at bounding box center [766, 324] width 526 height 36
click at [734, 336] on link "See the vision" at bounding box center [766, 324] width 100 height 36
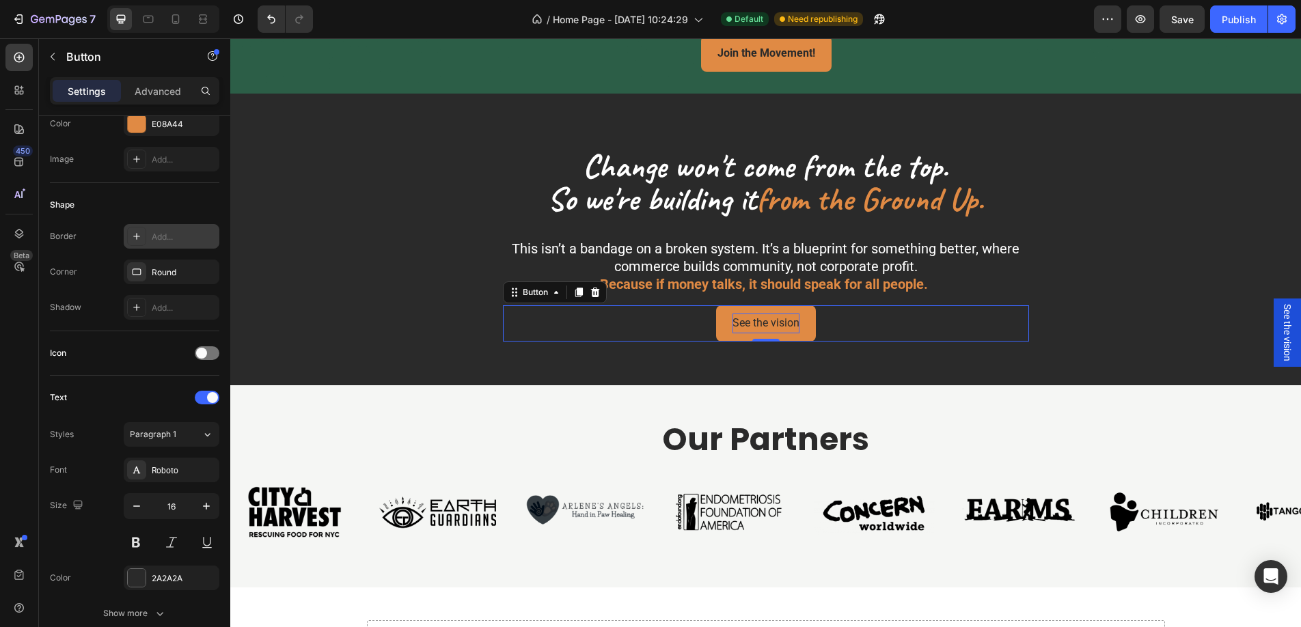
scroll to position [501, 0]
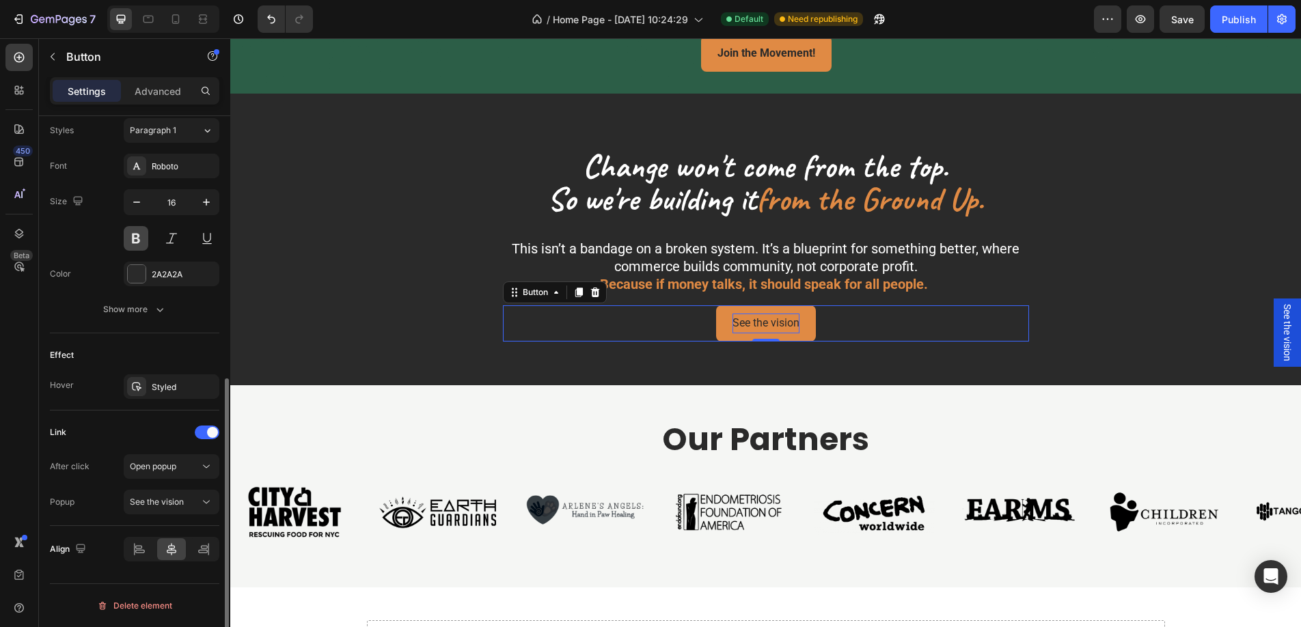
click at [140, 241] on button at bounding box center [136, 238] width 25 height 25
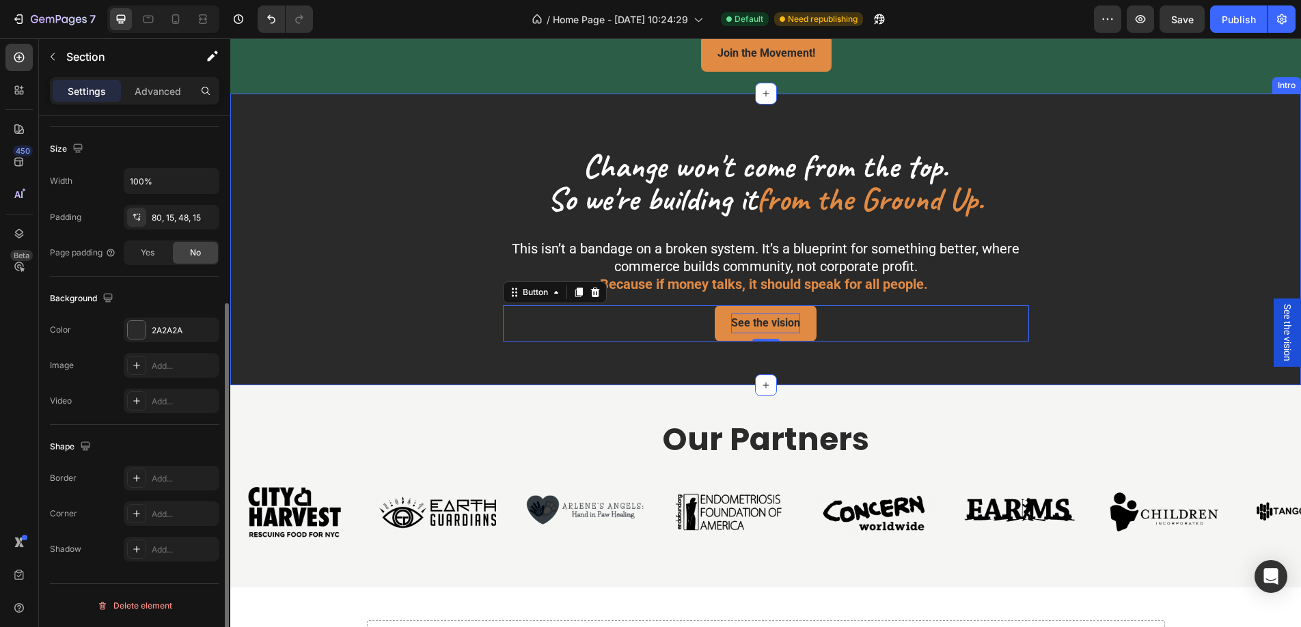
click at [405, 284] on div "Change won't come from the top. So we're building it from the Ground Up. Headin…" at bounding box center [766, 250] width 1051 height 204
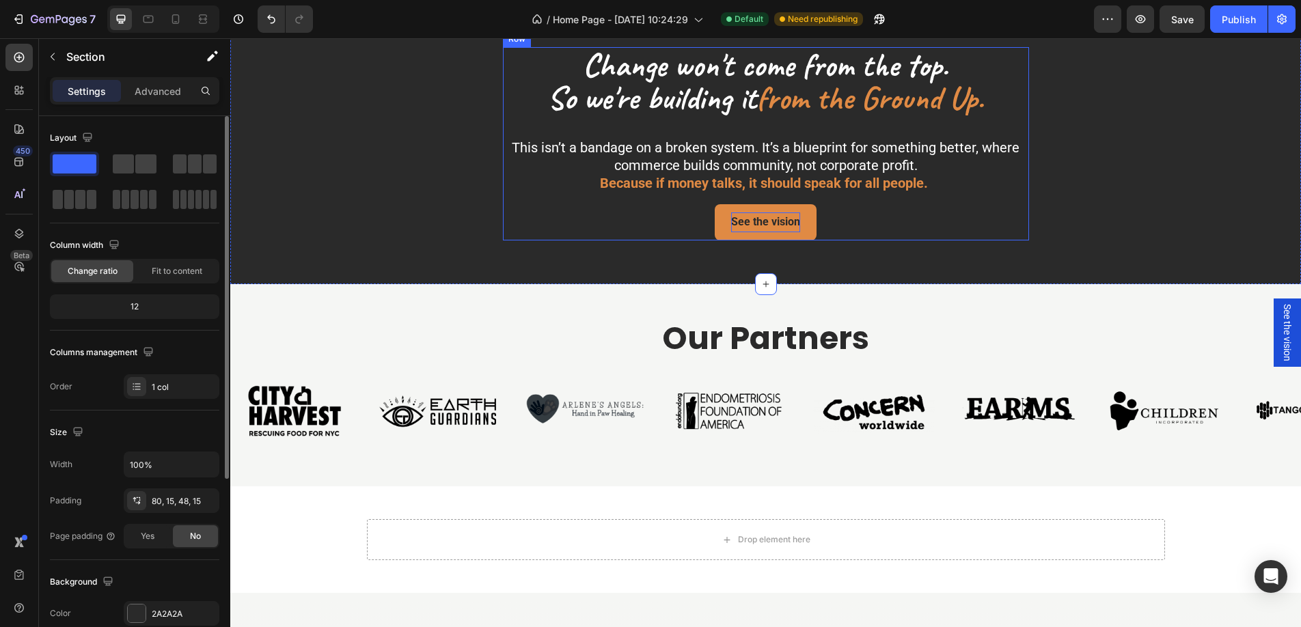
scroll to position [550, 0]
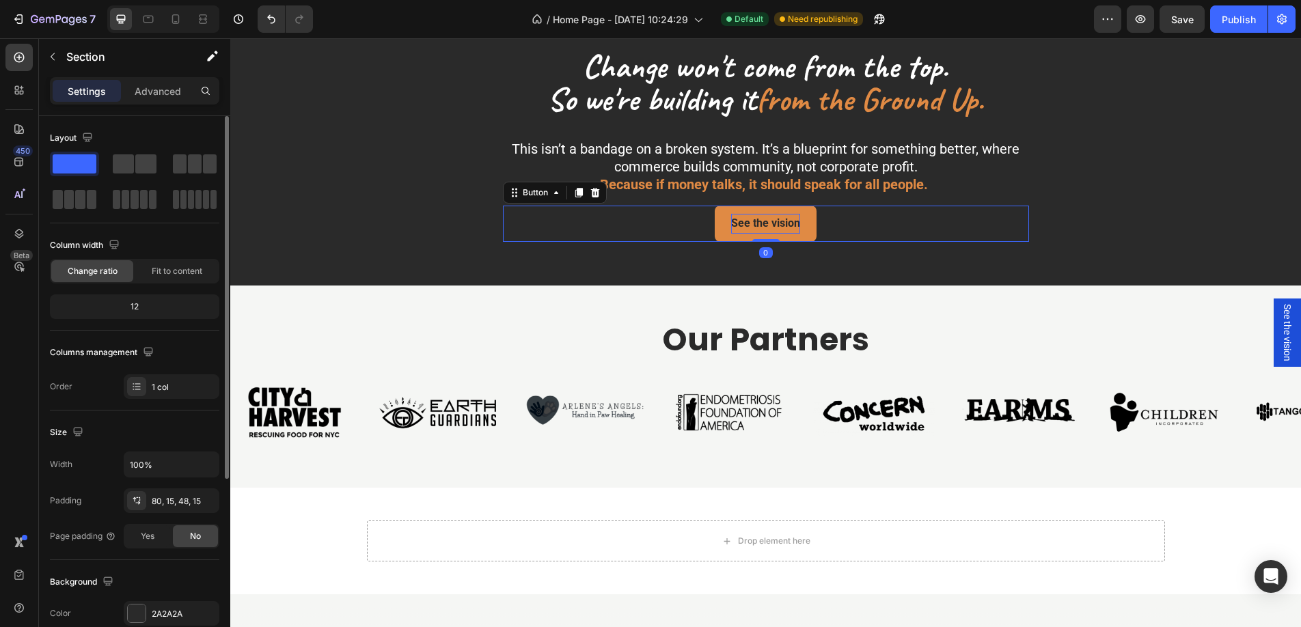
click at [753, 221] on p "See the vision" at bounding box center [765, 224] width 69 height 20
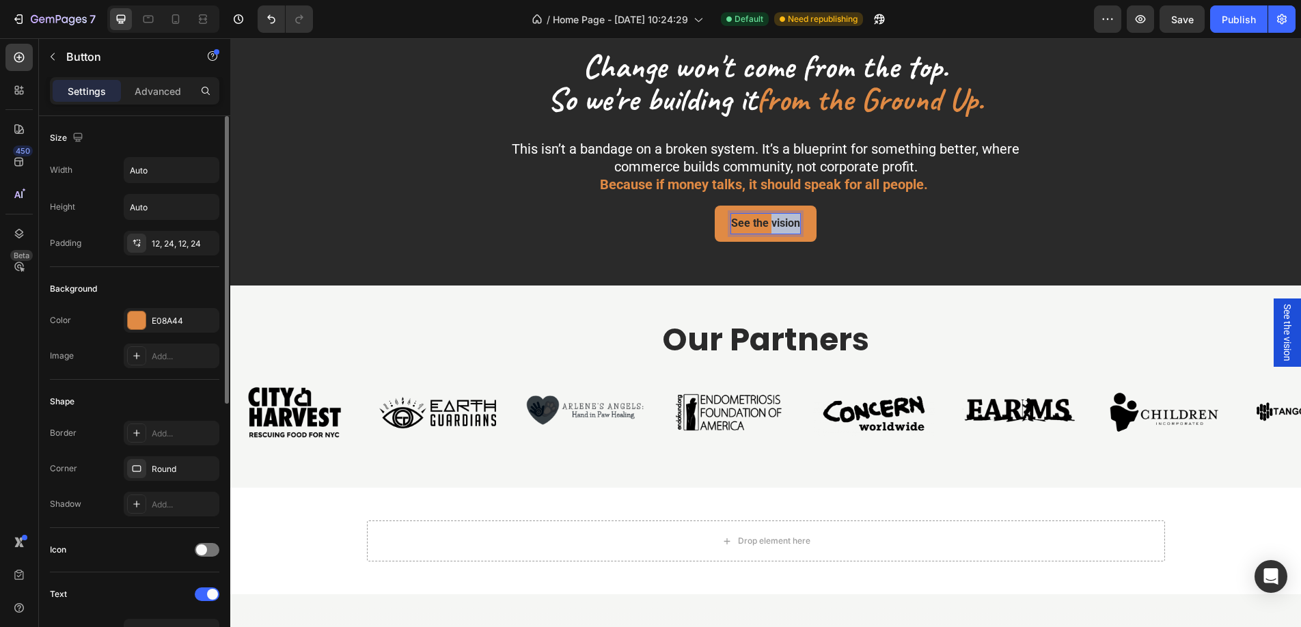
click at [770, 218] on p "See the vision" at bounding box center [765, 224] width 69 height 20
click at [1184, 21] on span "Save" at bounding box center [1183, 20] width 23 height 12
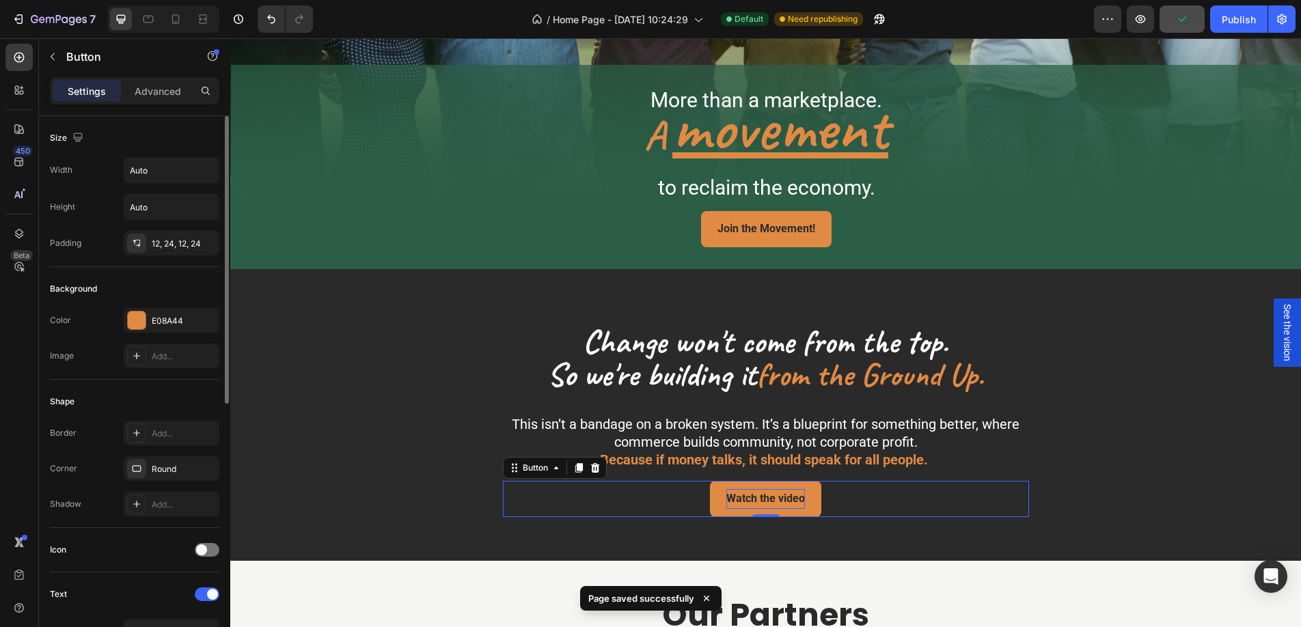
scroll to position [92, 0]
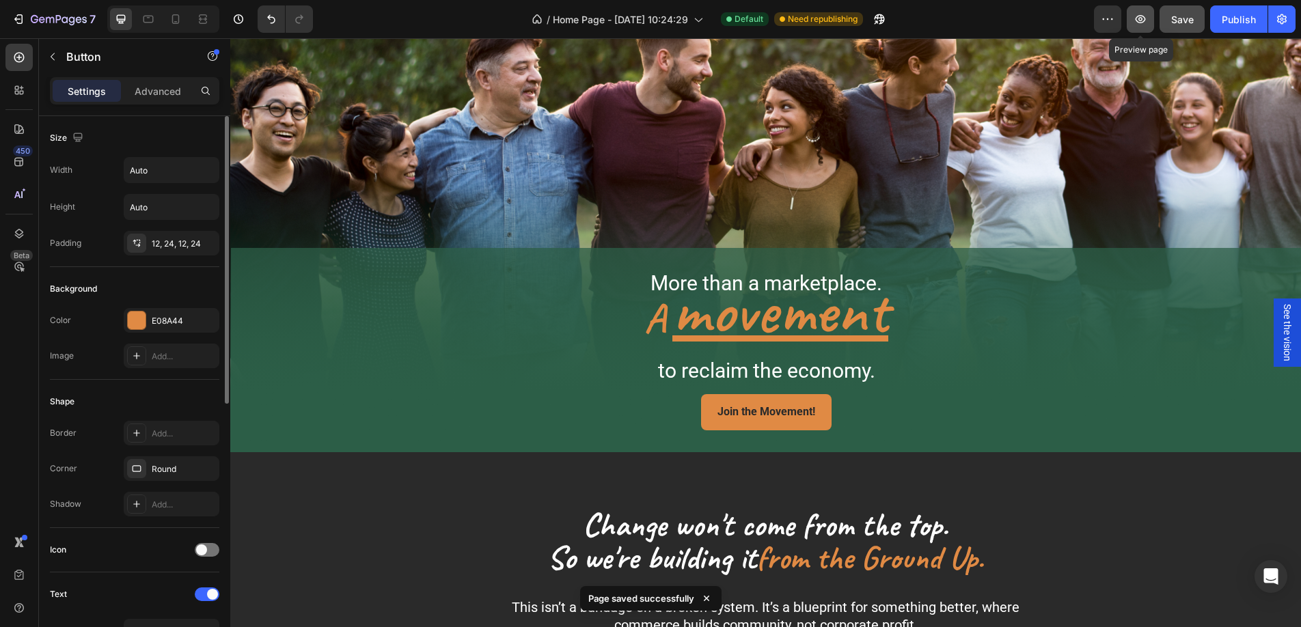
click at [1141, 25] on icon "button" at bounding box center [1141, 19] width 14 height 14
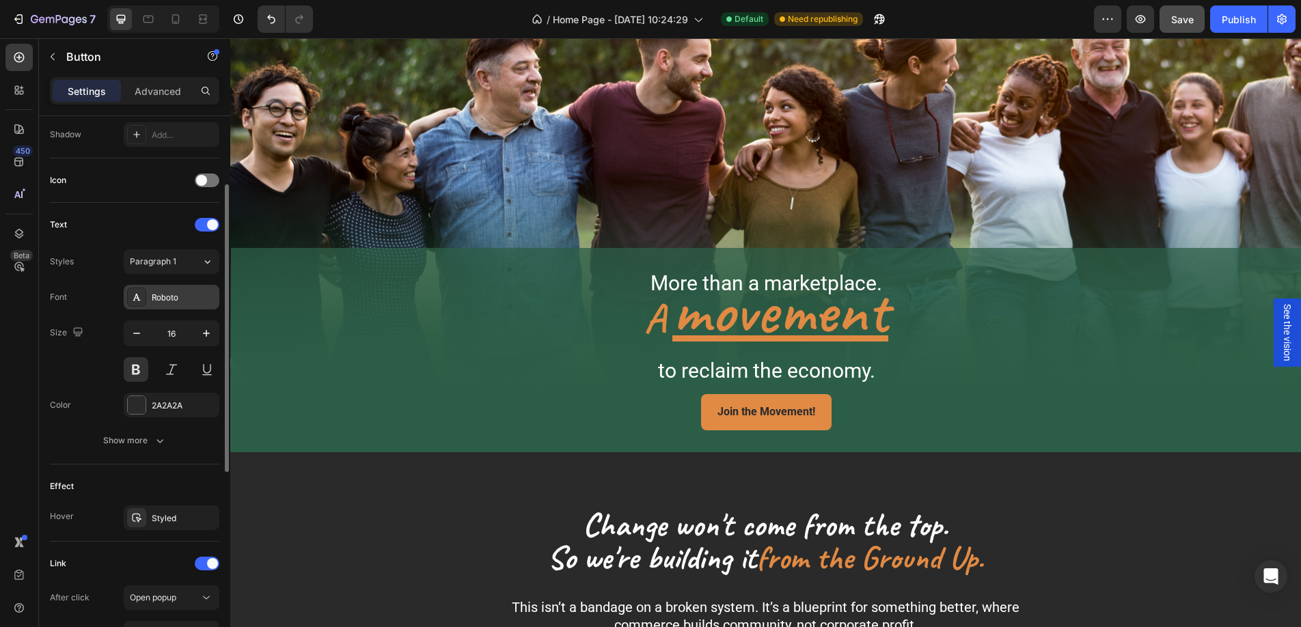
scroll to position [375, 0]
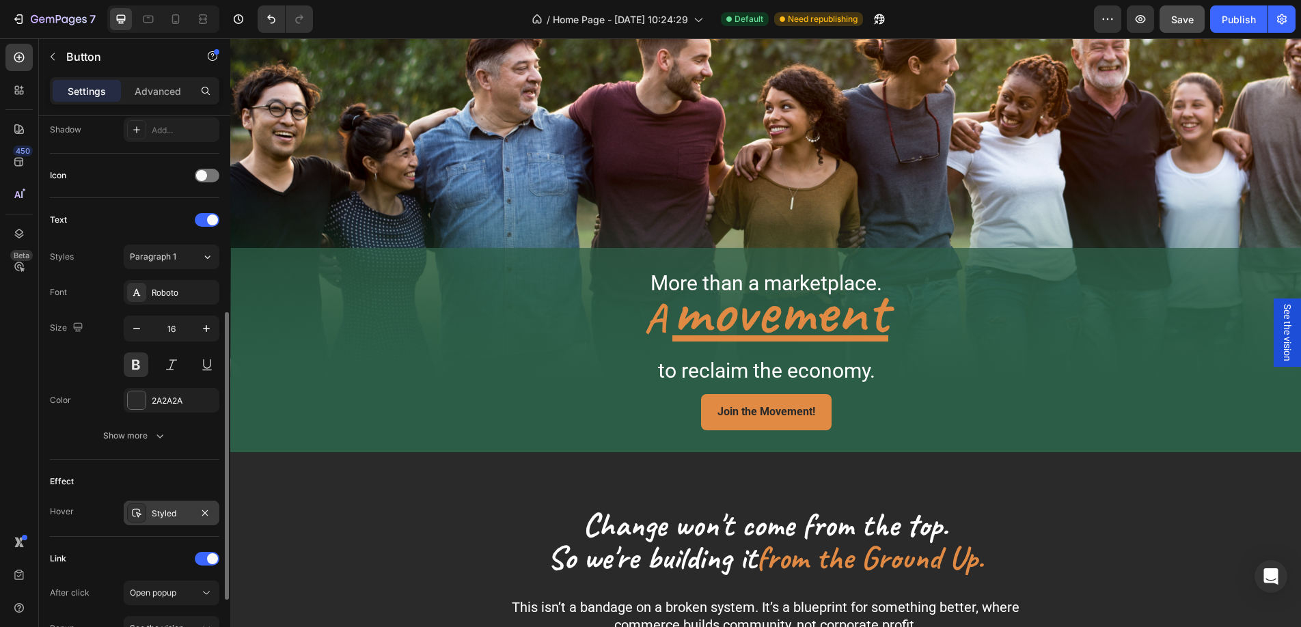
click at [133, 521] on div at bounding box center [136, 513] width 19 height 19
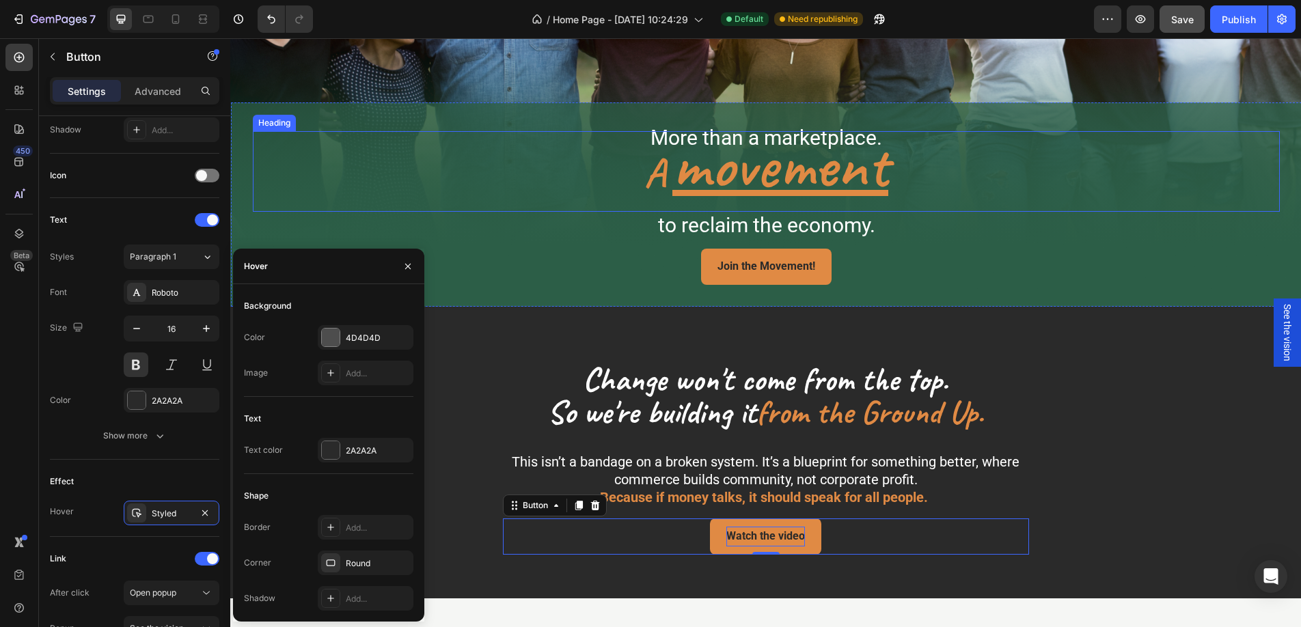
scroll to position [259, 0]
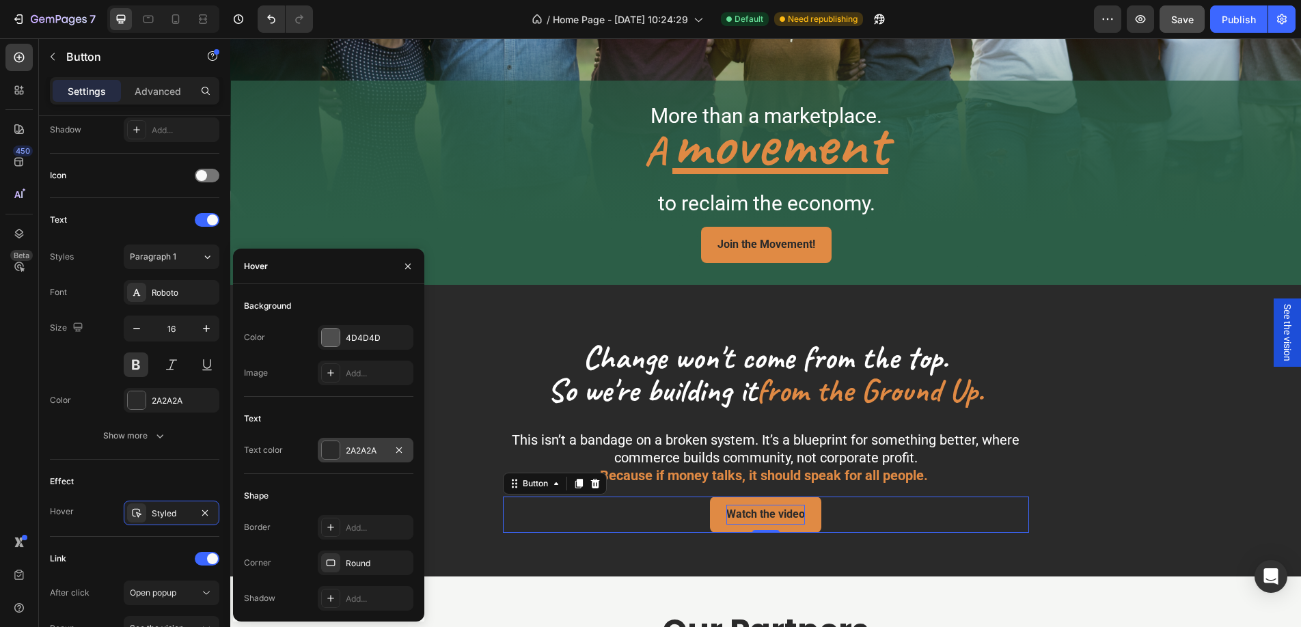
click at [324, 451] on div at bounding box center [331, 451] width 18 height 18
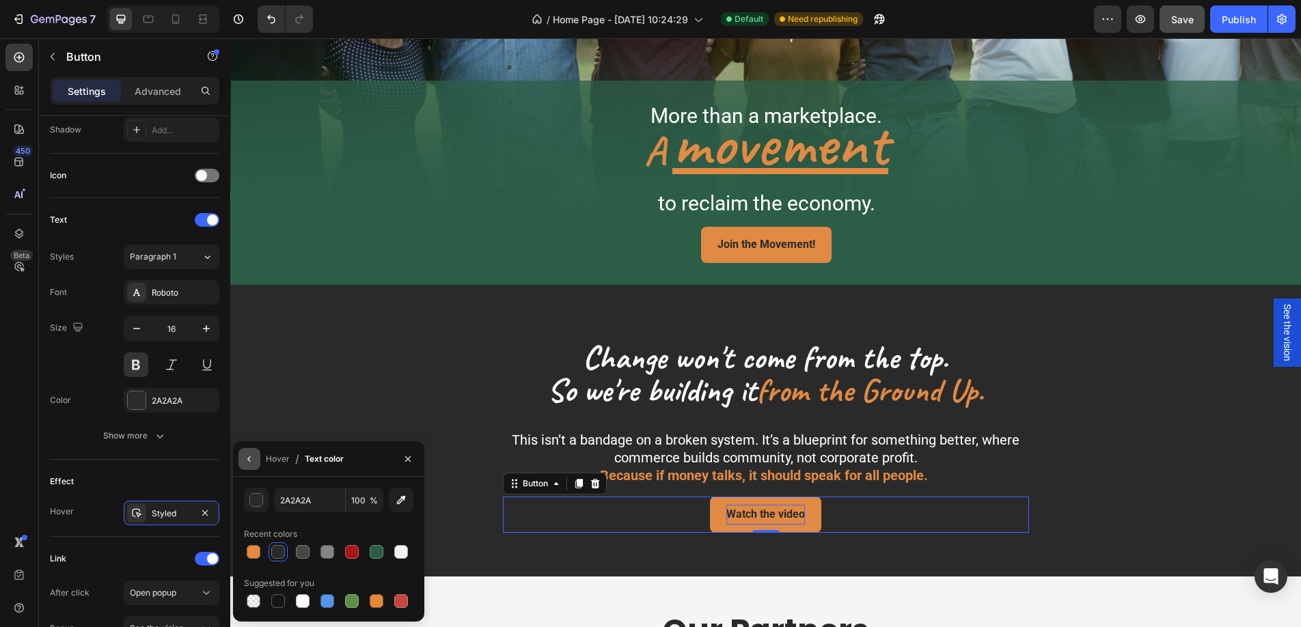
click at [252, 465] on button "button" at bounding box center [250, 459] width 22 height 22
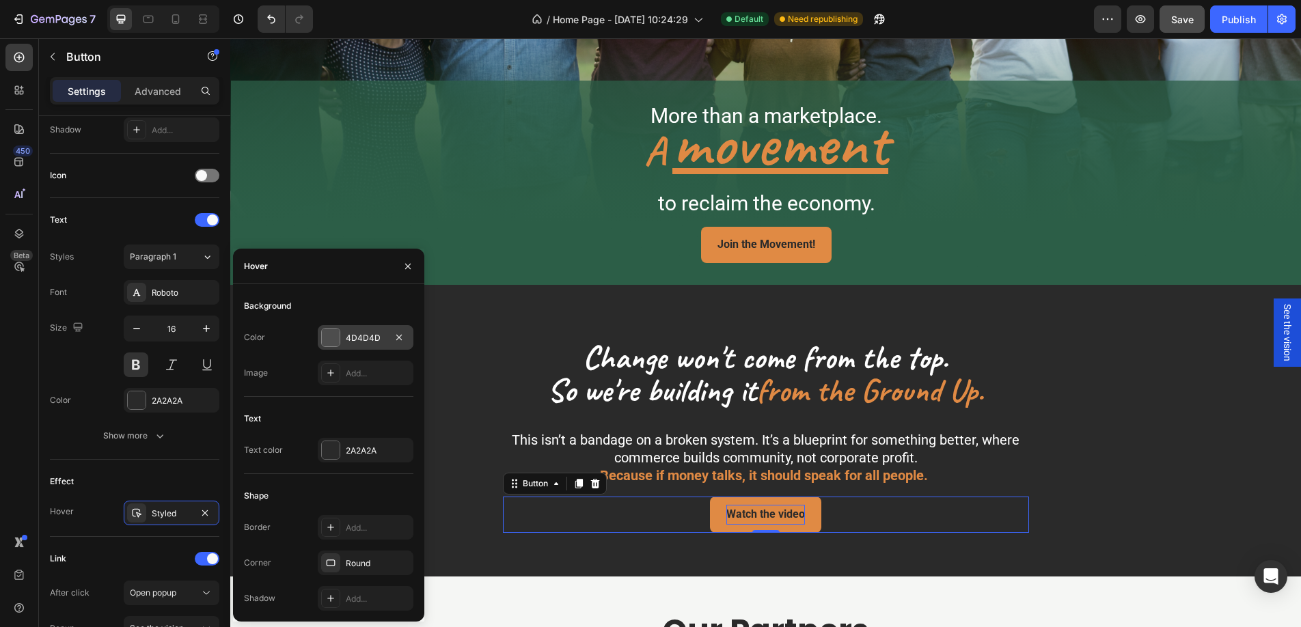
click at [332, 342] on div at bounding box center [331, 338] width 18 height 18
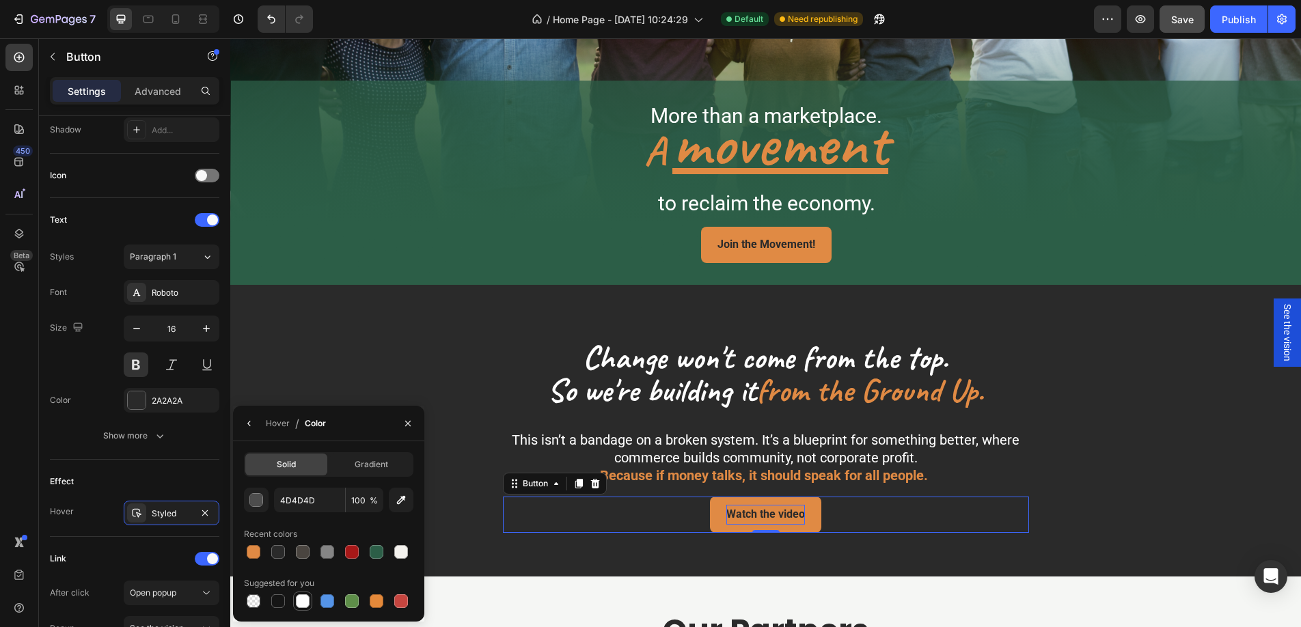
click at [300, 602] on div at bounding box center [303, 602] width 14 height 14
type input "FFFFFF"
click at [280, 426] on div "Hover" at bounding box center [278, 424] width 24 height 12
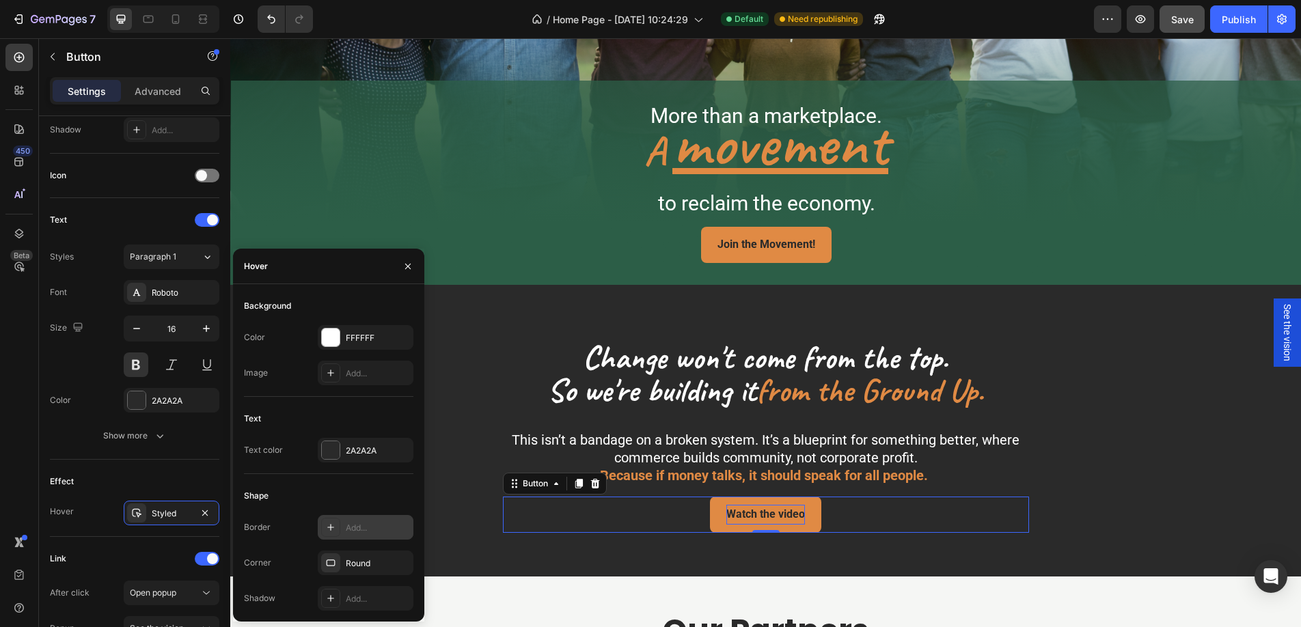
click at [338, 532] on div at bounding box center [330, 527] width 19 height 19
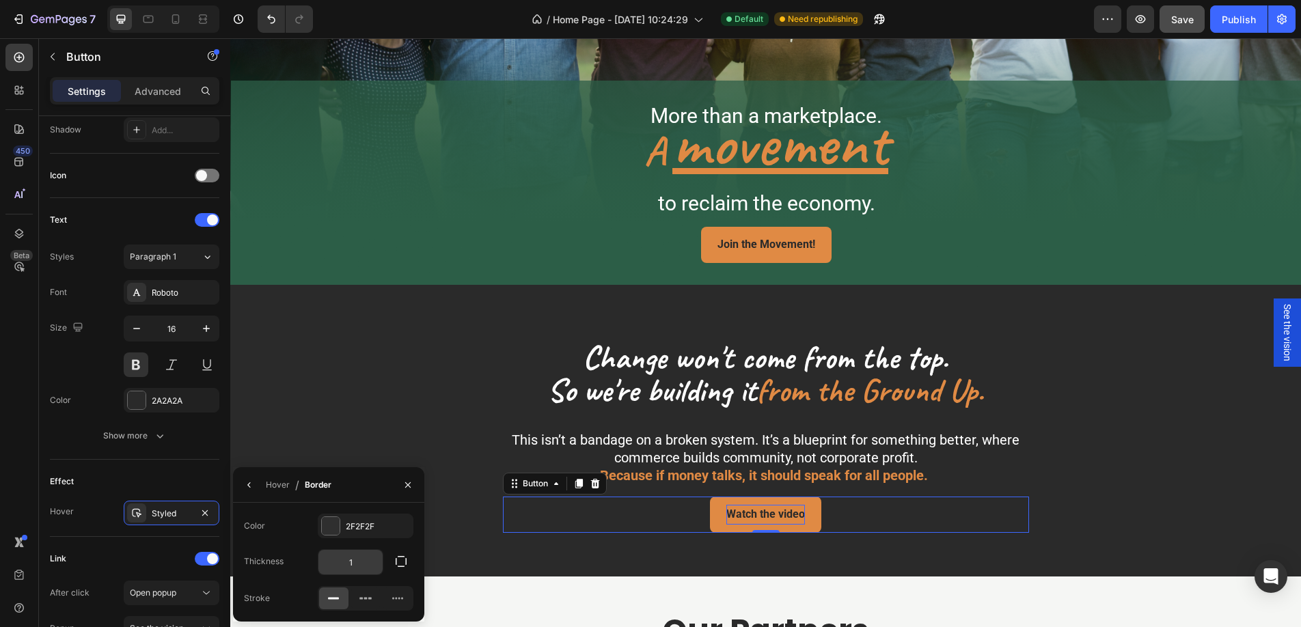
click at [357, 562] on input "1" at bounding box center [351, 562] width 64 height 25
type input "2"
click at [331, 524] on div at bounding box center [331, 526] width 18 height 18
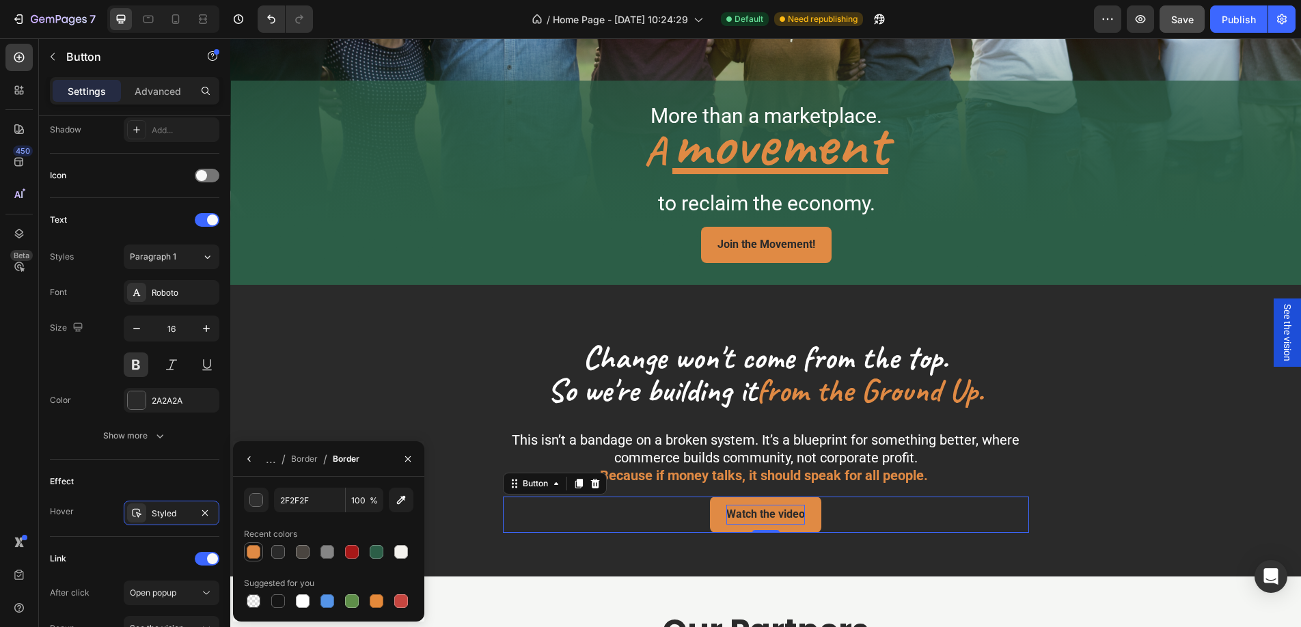
click at [258, 552] on div at bounding box center [254, 552] width 14 height 14
type input "E08A44"
click at [409, 457] on icon "button" at bounding box center [408, 459] width 11 height 11
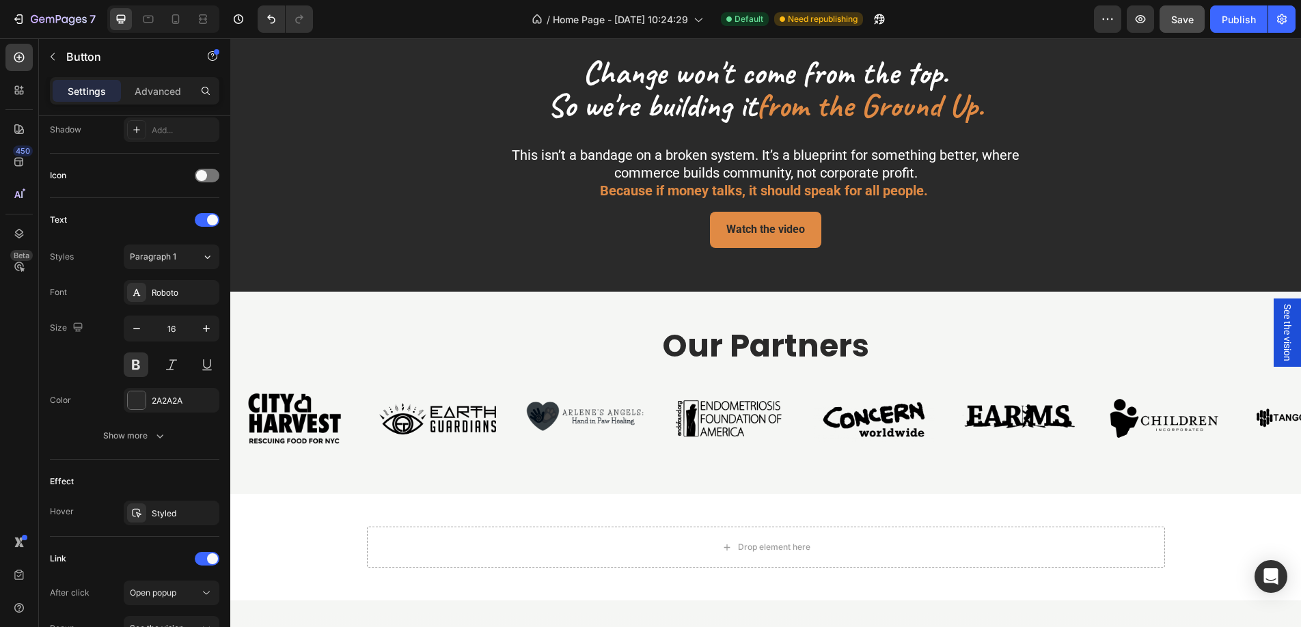
scroll to position [545, 0]
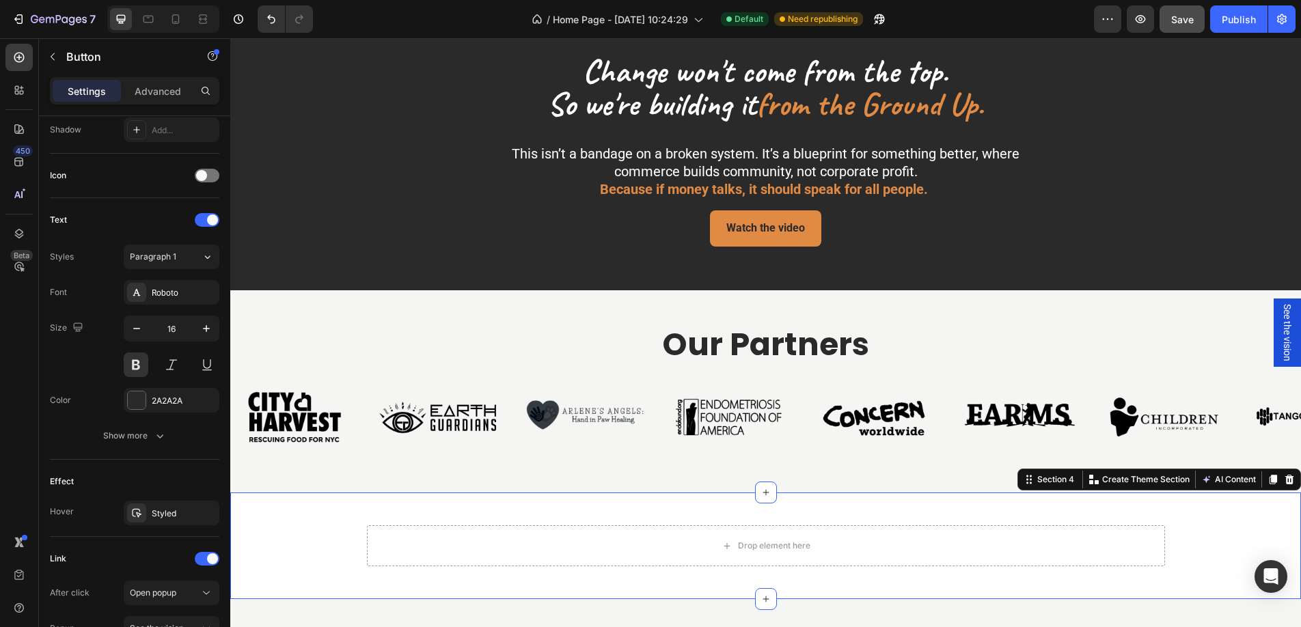
click at [291, 535] on div "Drop element here Row" at bounding box center [765, 546] width 1071 height 63
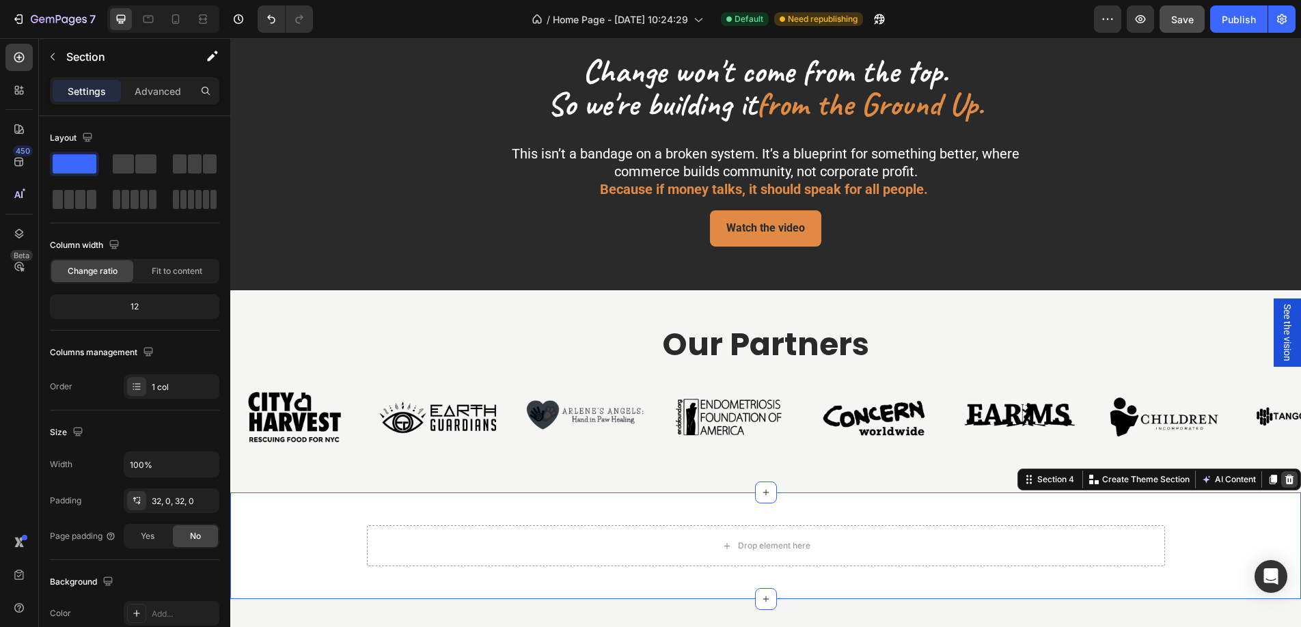
click at [1293, 478] on icon at bounding box center [1290, 480] width 9 height 10
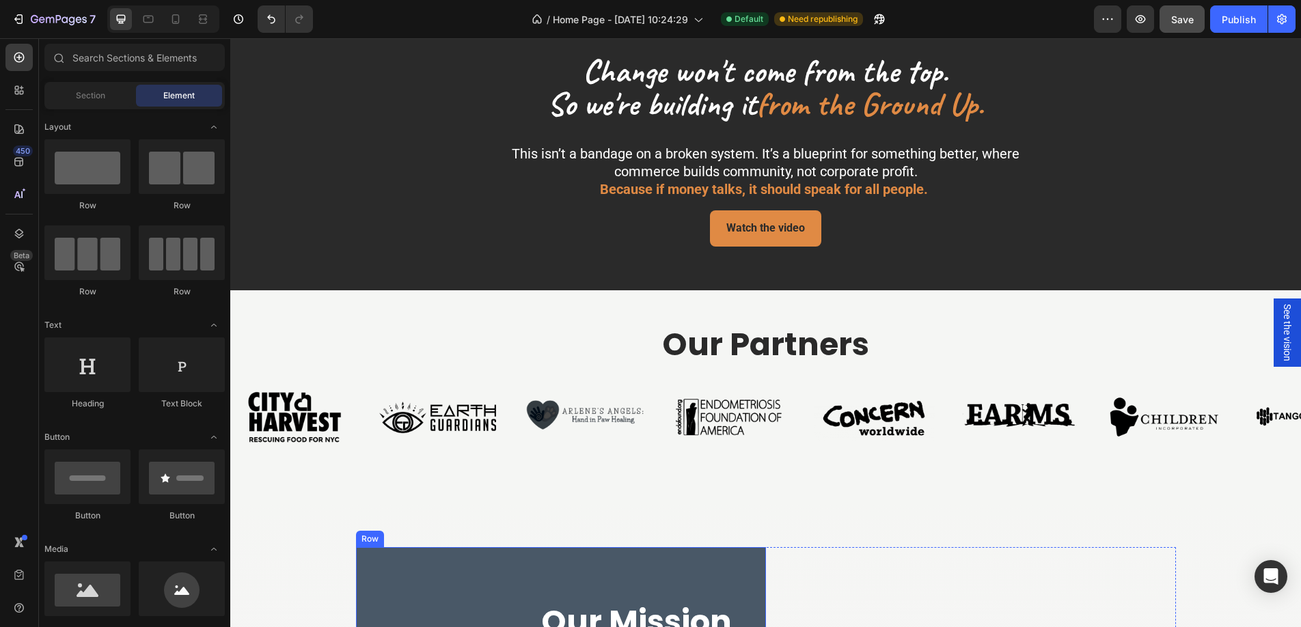
scroll to position [543, 0]
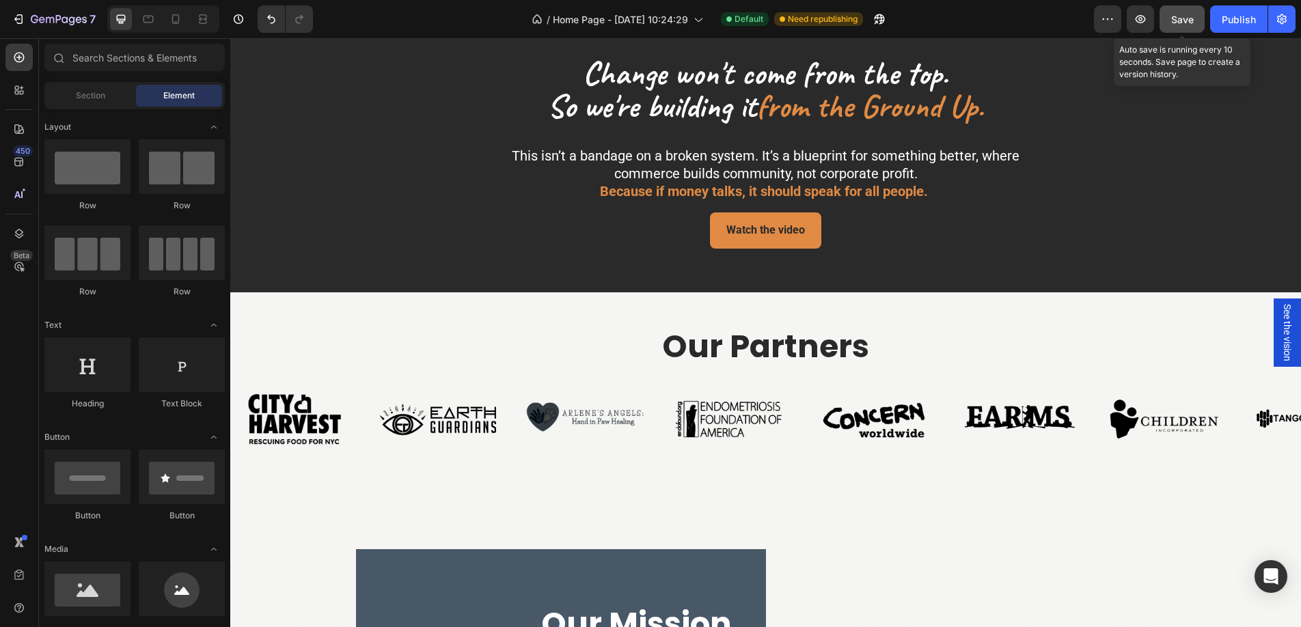
click at [1177, 18] on span "Save" at bounding box center [1183, 20] width 23 height 12
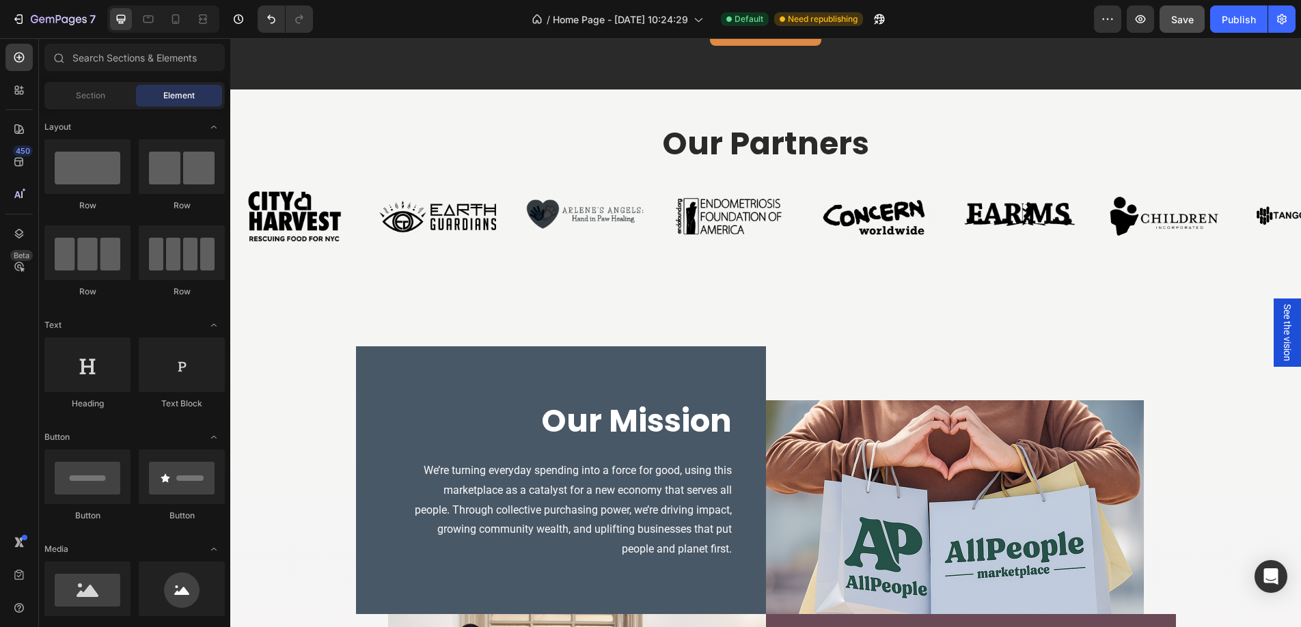
scroll to position [697, 0]
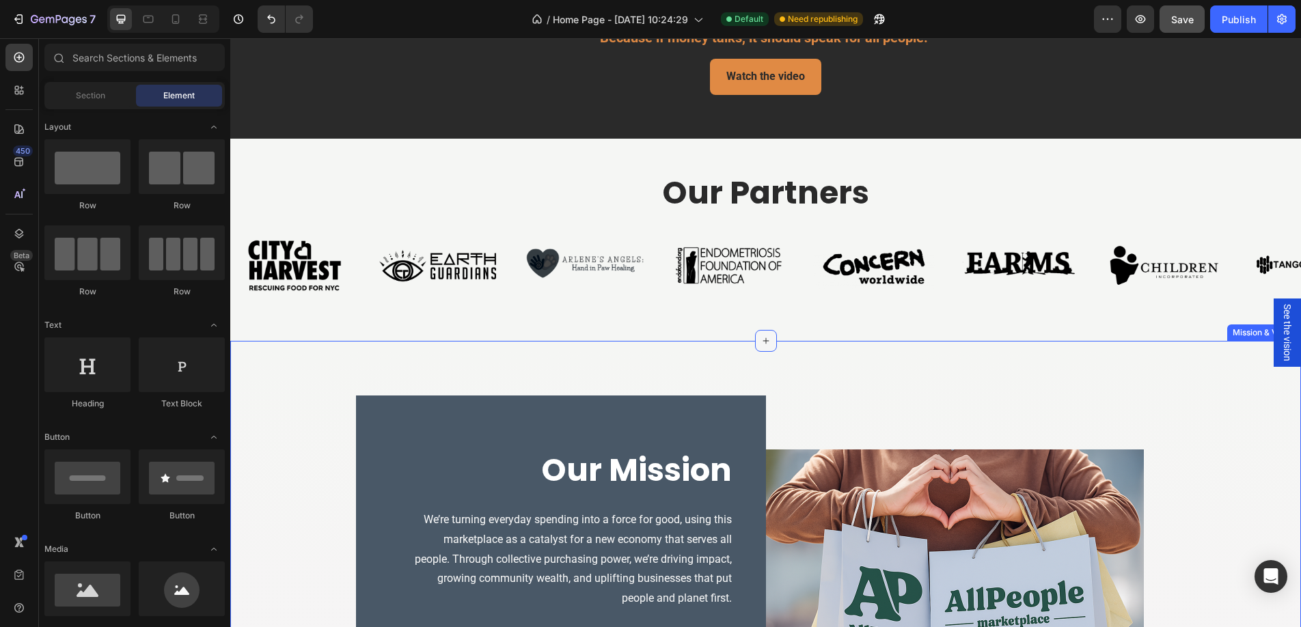
click at [763, 338] on icon at bounding box center [766, 341] width 11 height 11
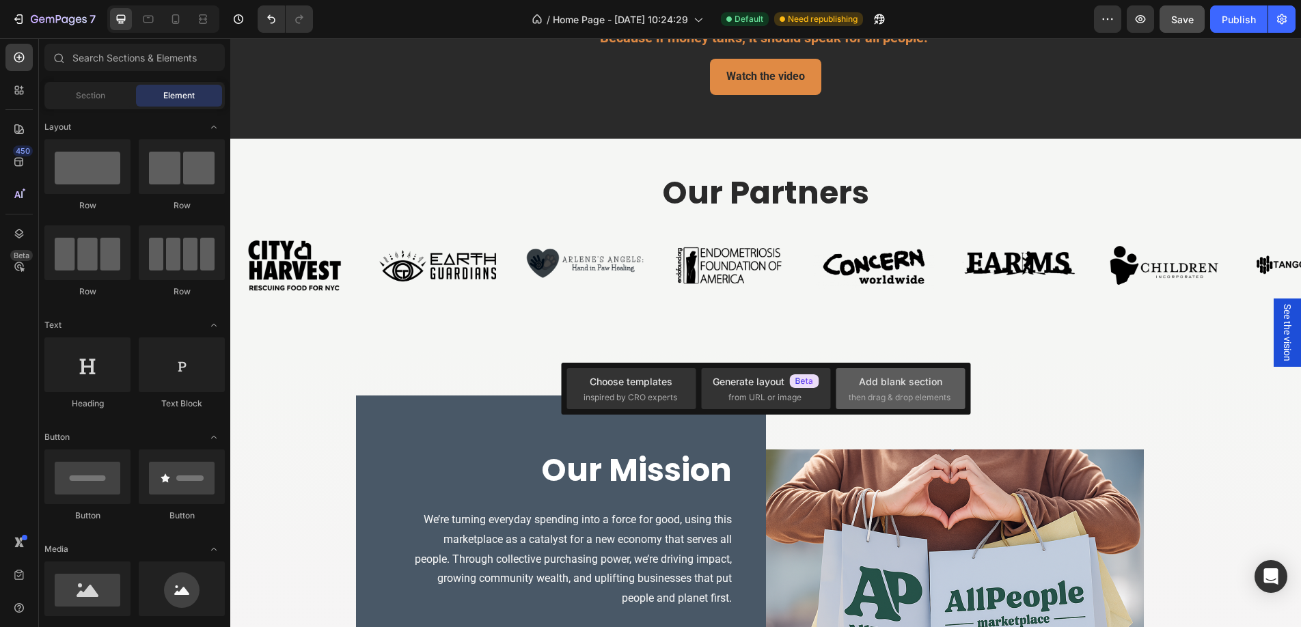
click at [894, 381] on div "Add blank section" at bounding box center [900, 382] width 83 height 14
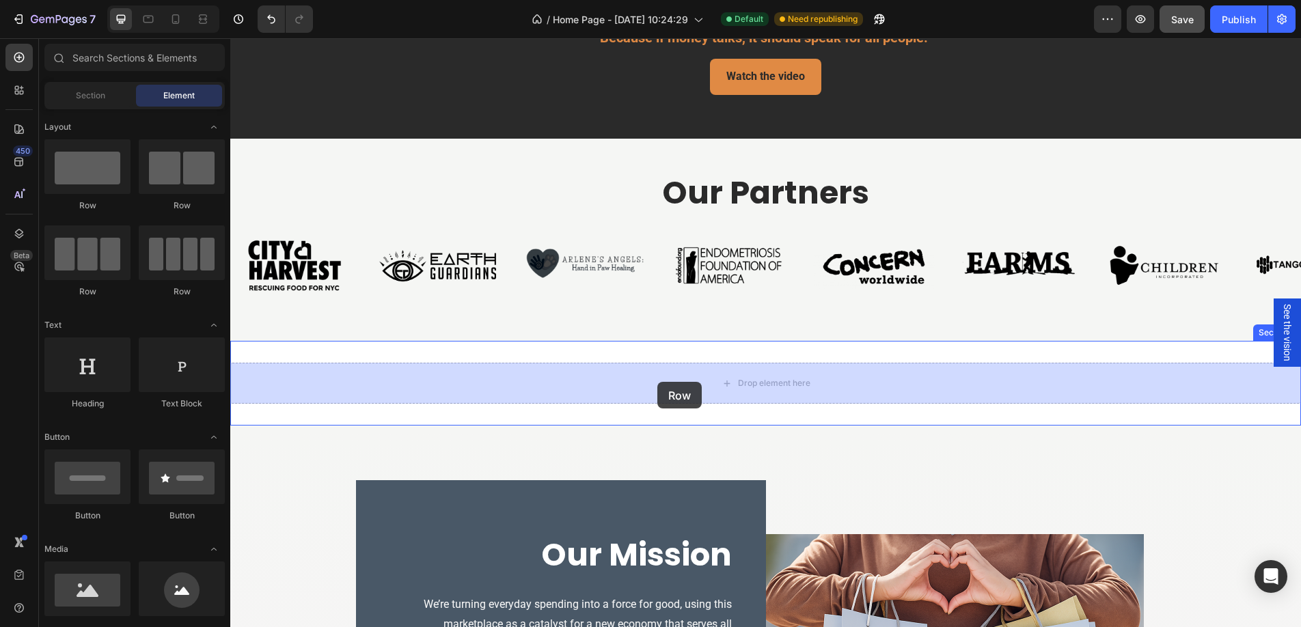
drag, startPoint x: 332, startPoint y: 215, endPoint x: 648, endPoint y: 362, distance: 348.6
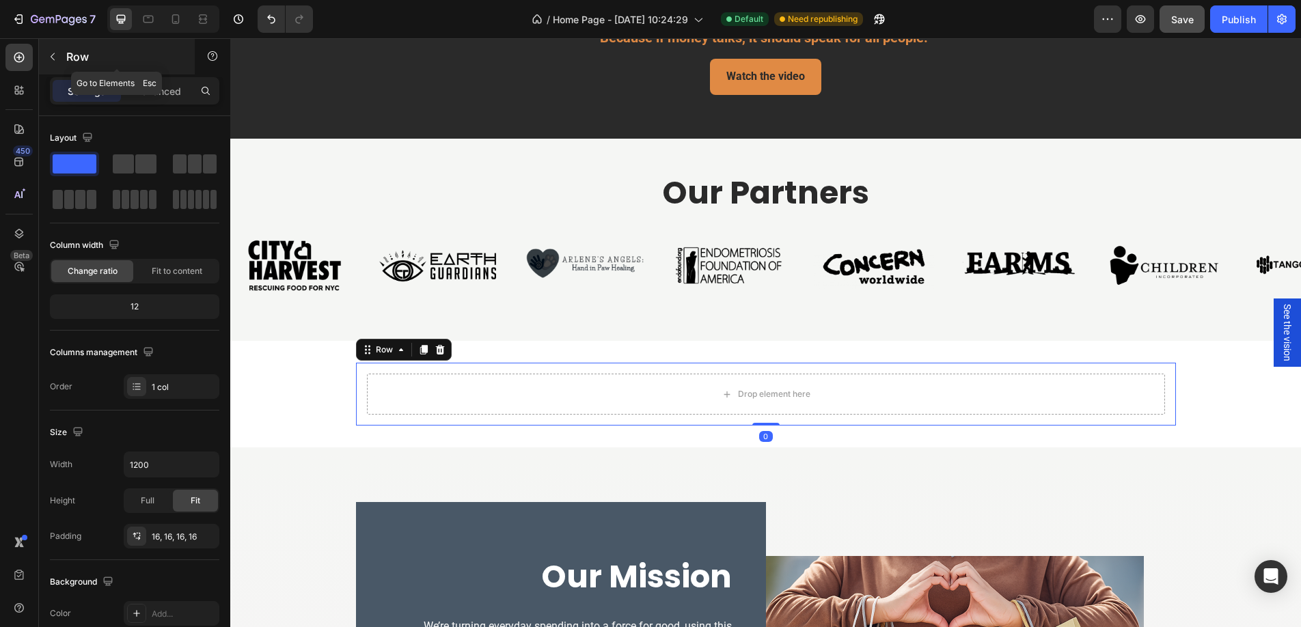
click at [55, 55] on icon "button" at bounding box center [52, 56] width 11 height 11
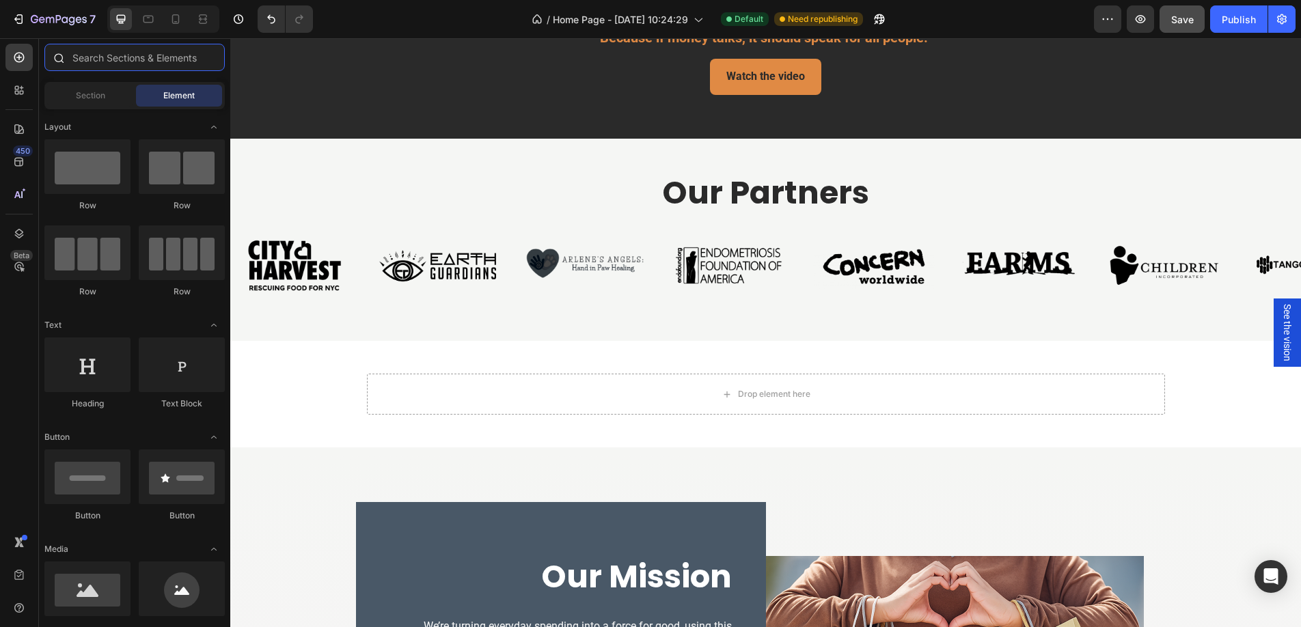
click at [114, 63] on input "text" at bounding box center [134, 57] width 180 height 27
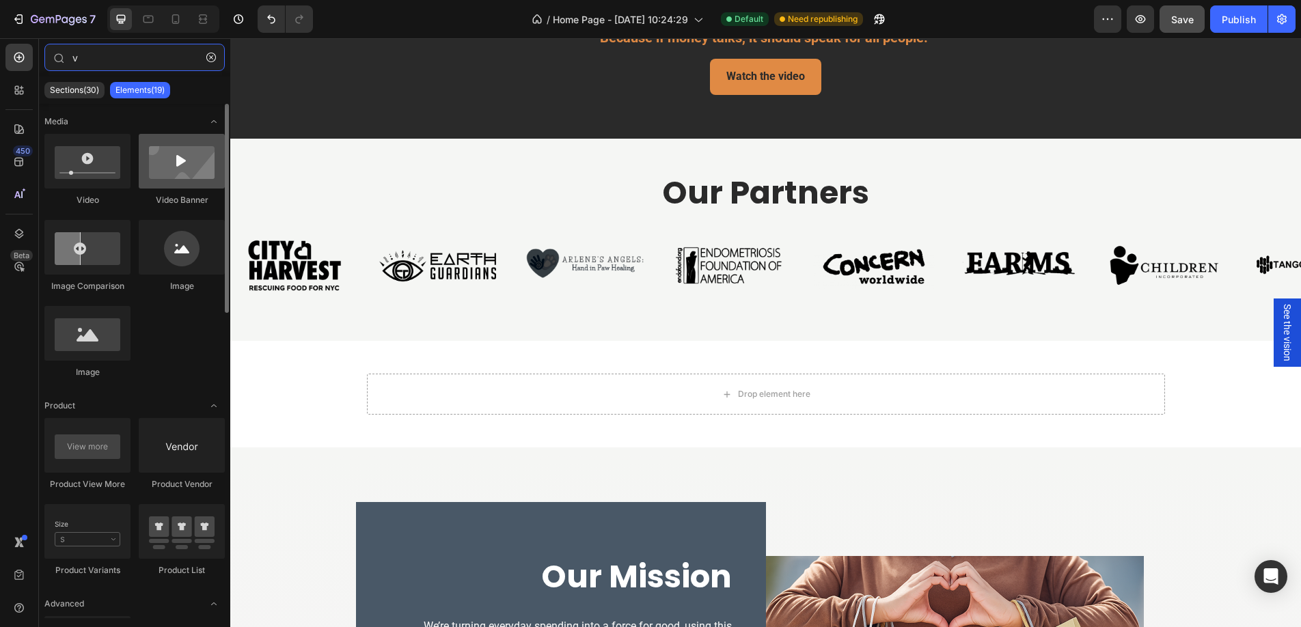
type input "v"
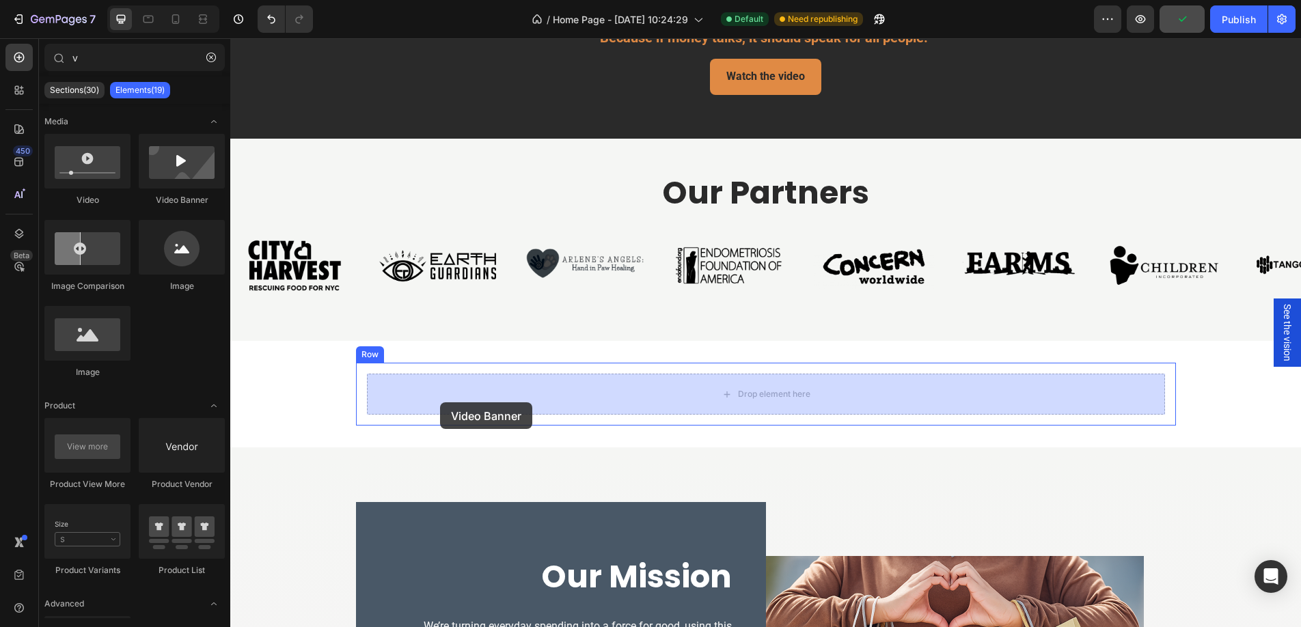
drag, startPoint x: 396, startPoint y: 209, endPoint x: 441, endPoint y: 402, distance: 198.0
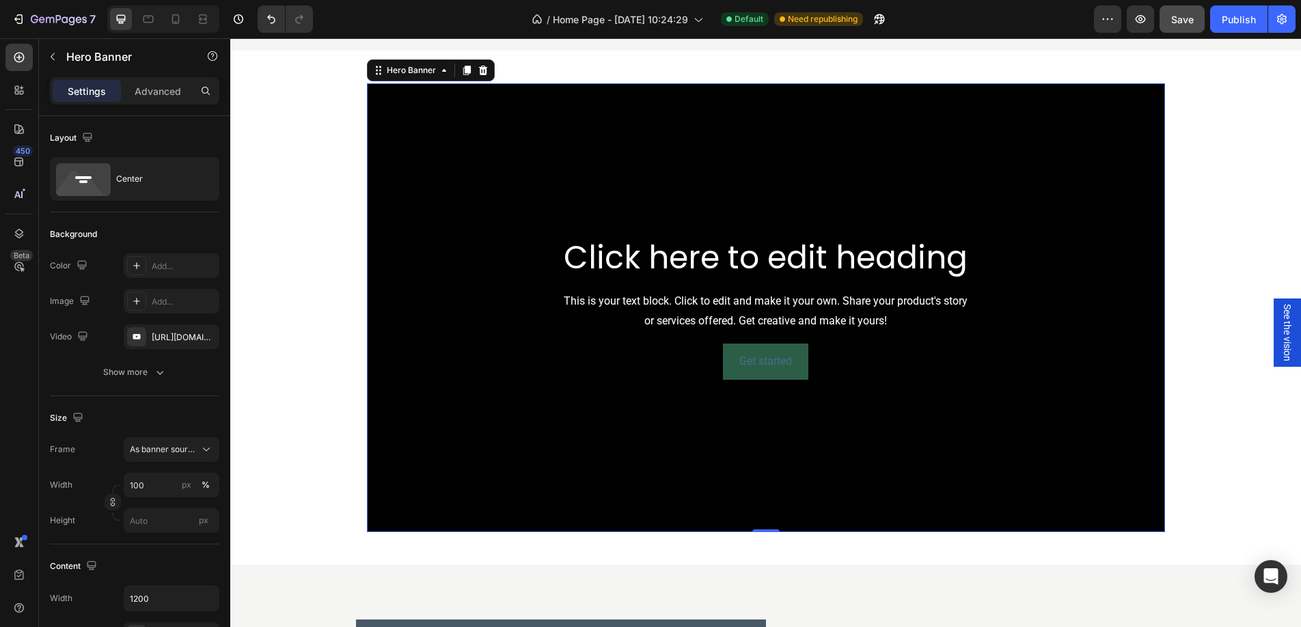
scroll to position [987, 0]
click at [480, 70] on icon at bounding box center [482, 71] width 9 height 10
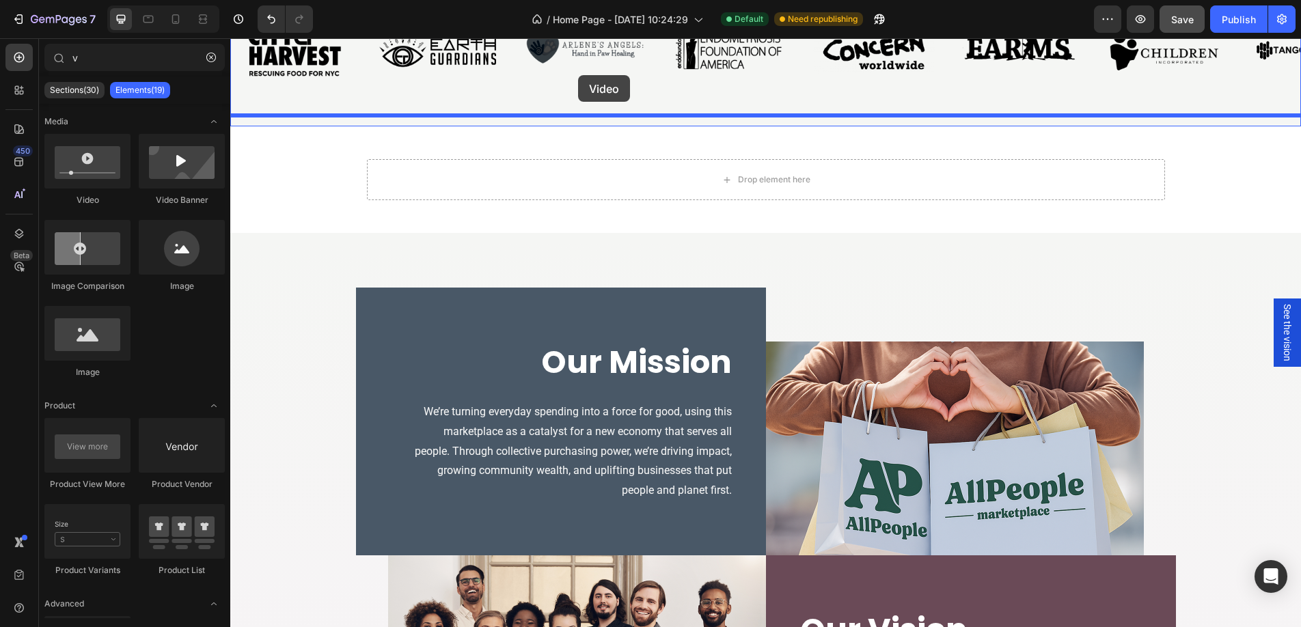
scroll to position [879, 0]
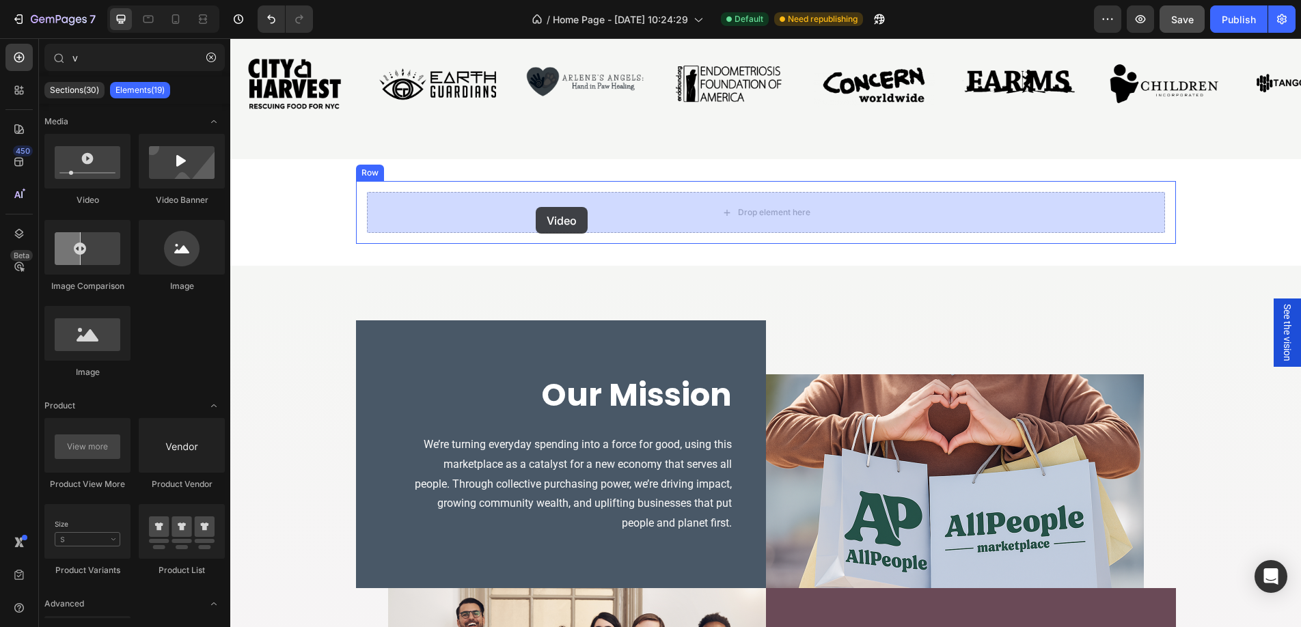
drag, startPoint x: 319, startPoint y: 204, endPoint x: 536, endPoint y: 207, distance: 217.4
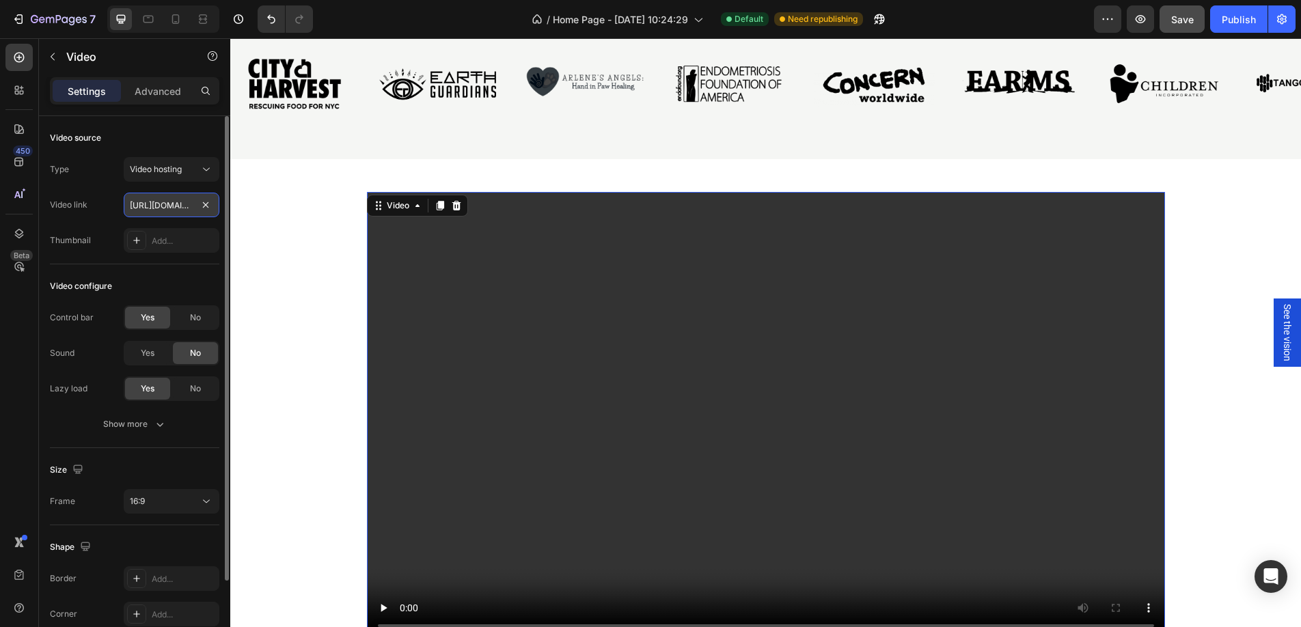
click at [165, 210] on input "https://cdn.shopify.com/videos/c/o/v/2cd3deb506b54b009063f7270ab5cf2e.mp4" at bounding box center [172, 205] width 96 height 25
paste input "93af99608b754be68038c2b5f2836a06"
type input "https://cdn.shopify.com/videos/c/o/v/93af99608b754be68038c2b5f2836a06.mp4"
click at [159, 243] on div "Add..." at bounding box center [184, 241] width 64 height 12
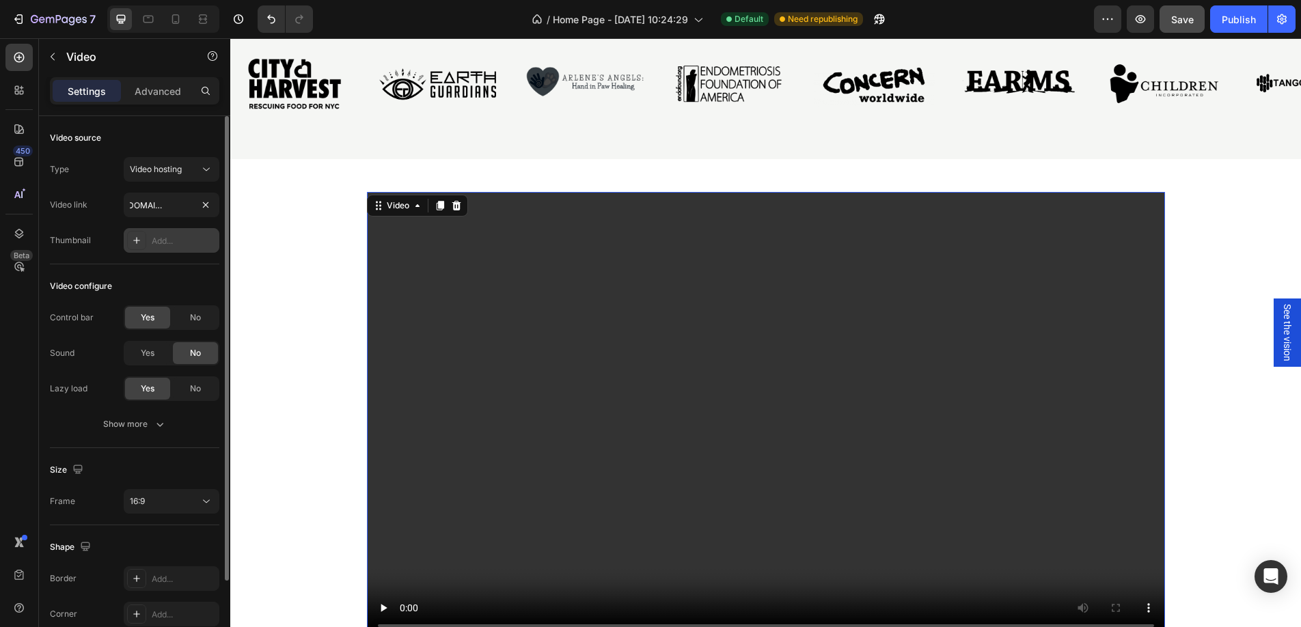
scroll to position [0, 0]
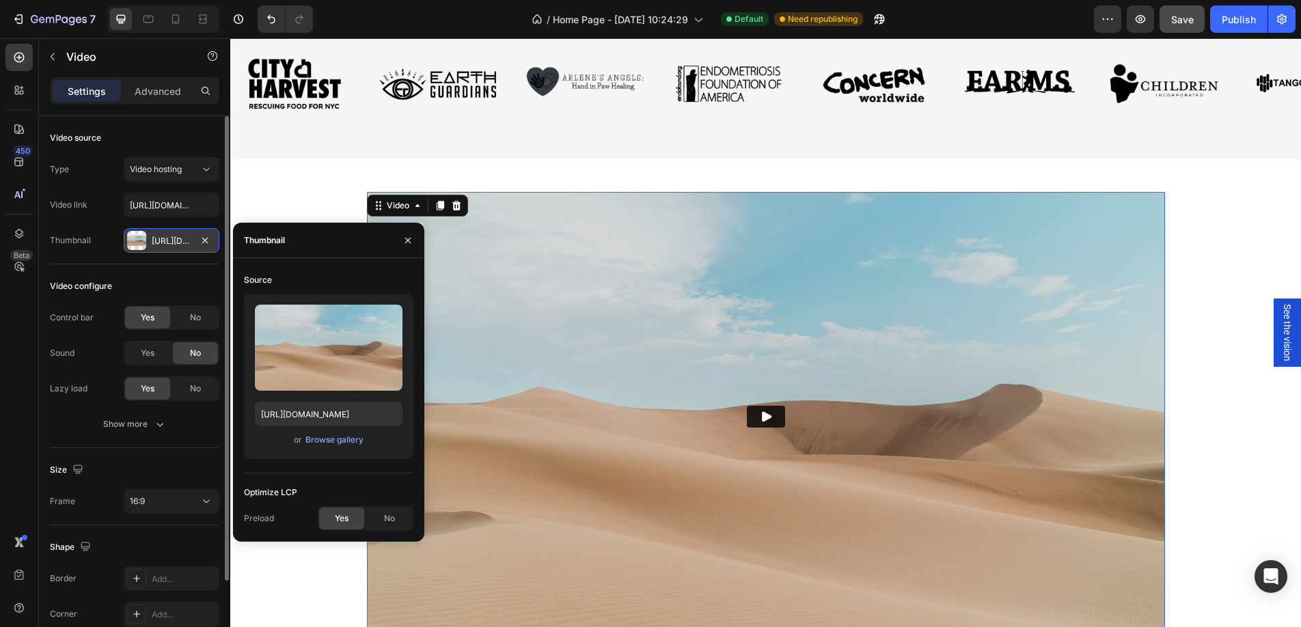
click at [336, 447] on div "or Browse gallery" at bounding box center [329, 440] width 148 height 16
click at [336, 445] on div "Browse gallery" at bounding box center [335, 440] width 58 height 12
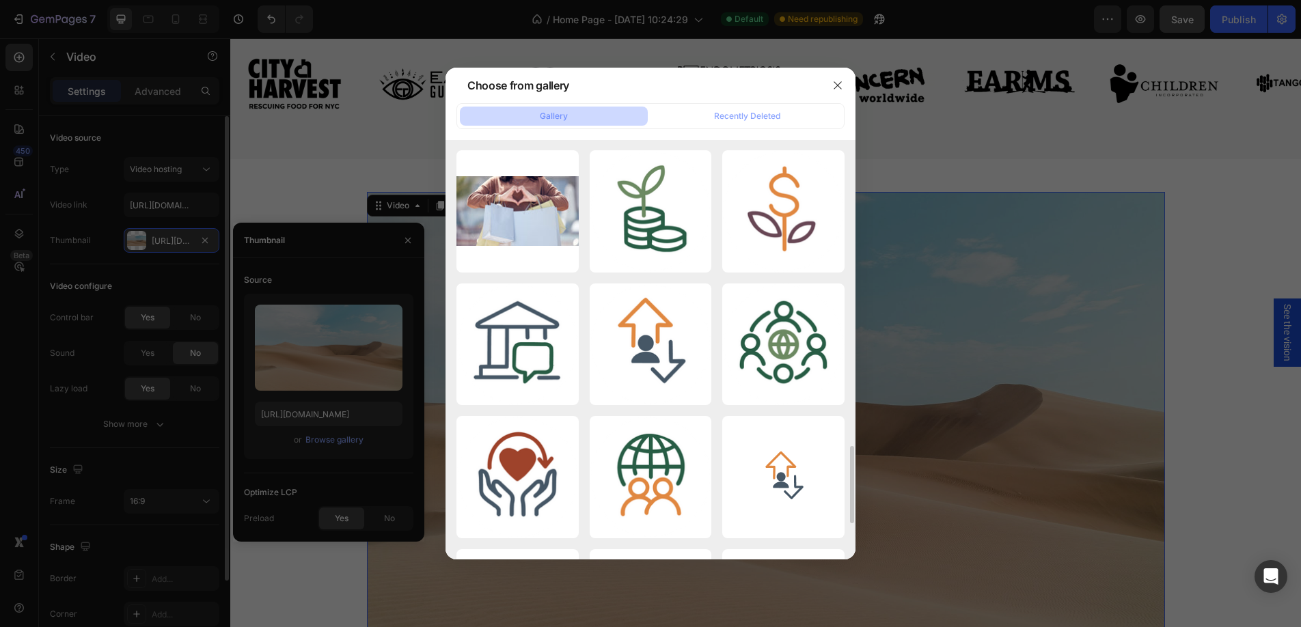
scroll to position [427, 0]
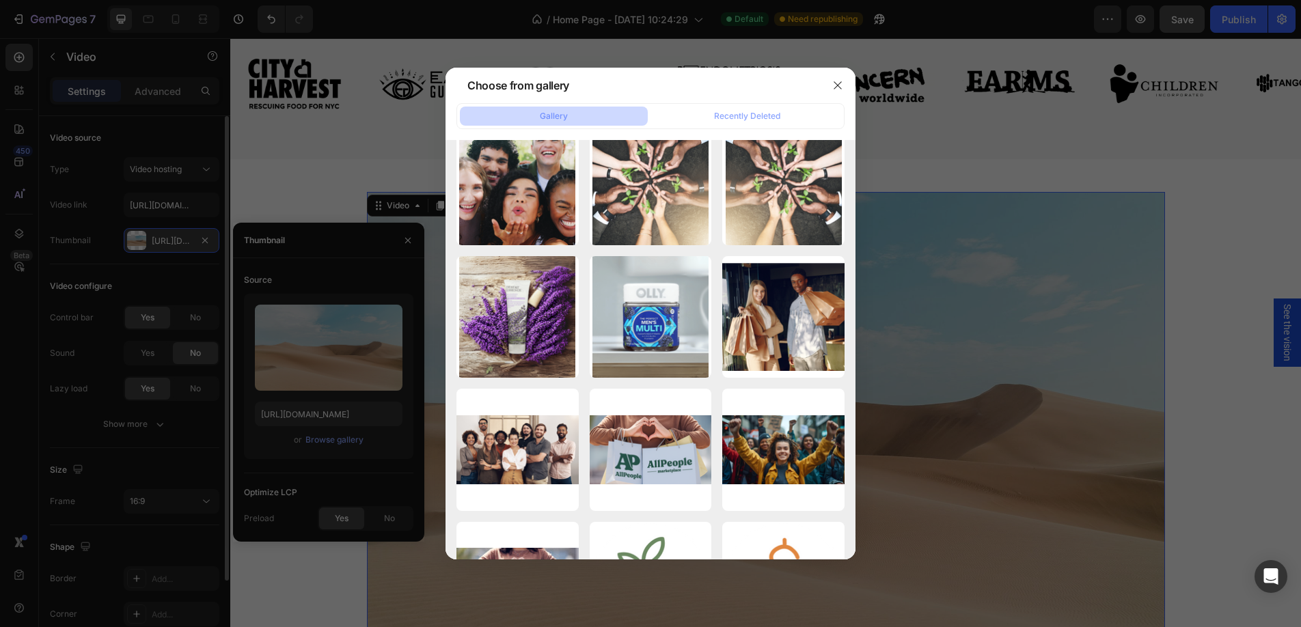
click at [336, 390] on div at bounding box center [650, 313] width 1301 height 627
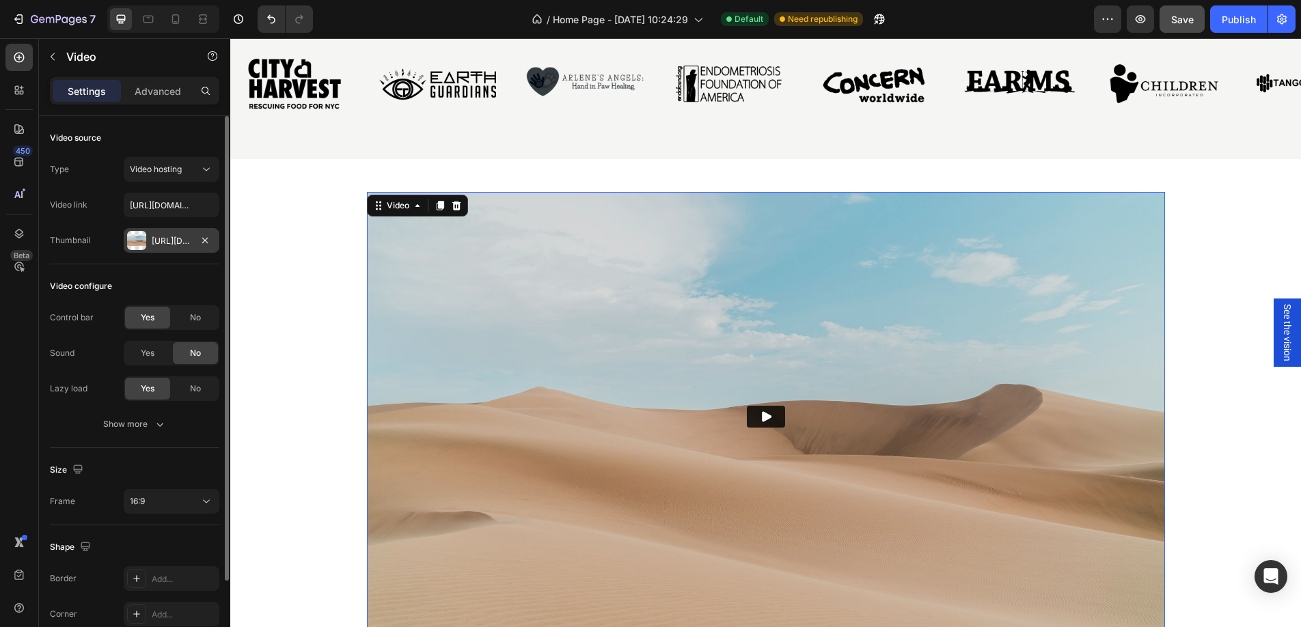
click at [189, 247] on div "Https://ucarecdn.Com/06075225-af9e-460c-8e3c-6be63c0b773a/-/format/auto/" at bounding box center [172, 241] width 40 height 12
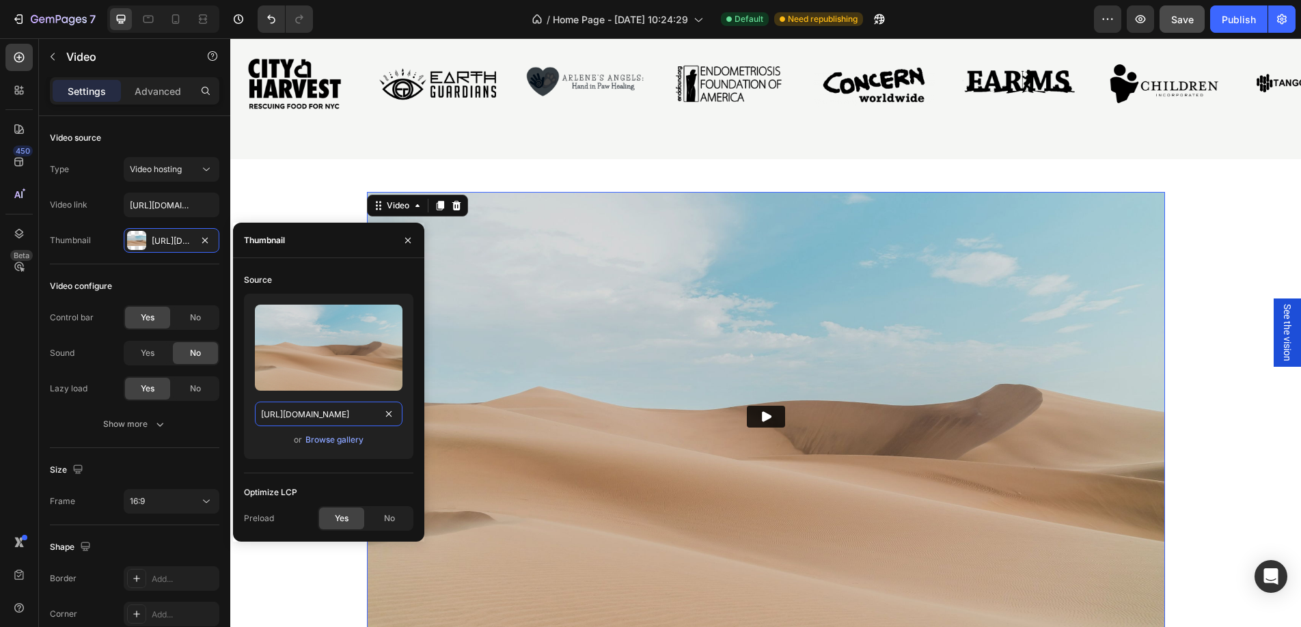
click at [332, 420] on input "https://ucarecdn.com/06075225-af9e-460c-8e3c-6be63c0b773a/-/format/auto/" at bounding box center [329, 414] width 148 height 25
paste input "cdn.shopify.com/s/files/1/0487/8280/3102/files/VideoThumbnail.png?v=1756214132"
type input "https://cdn.shopify.com/s/files/1/0487/8280/3102/files/VideoThumbnail.png?v=175…"
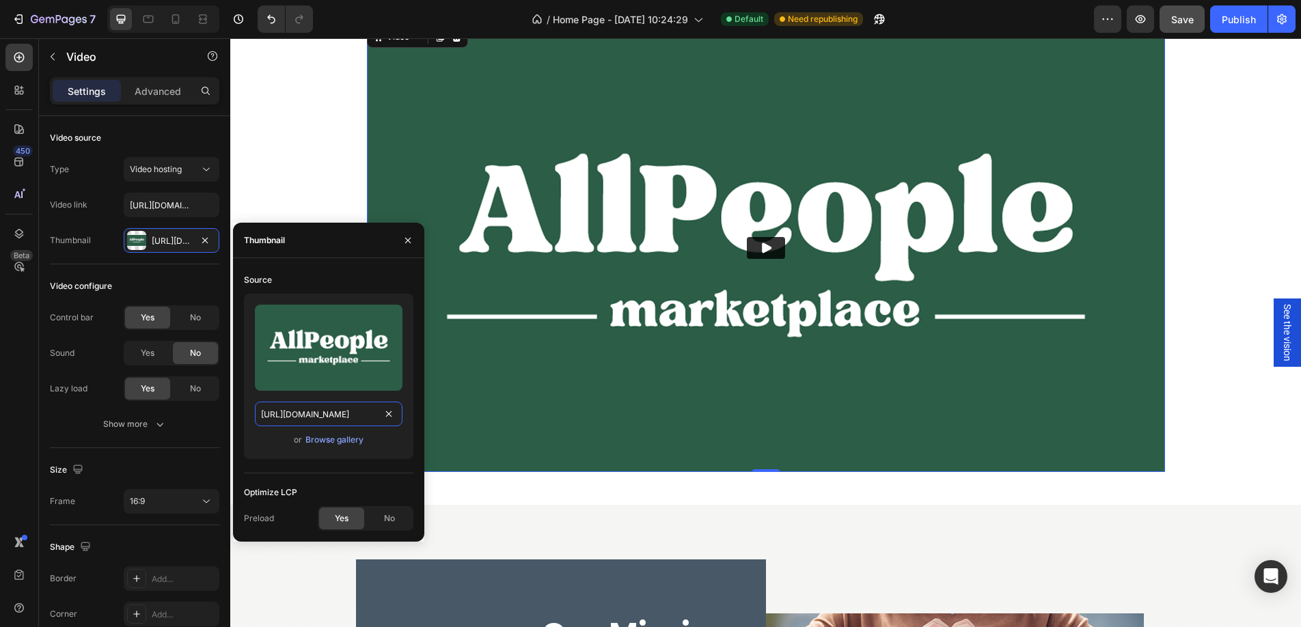
scroll to position [1049, 0]
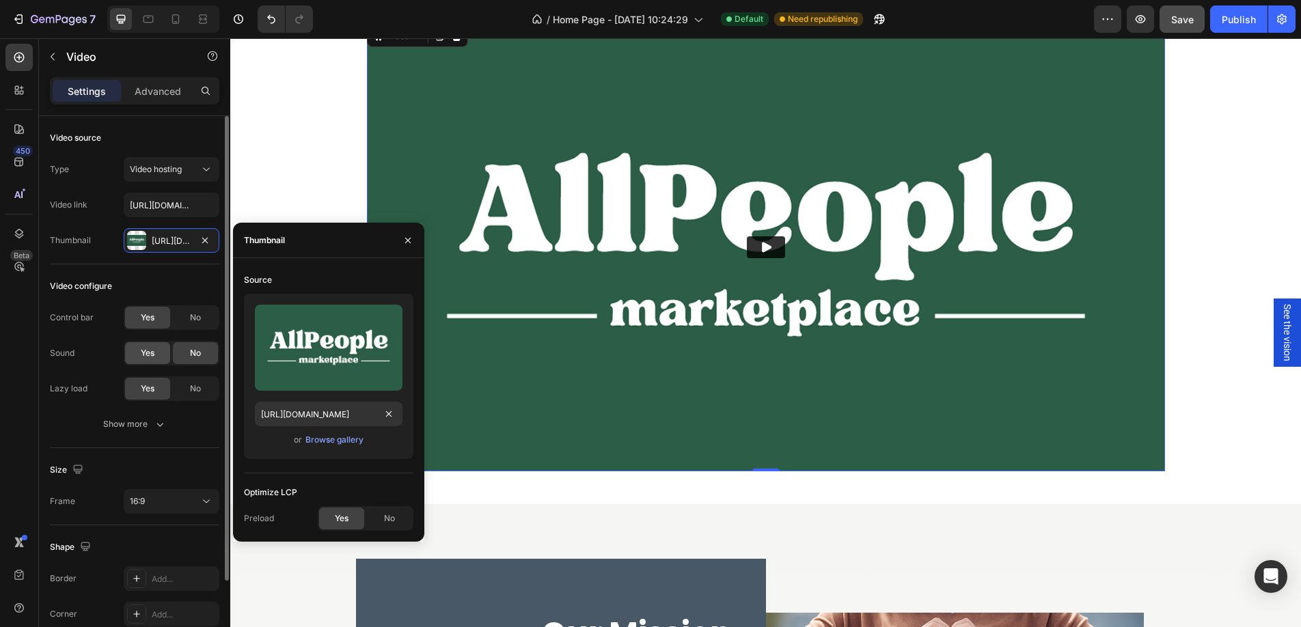
click at [137, 355] on div "Yes" at bounding box center [147, 353] width 45 height 22
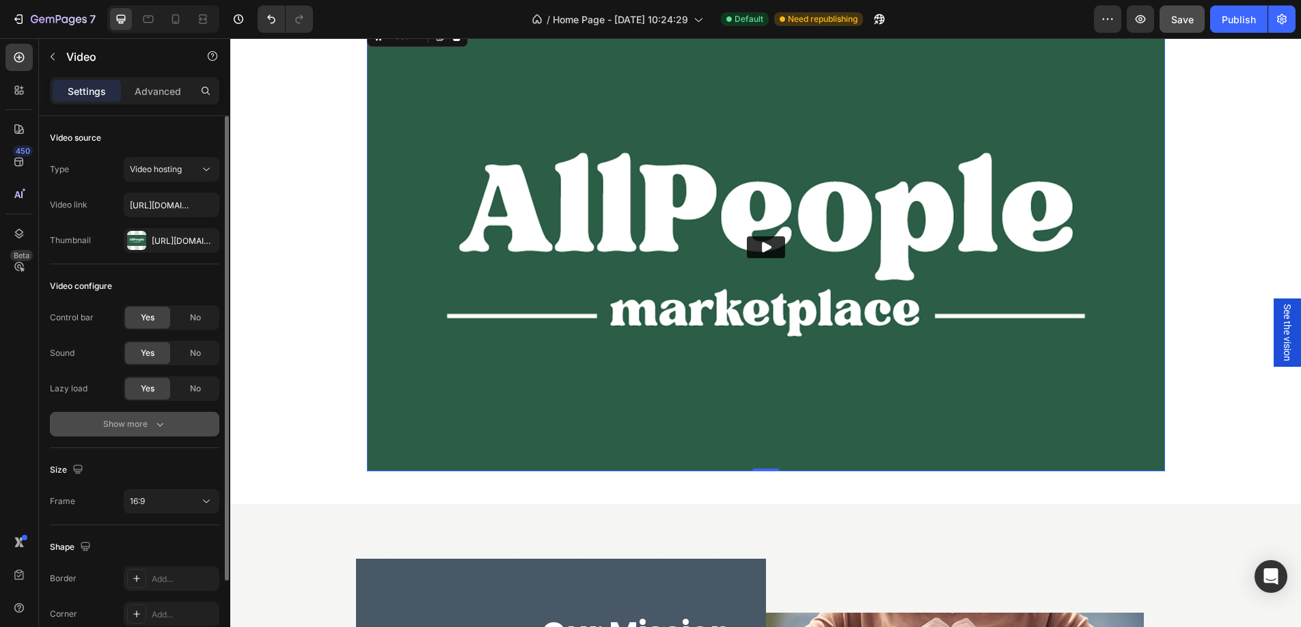
click at [136, 427] on div "Show more" at bounding box center [135, 425] width 64 height 14
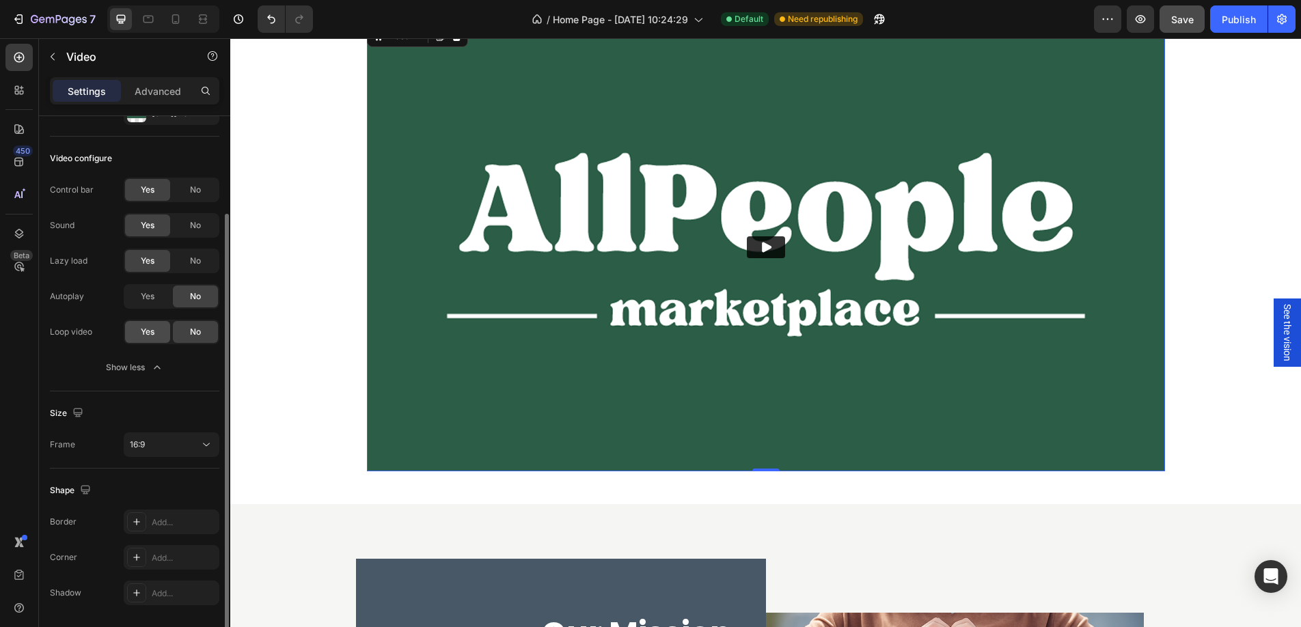
scroll to position [172, 0]
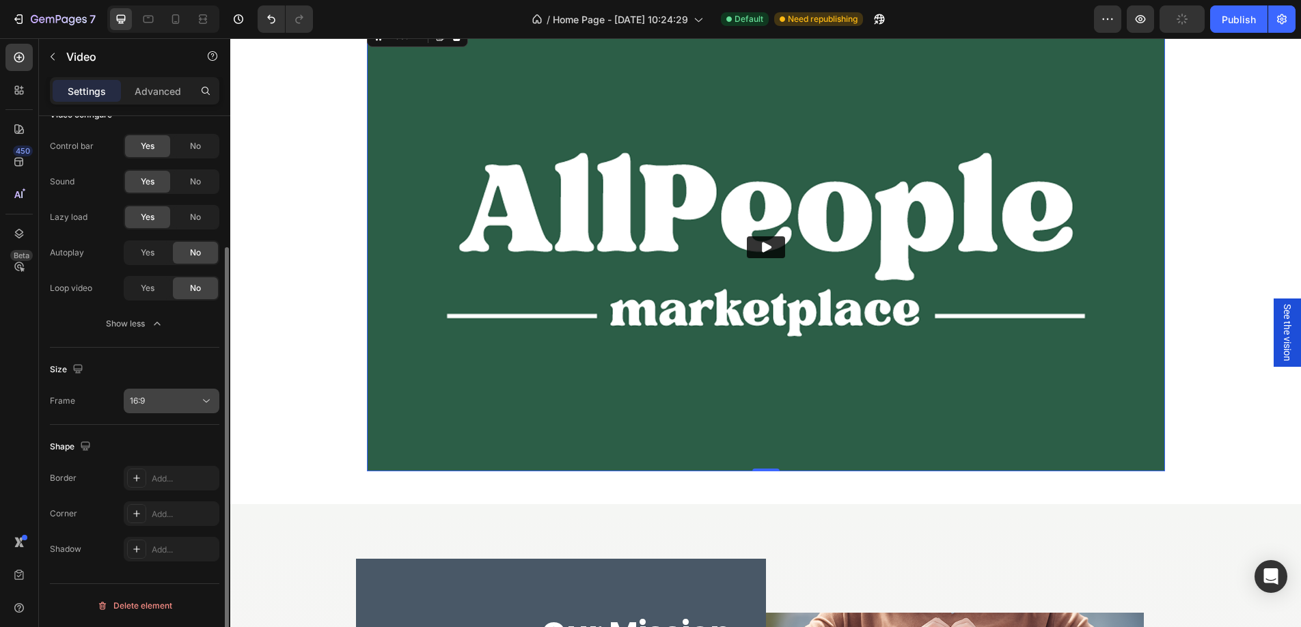
click at [165, 409] on button "16:9" at bounding box center [172, 401] width 96 height 25
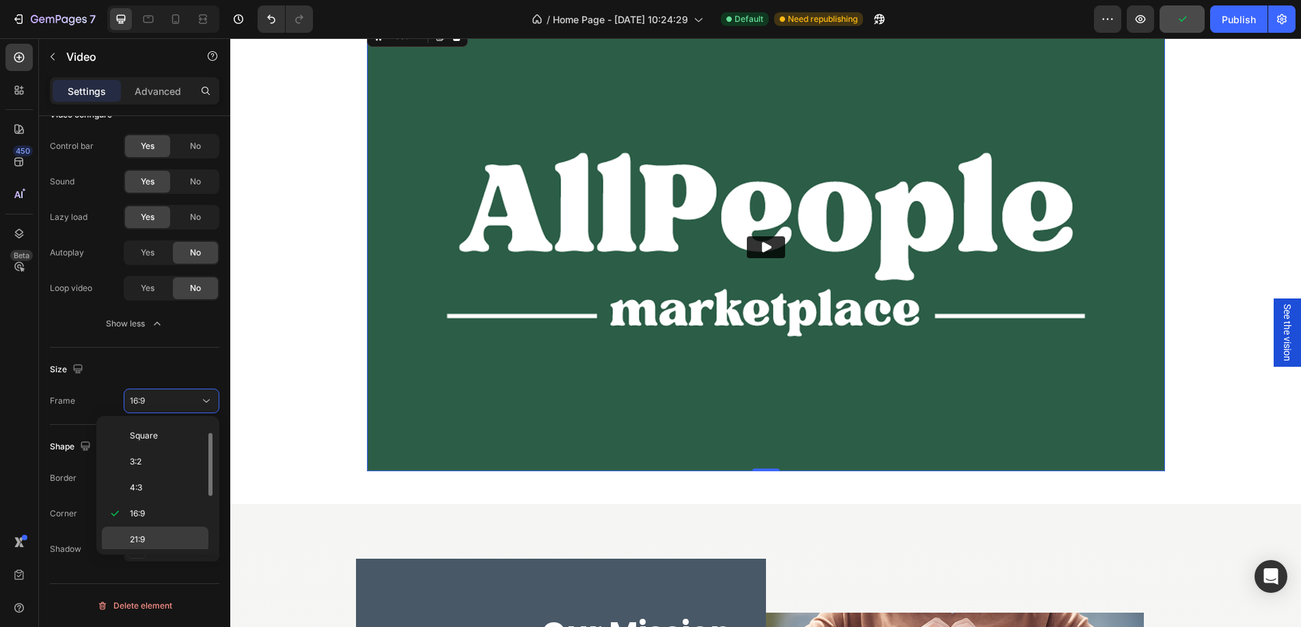
click at [145, 541] on span "21:9" at bounding box center [137, 540] width 15 height 12
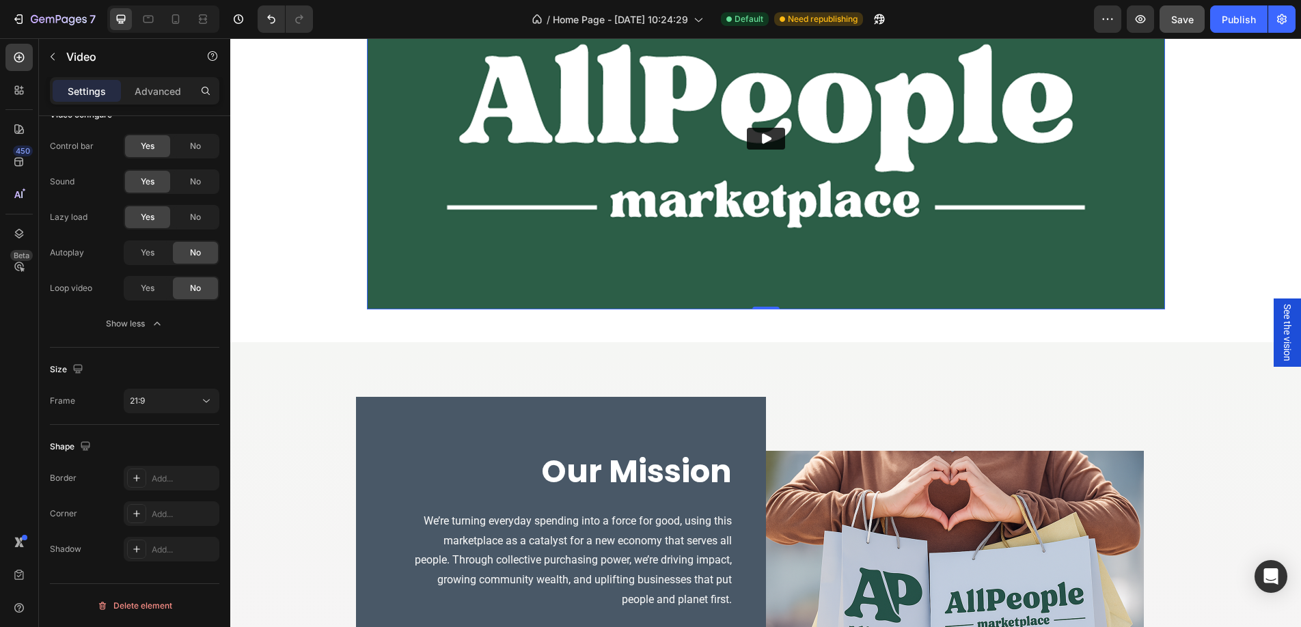
scroll to position [957, 0]
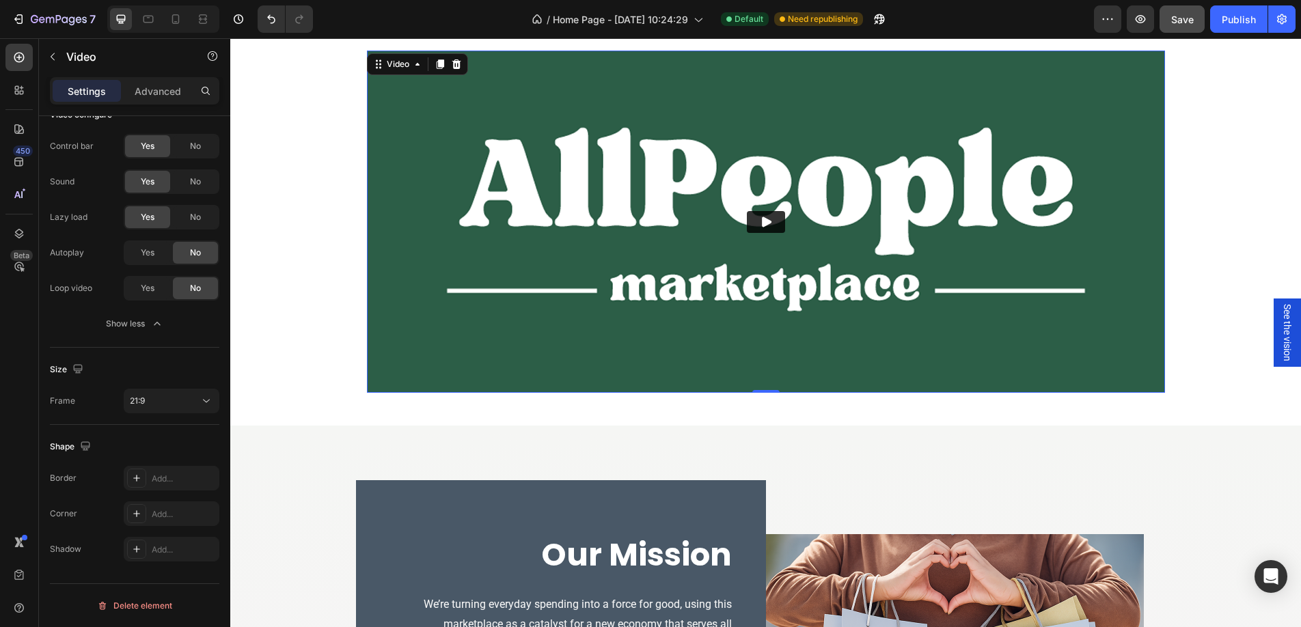
click at [782, 218] on button "Play" at bounding box center [766, 222] width 38 height 22
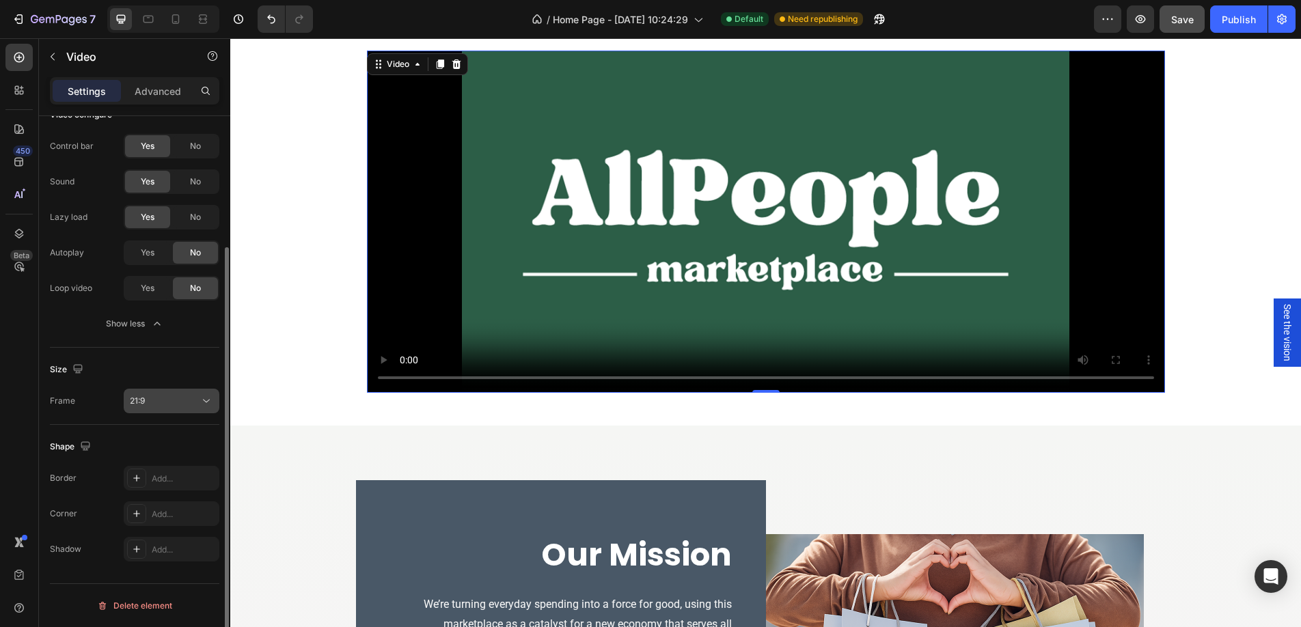
click at [159, 403] on div "21:9" at bounding box center [165, 401] width 70 height 12
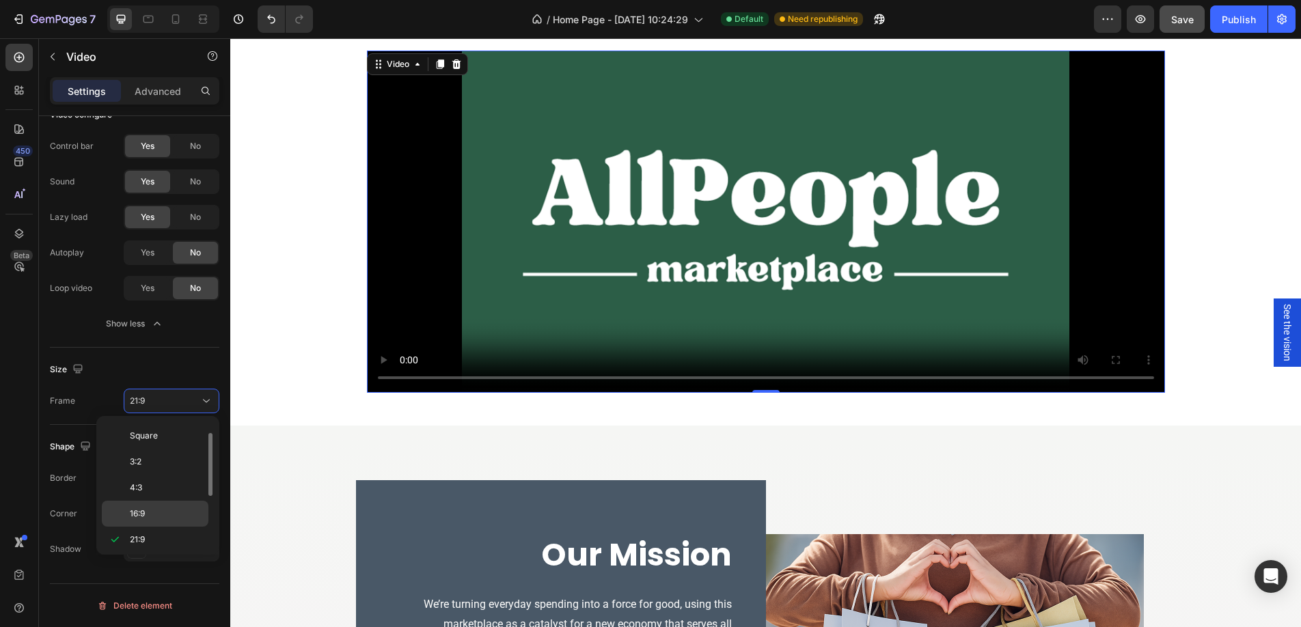
click at [138, 508] on span "16:9" at bounding box center [137, 514] width 15 height 12
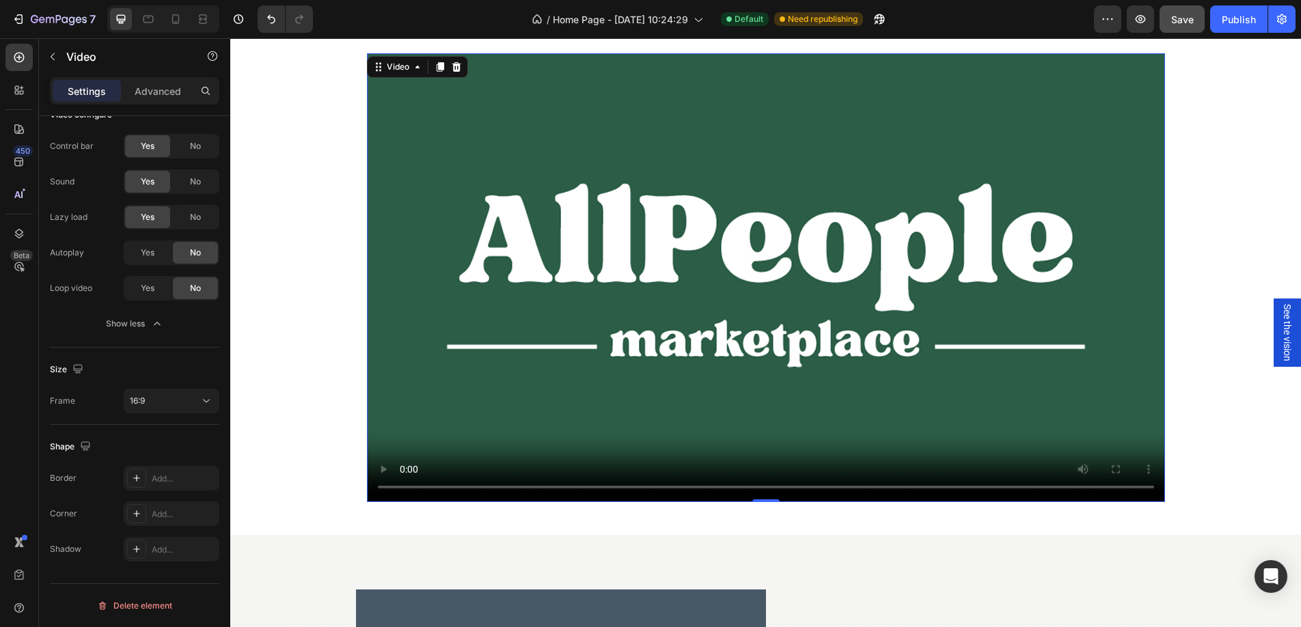
scroll to position [1018, 0]
click at [133, 476] on icon at bounding box center [136, 478] width 11 height 11
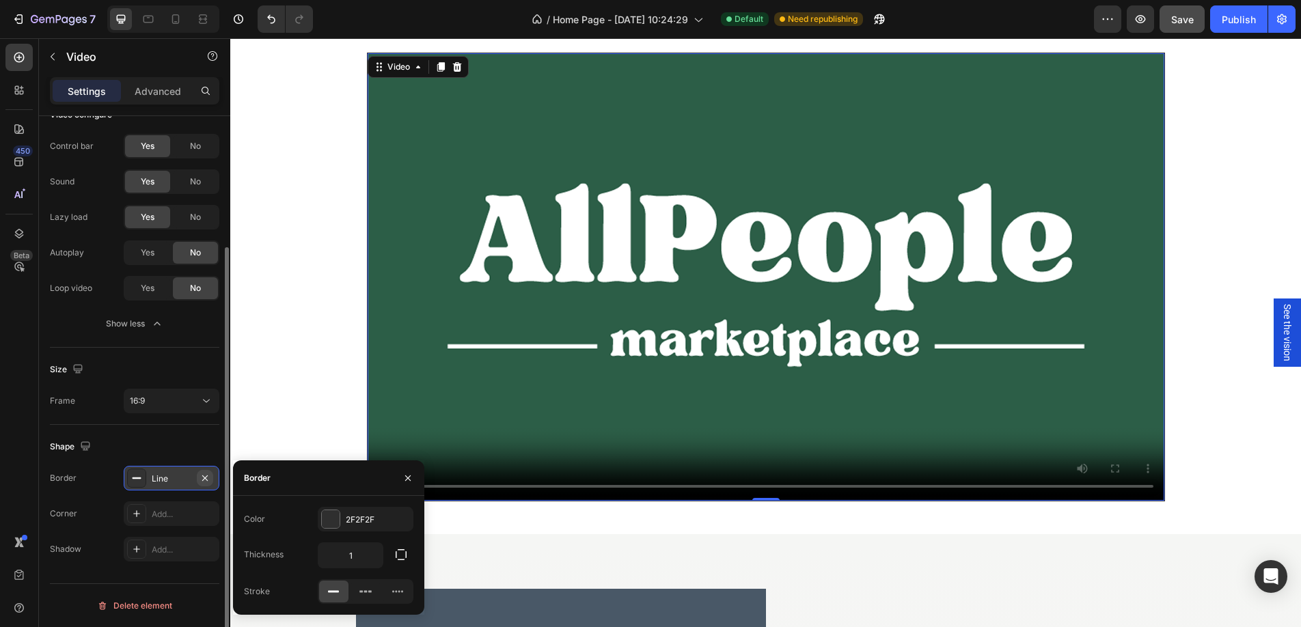
click at [206, 476] on icon "button" at bounding box center [205, 478] width 11 height 11
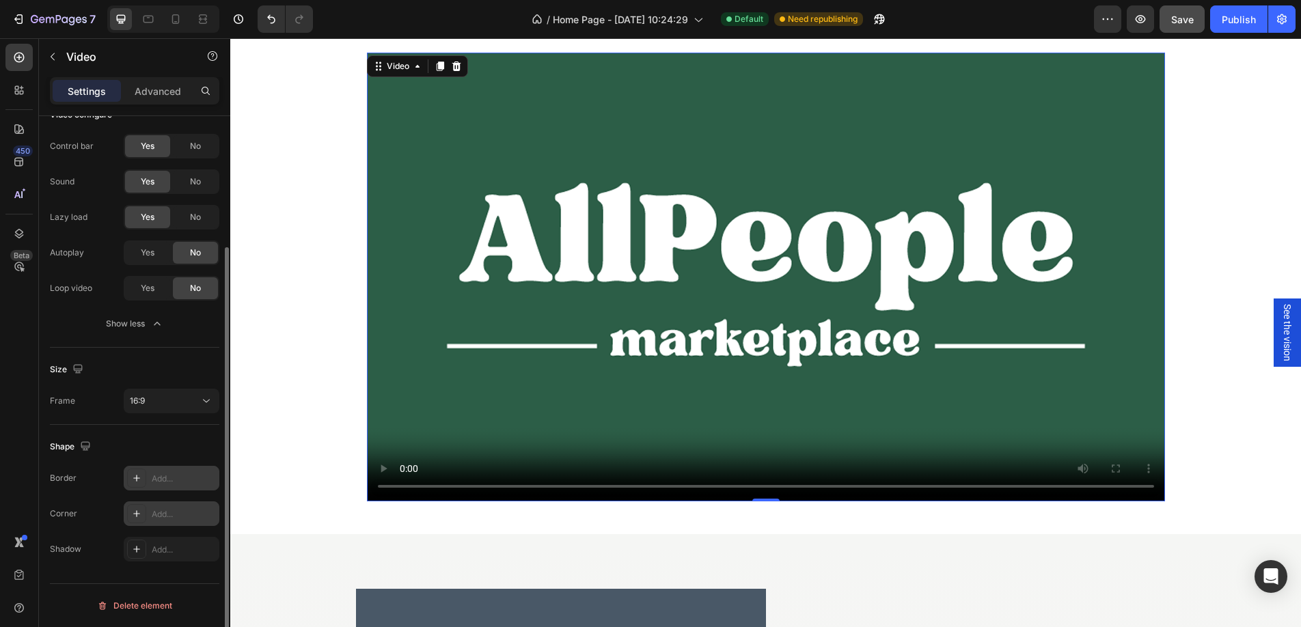
click at [133, 516] on icon at bounding box center [136, 514] width 11 height 11
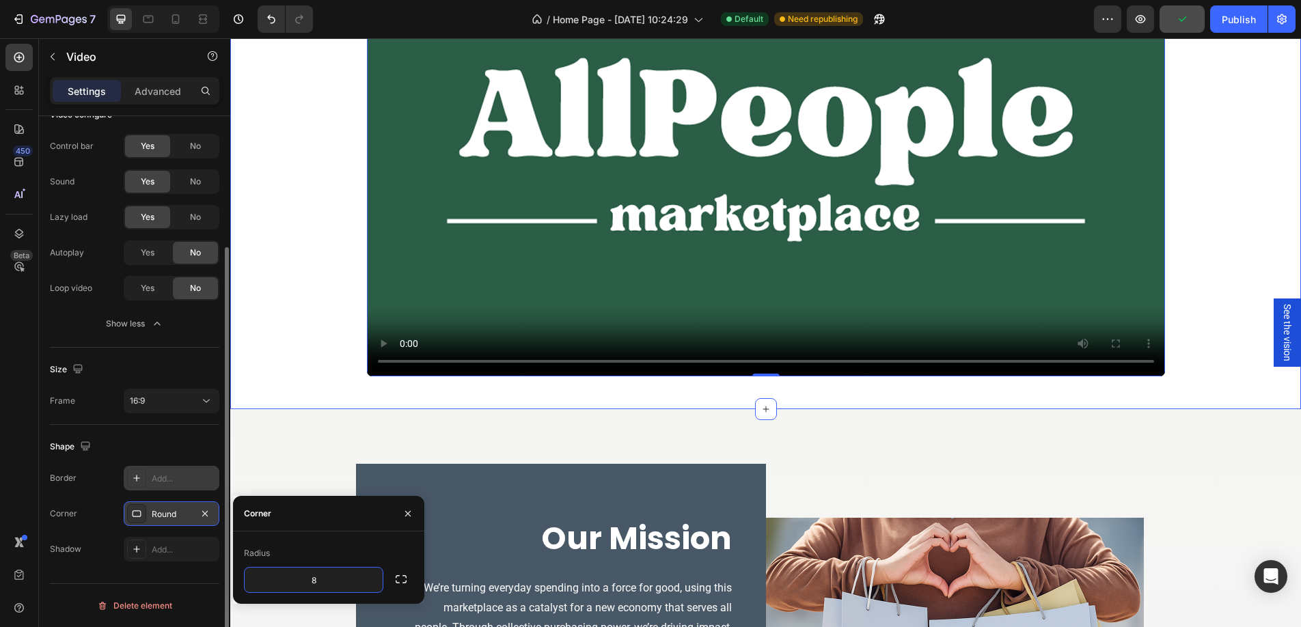
scroll to position [1146, 0]
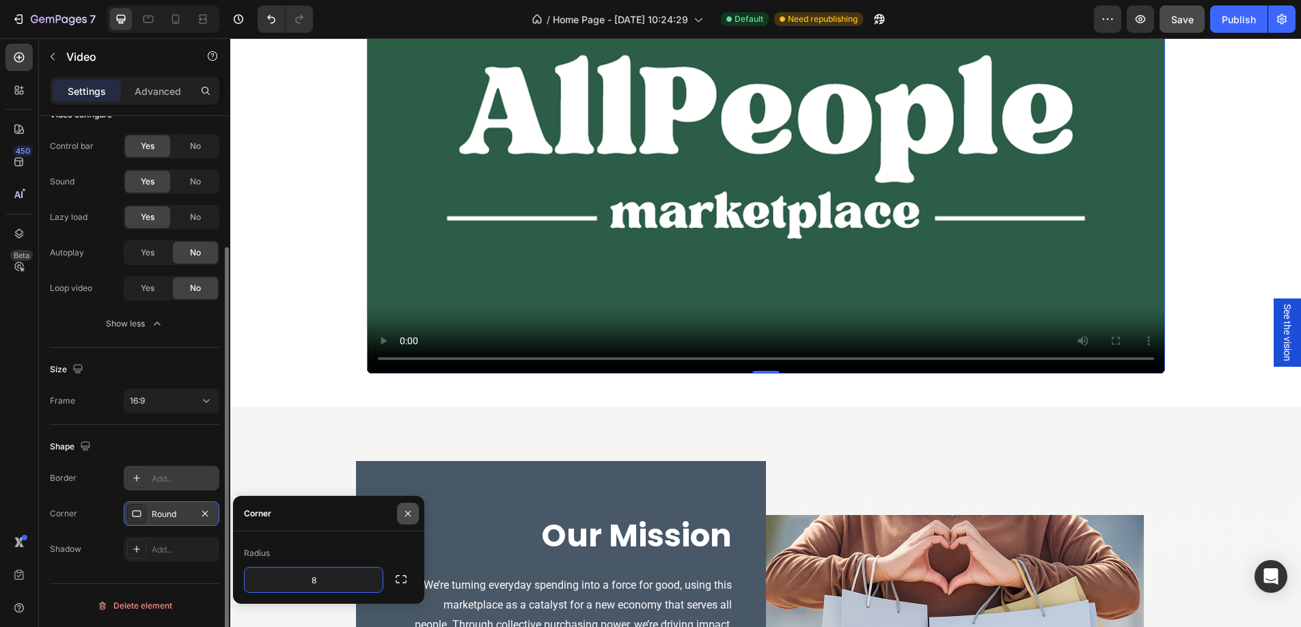
click at [405, 512] on icon "button" at bounding box center [408, 514] width 11 height 11
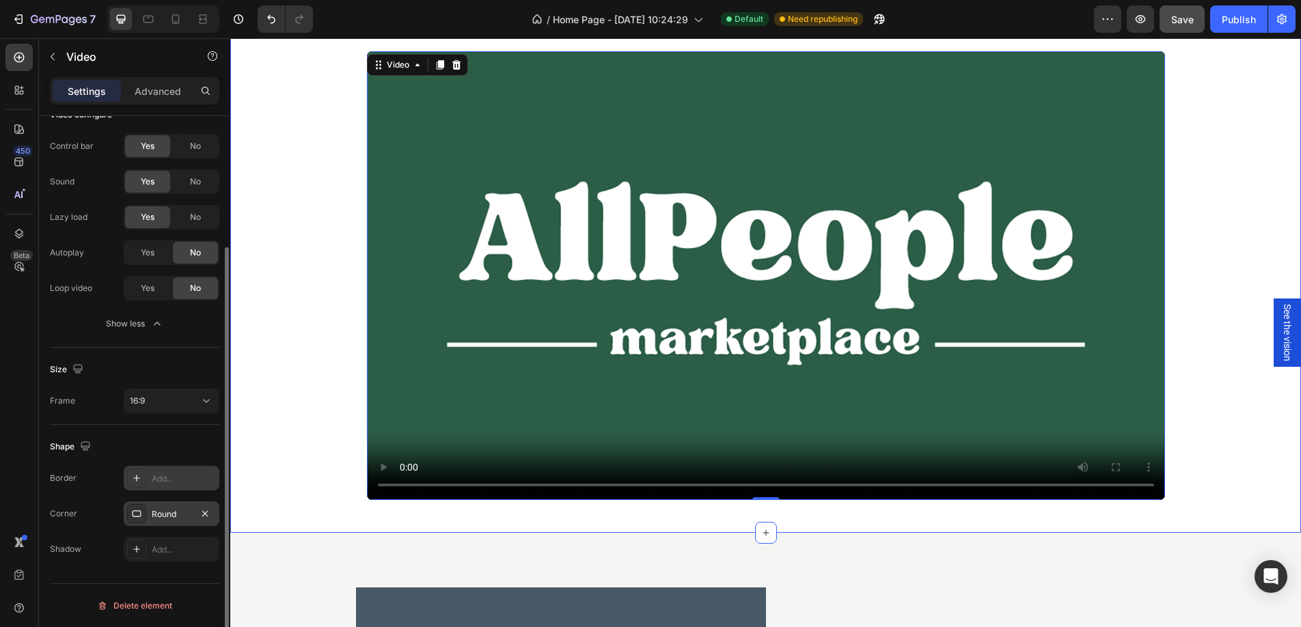
scroll to position [1002, 0]
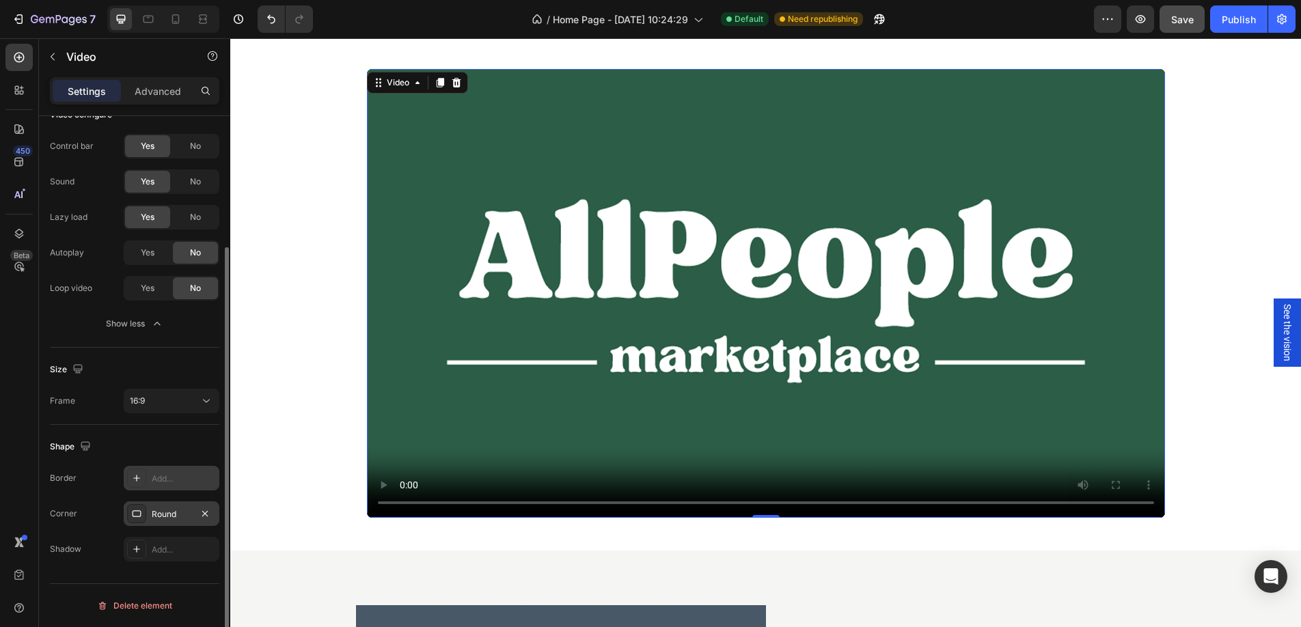
click at [742, 424] on video at bounding box center [766, 293] width 798 height 449
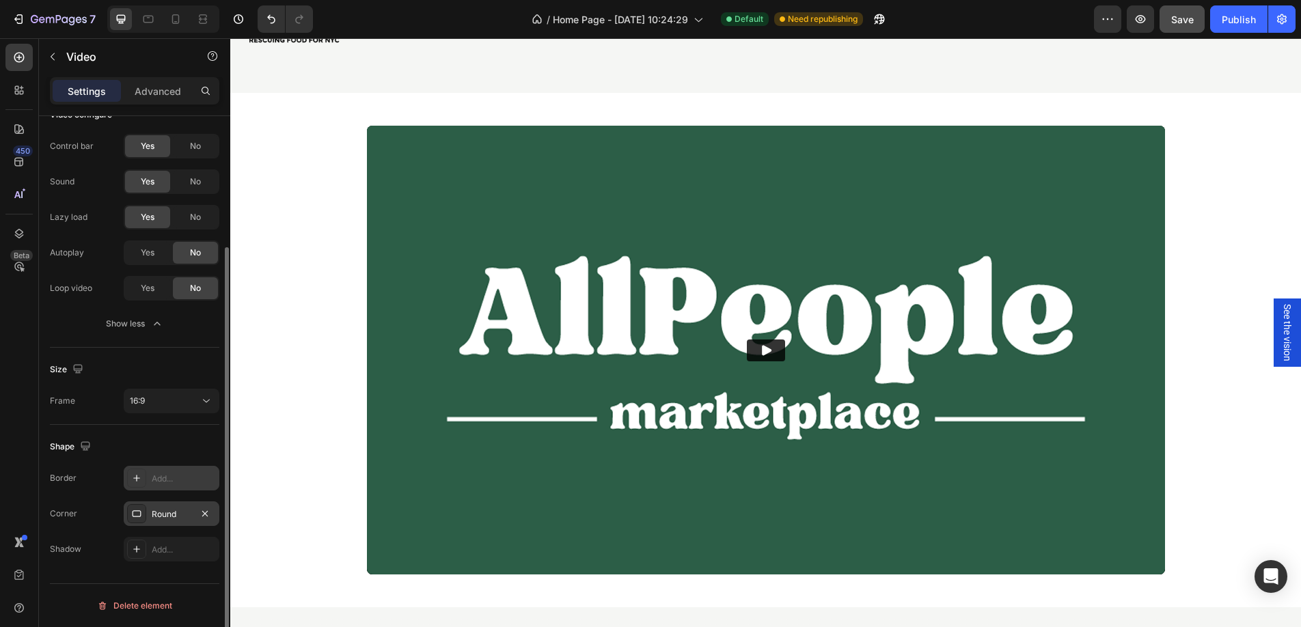
scroll to position [945, 0]
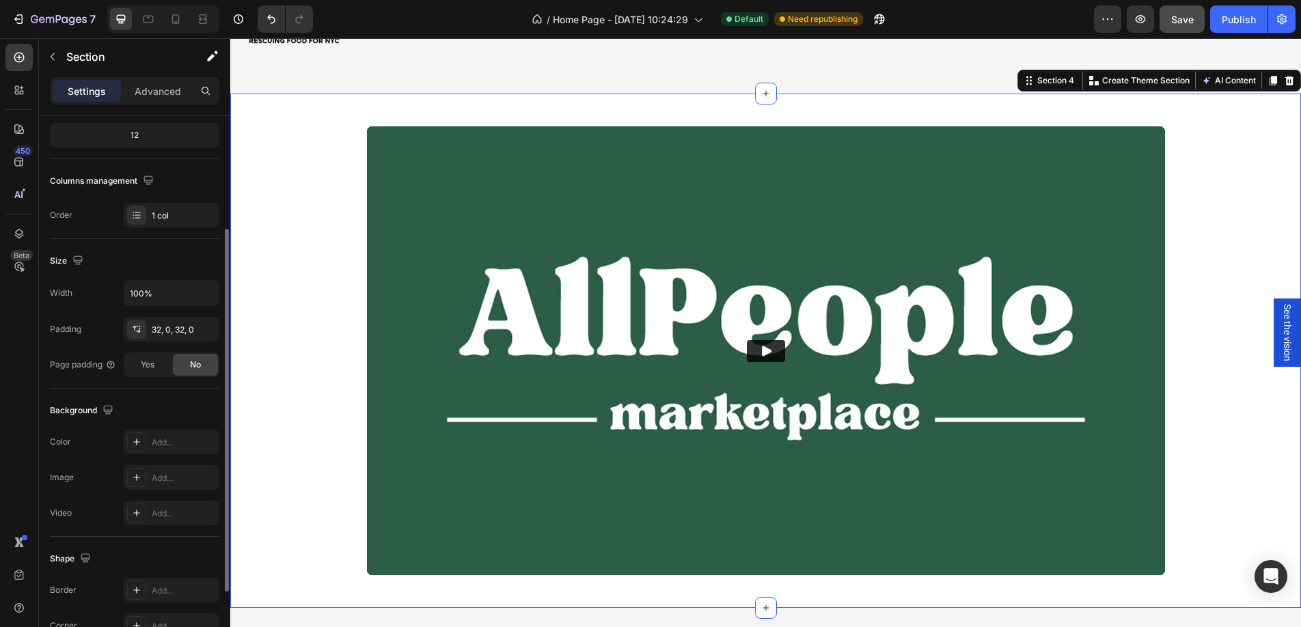
click at [303, 299] on div "Video Row" at bounding box center [765, 351] width 1071 height 471
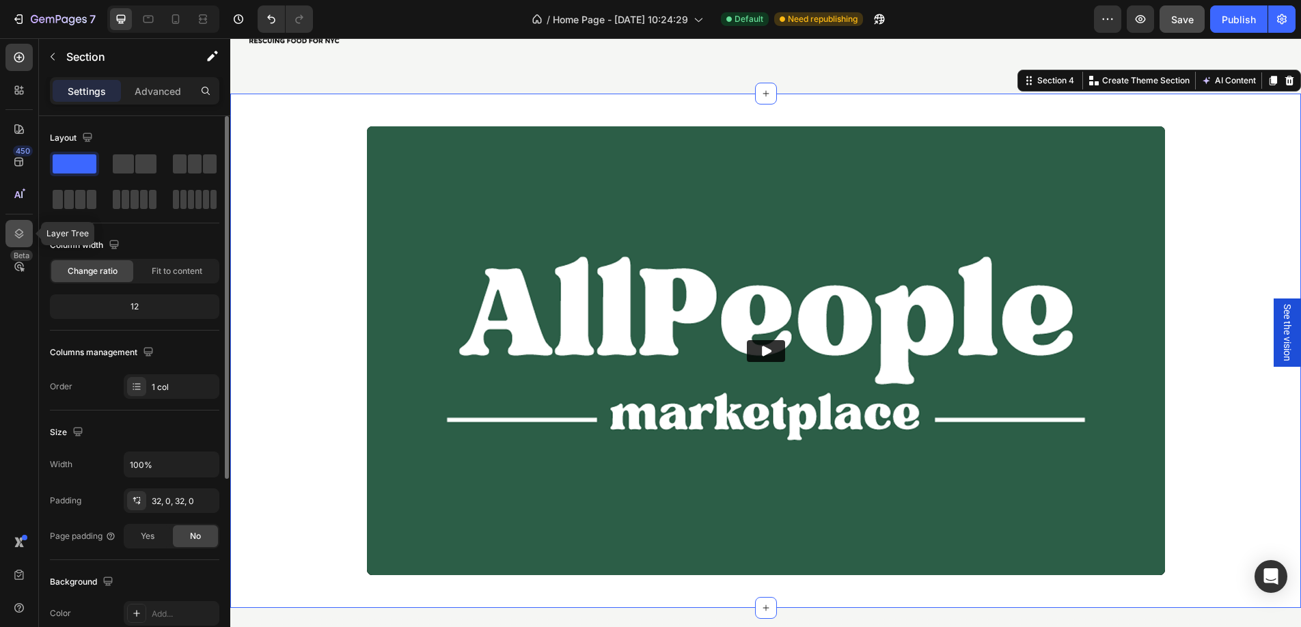
click at [23, 232] on icon at bounding box center [19, 234] width 9 height 10
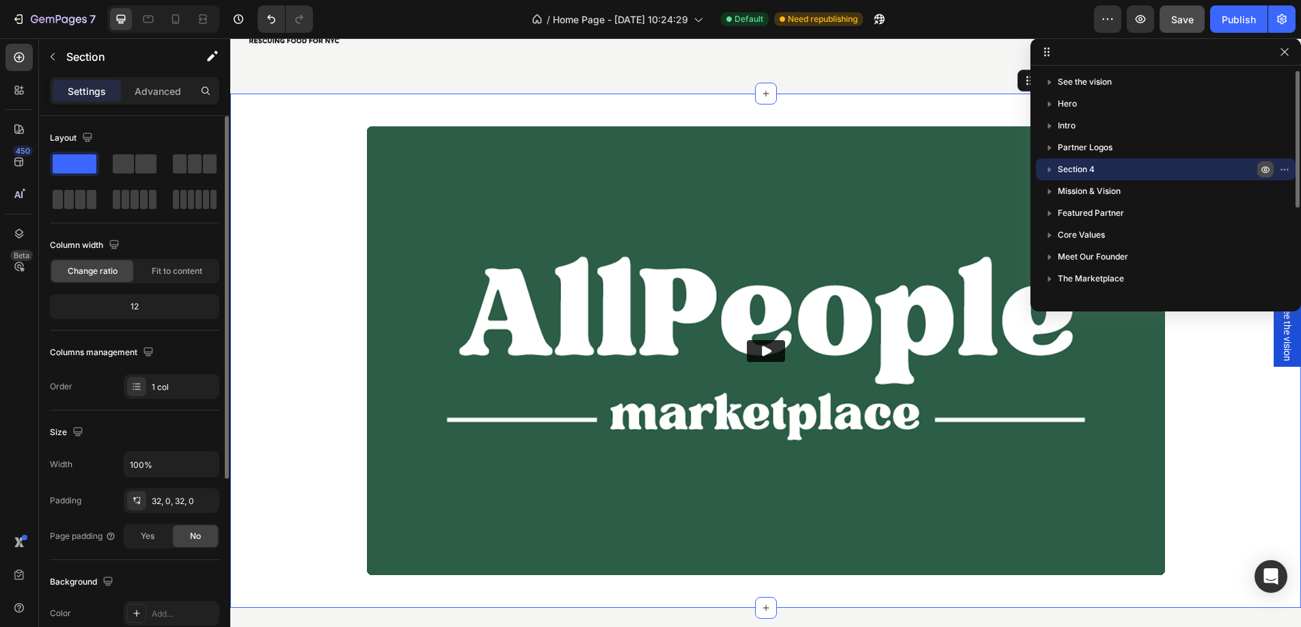
click at [1269, 174] on icon "button" at bounding box center [1265, 169] width 11 height 11
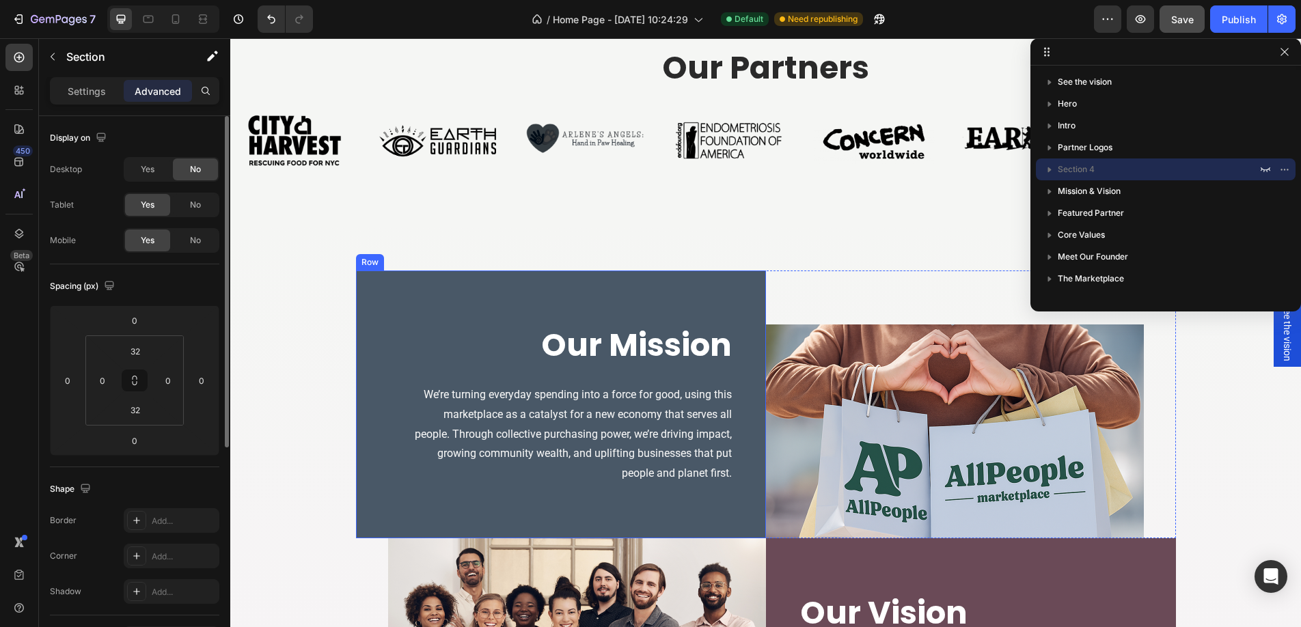
scroll to position [820, 0]
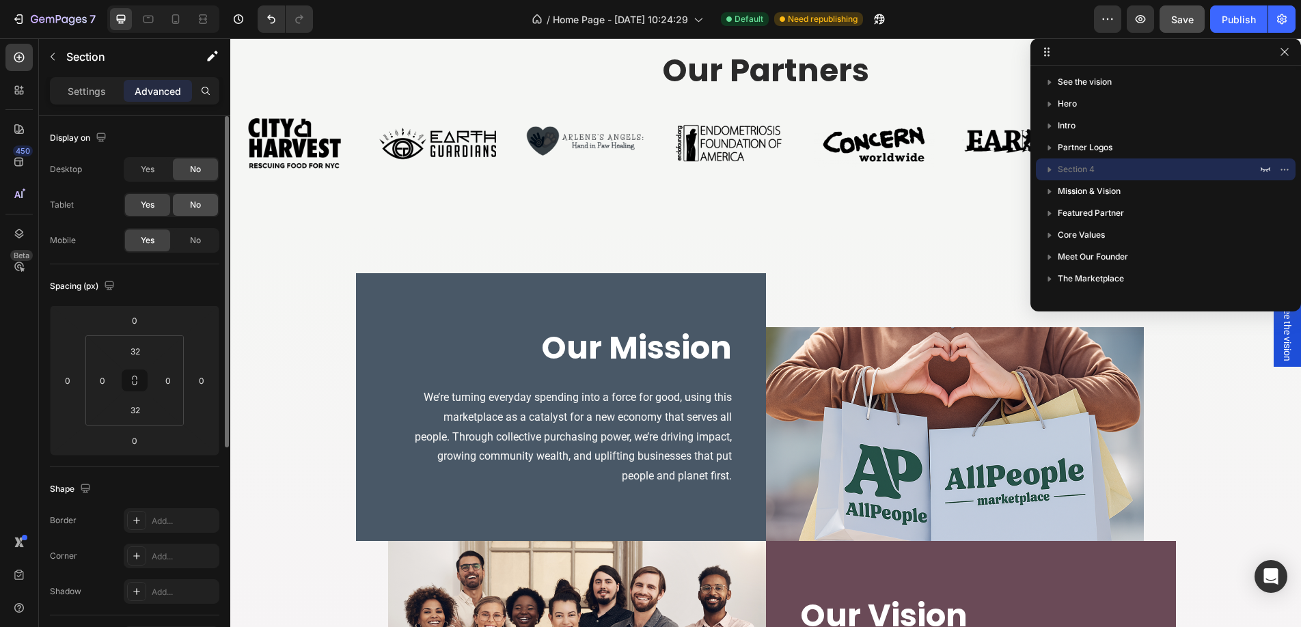
click at [191, 206] on span "No" at bounding box center [195, 205] width 11 height 12
click at [198, 240] on span "No" at bounding box center [195, 240] width 11 height 12
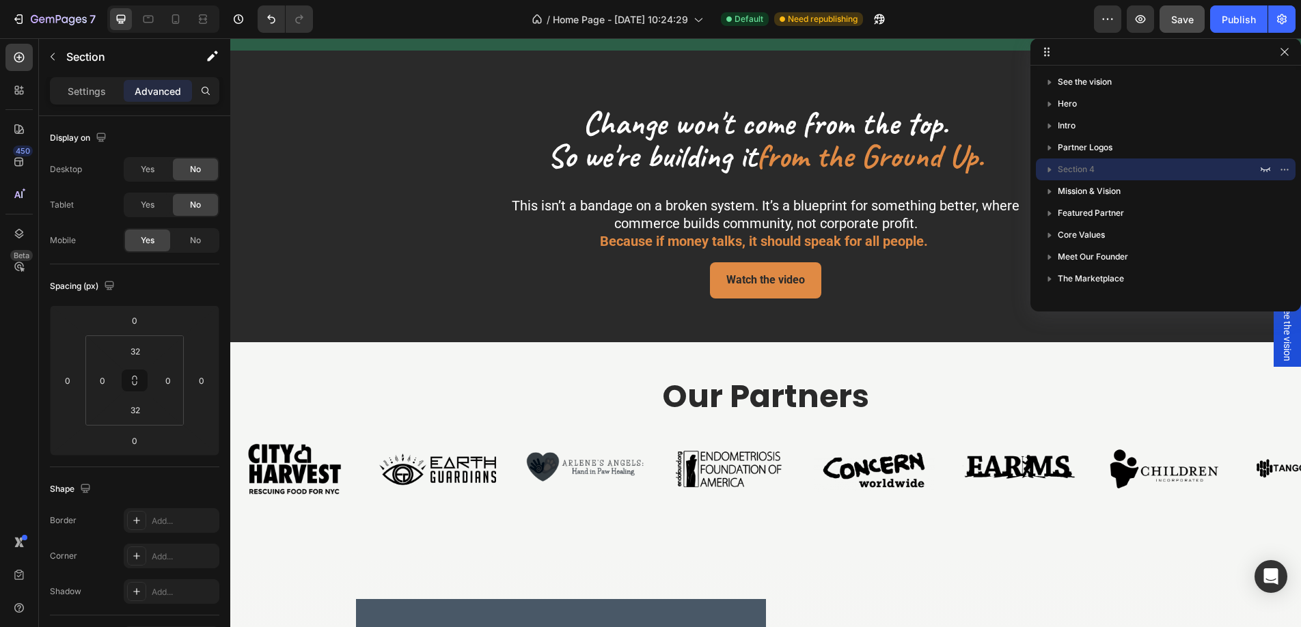
scroll to position [482, 0]
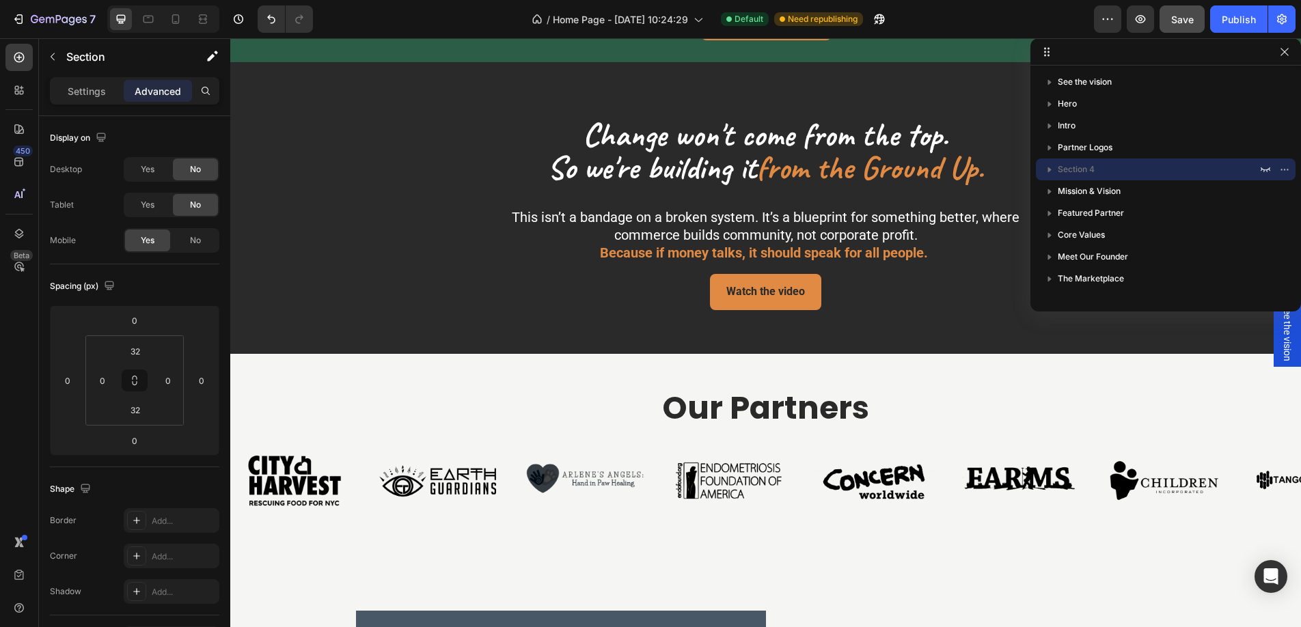
click at [1290, 355] on span "See the vision" at bounding box center [1288, 332] width 14 height 57
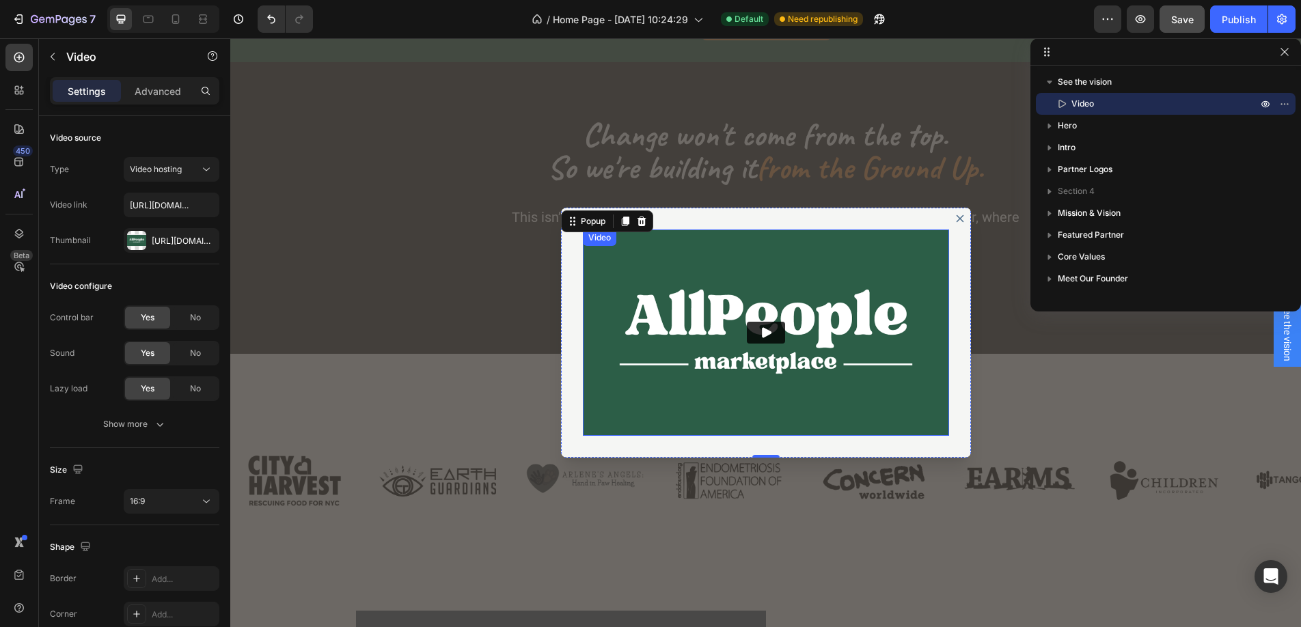
click at [662, 295] on img "Dialog body" at bounding box center [766, 333] width 366 height 206
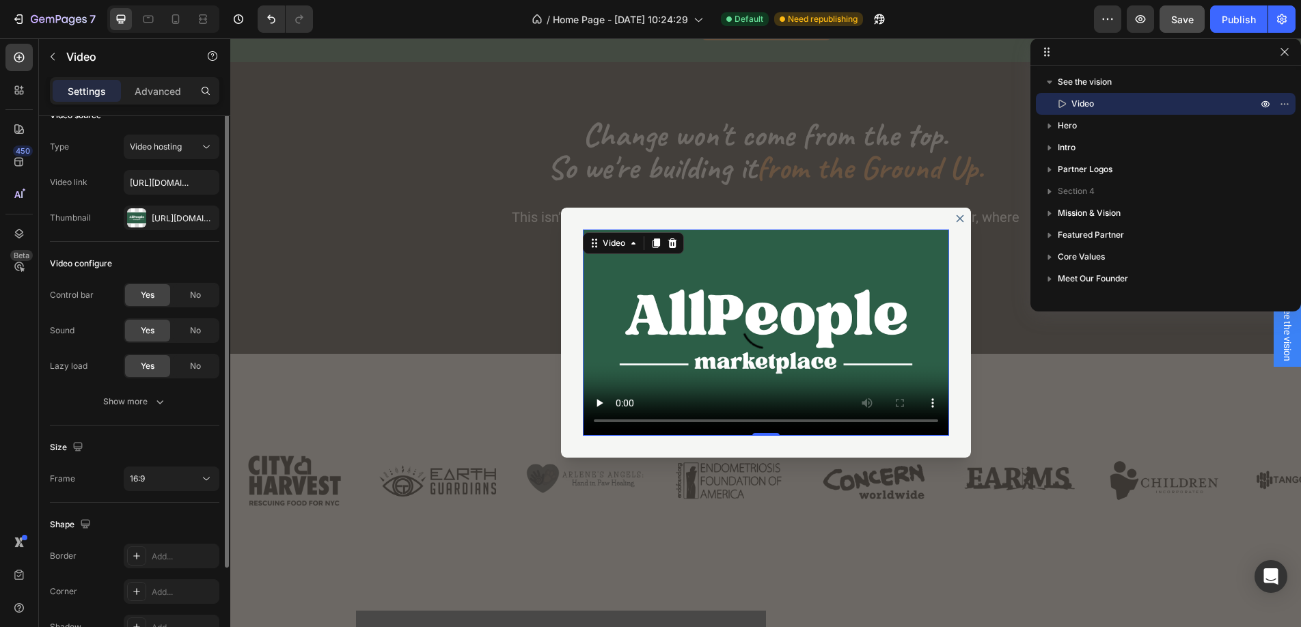
scroll to position [0, 0]
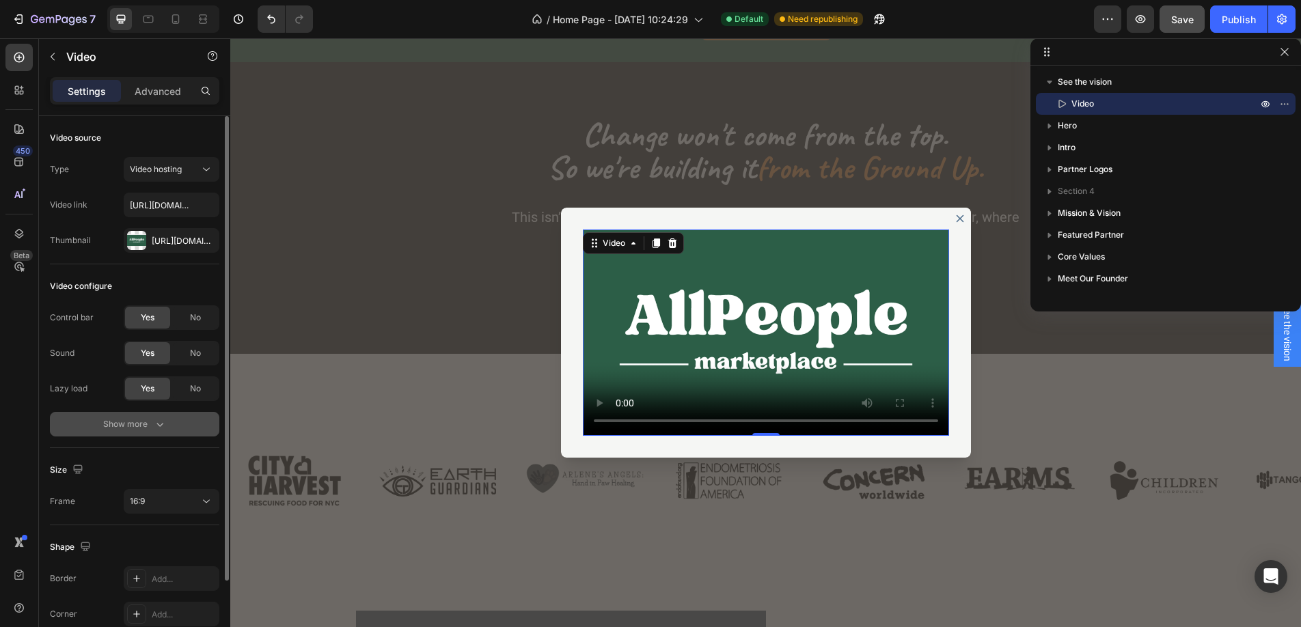
click at [120, 431] on button "Show more" at bounding box center [135, 424] width 170 height 25
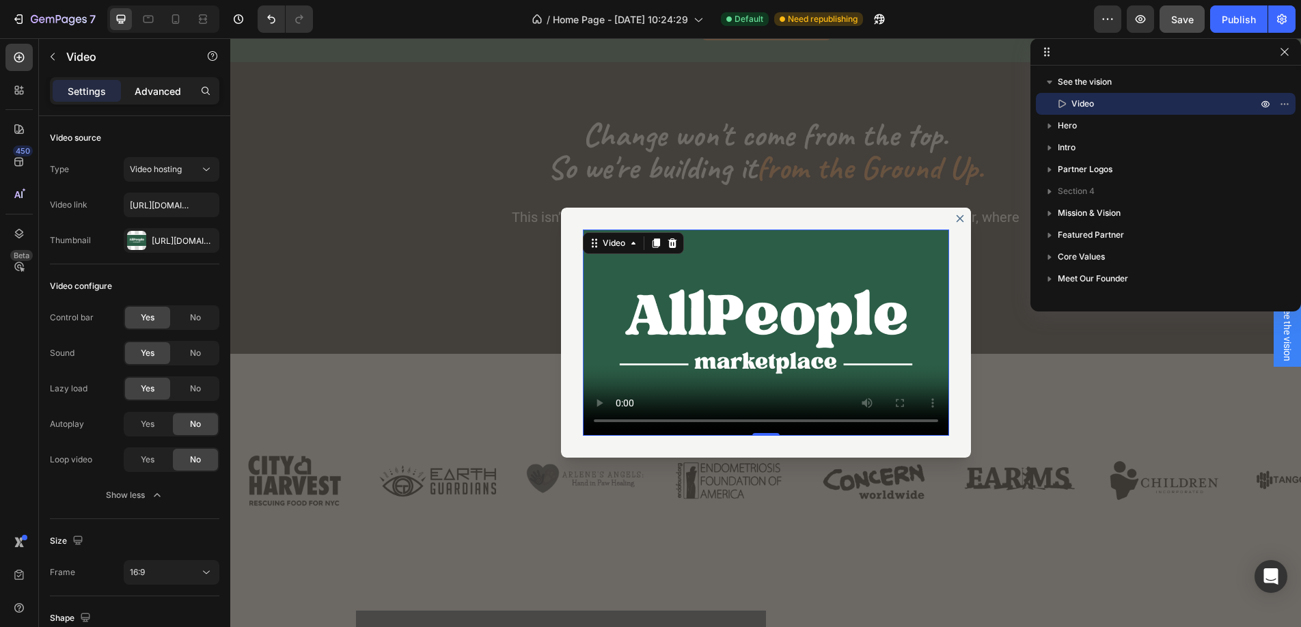
click at [160, 94] on p "Advanced" at bounding box center [158, 91] width 46 height 14
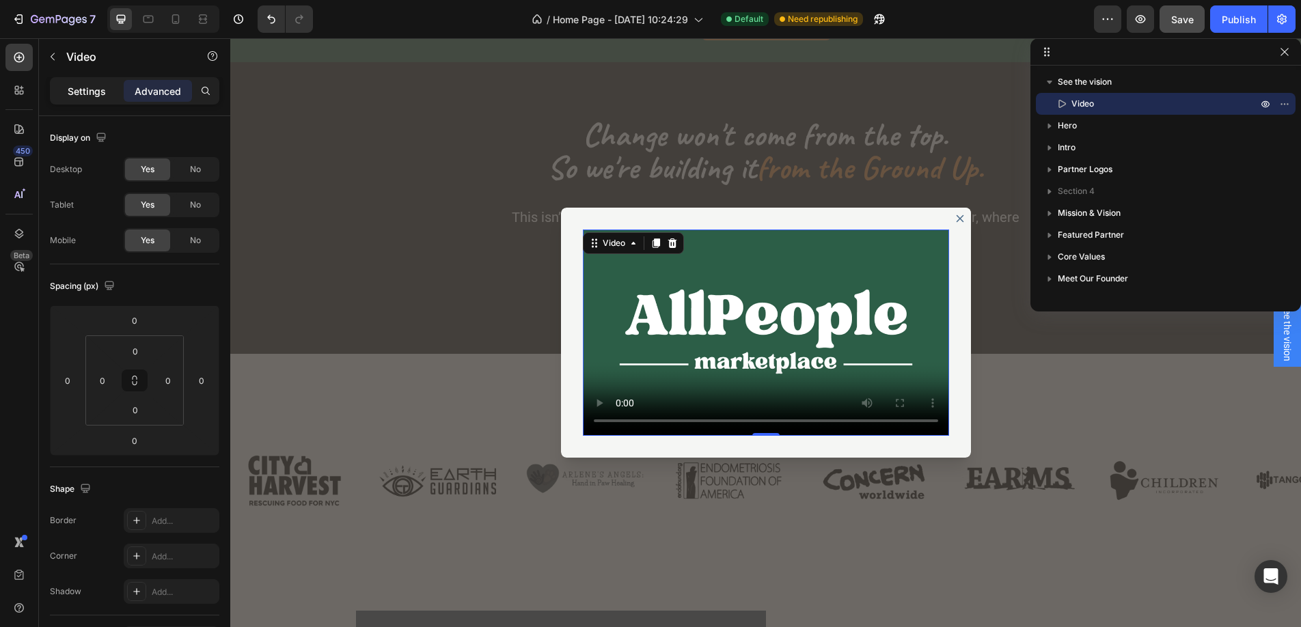
click at [85, 87] on p "Settings" at bounding box center [87, 91] width 38 height 14
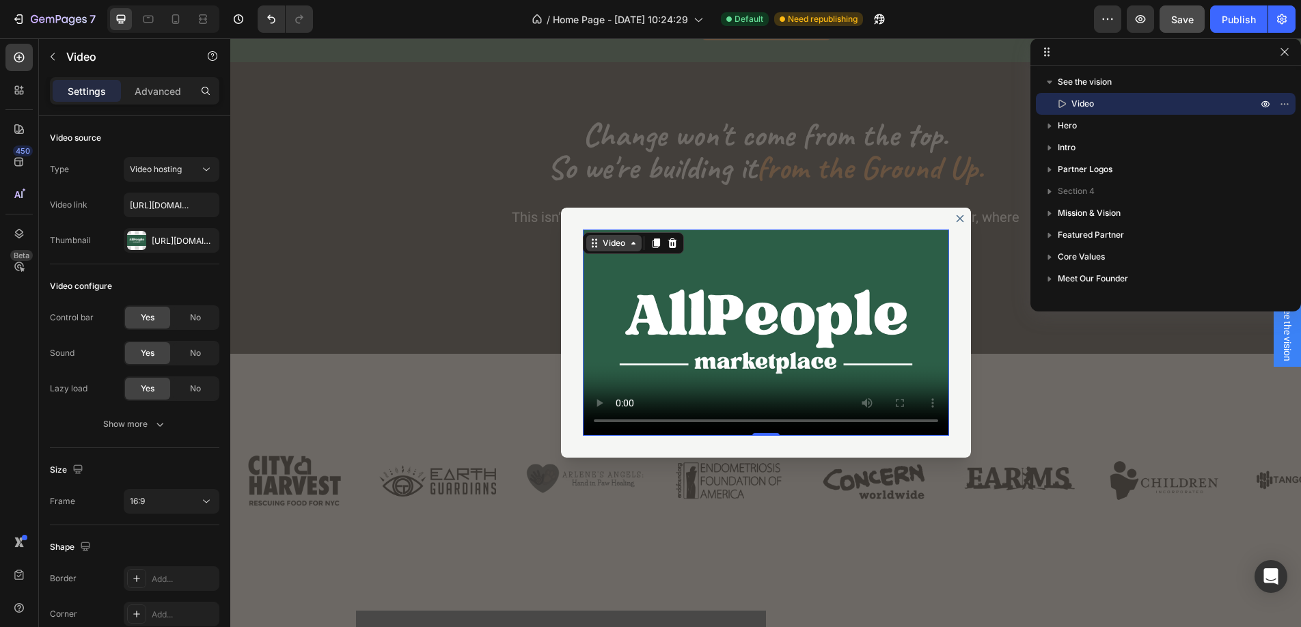
click at [639, 246] on div "Video" at bounding box center [613, 243] width 55 height 16
click at [664, 278] on video "Dialog body" at bounding box center [766, 333] width 366 height 206
